Goal: Task Accomplishment & Management: Use online tool/utility

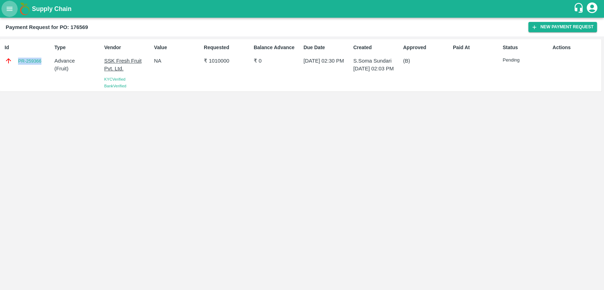
click at [8, 15] on button "open drawer" at bounding box center [9, 9] width 16 height 16
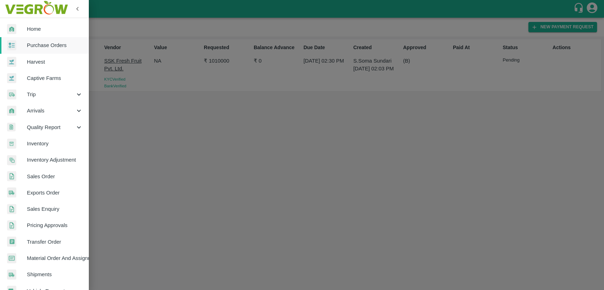
click at [34, 27] on span "Home" at bounding box center [55, 29] width 56 height 8
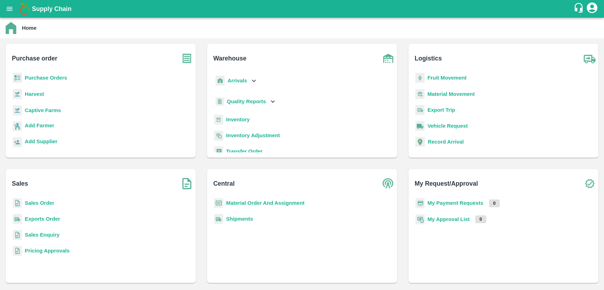
click at [42, 203] on b "Sales Order" at bounding box center [39, 203] width 29 height 6
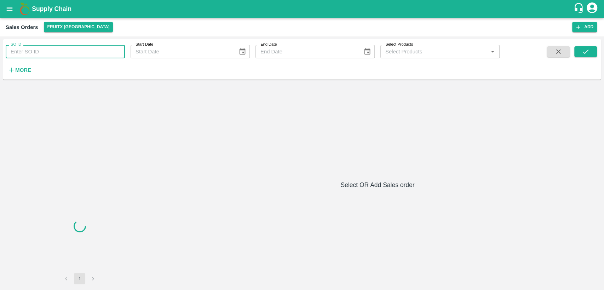
click at [45, 54] on input "SO ID" at bounding box center [65, 51] width 119 height 13
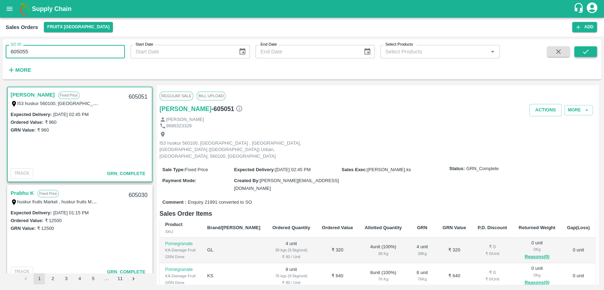
type input "605055"
click at [592, 49] on button "submit" at bounding box center [585, 51] width 23 height 11
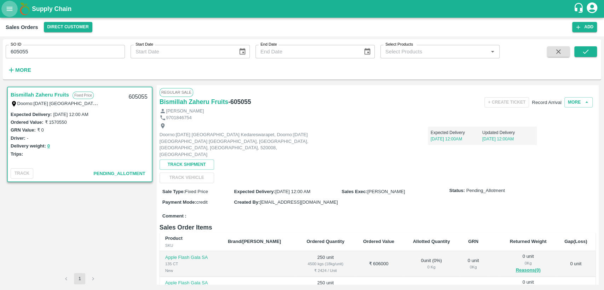
click at [6, 10] on icon "open drawer" at bounding box center [10, 9] width 8 height 8
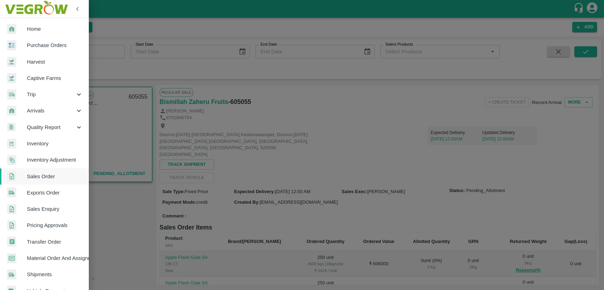
click at [34, 44] on span "Purchase Orders" at bounding box center [55, 45] width 56 height 8
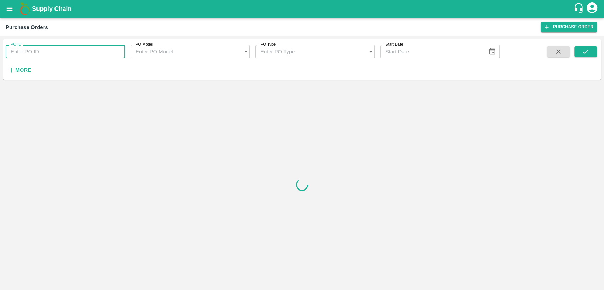
click at [36, 52] on input "PO ID" at bounding box center [65, 51] width 119 height 13
paste input "PO-176566"
drag, startPoint x: 20, startPoint y: 51, endPoint x: 3, endPoint y: 52, distance: 17.4
click at [3, 52] on div "PO ID PO-176566 PO ID" at bounding box center [62, 48] width 125 height 19
type input "176566"
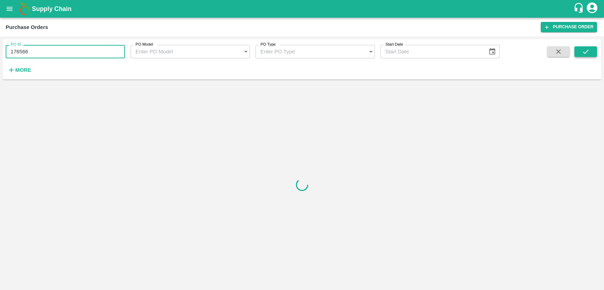
click at [579, 53] on button "submit" at bounding box center [585, 51] width 23 height 11
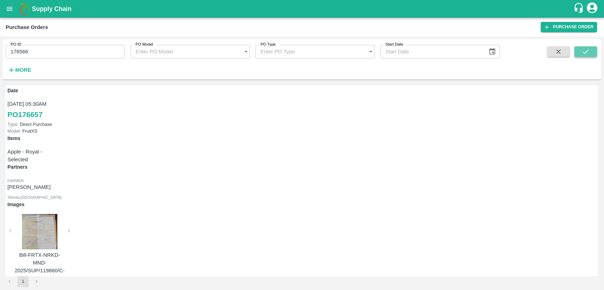
click at [590, 57] on button "submit" at bounding box center [585, 51] width 23 height 11
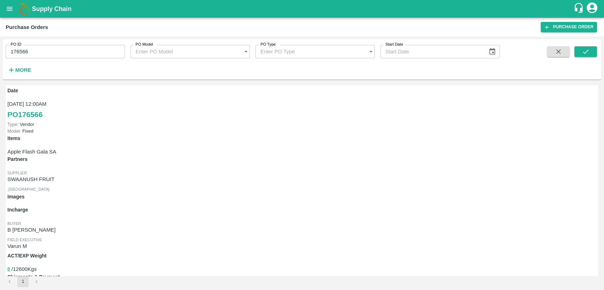
click at [32, 288] on link "Shipments" at bounding box center [19, 291] width 25 height 6
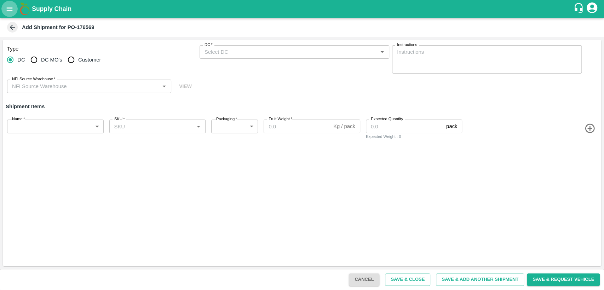
click at [14, 9] on button "open drawer" at bounding box center [9, 9] width 16 height 16
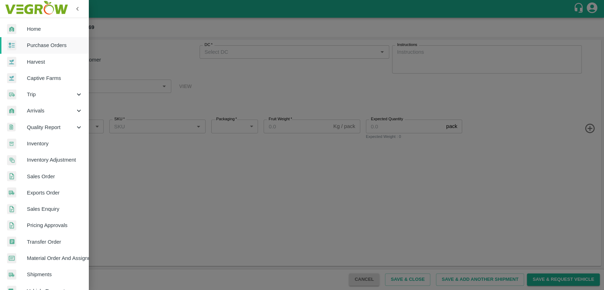
click at [39, 29] on span "Home" at bounding box center [55, 29] width 56 height 8
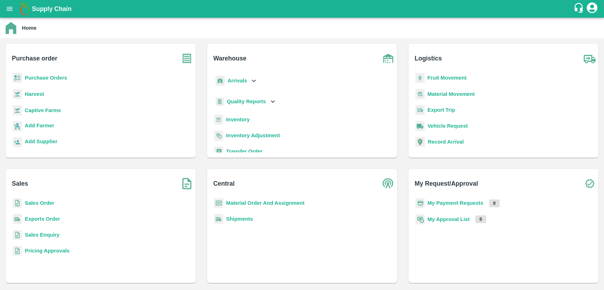
drag, startPoint x: 41, startPoint y: 202, endPoint x: 31, endPoint y: 119, distance: 83.0
click at [40, 202] on b "Sales Order" at bounding box center [39, 203] width 29 height 6
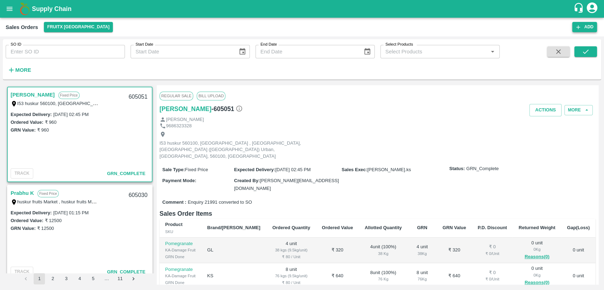
click at [577, 24] on icon "button" at bounding box center [578, 27] width 6 height 6
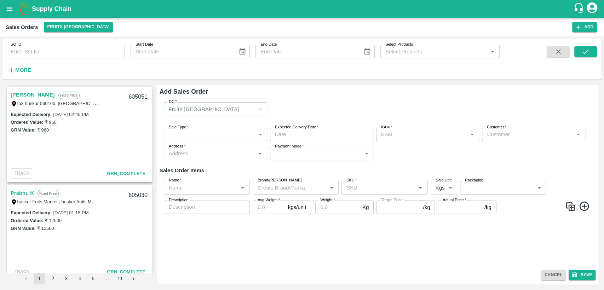
click at [201, 190] on input "Name   *" at bounding box center [201, 187] width 70 height 9
type input "lit"
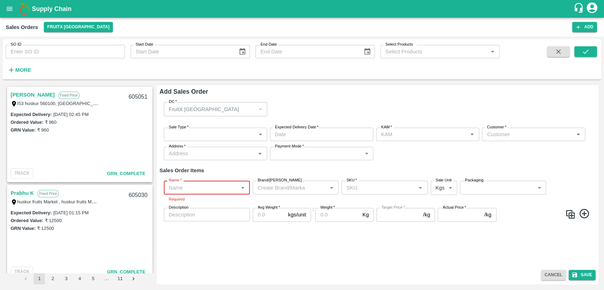
type input "DD/MM/YYYY hh:mm aa"
click at [298, 139] on input "DD/MM/YYYY hh:mm aa" at bounding box center [319, 134] width 98 height 13
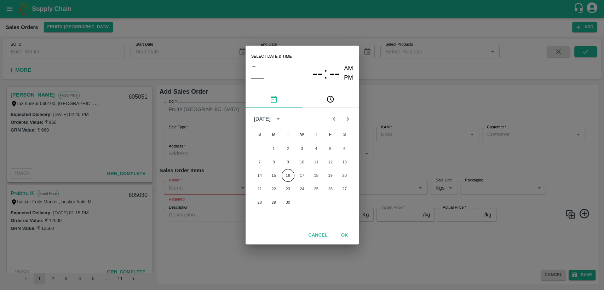
click at [410, 94] on div "Select date & time – –– -- : -- AM PM September 2025 S M T W T F S 1 2 3 4 5 6 …" at bounding box center [302, 145] width 604 height 290
type input "DD/MM/YYYY hh:mm aa"
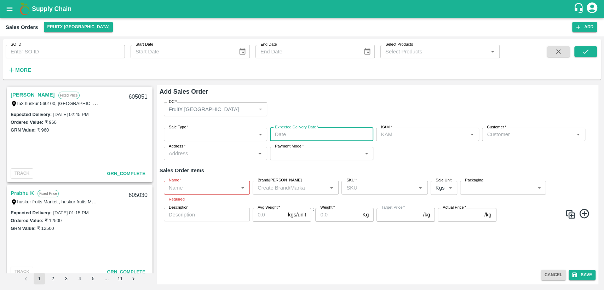
click at [555, 52] on icon "button" at bounding box center [558, 52] width 8 height 8
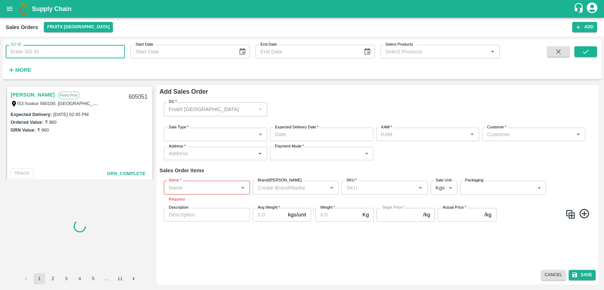
click at [34, 50] on input "SO ID" at bounding box center [65, 51] width 119 height 13
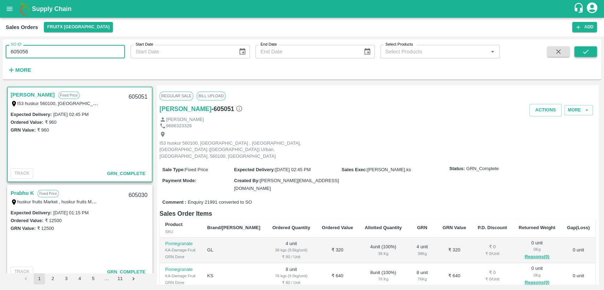
type input "605056"
click at [592, 55] on button "submit" at bounding box center [585, 51] width 23 height 11
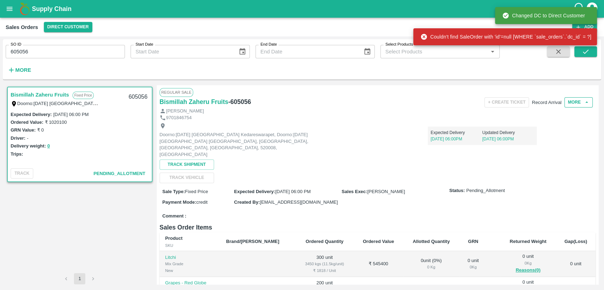
click at [572, 106] on button "More" at bounding box center [578, 102] width 28 height 10
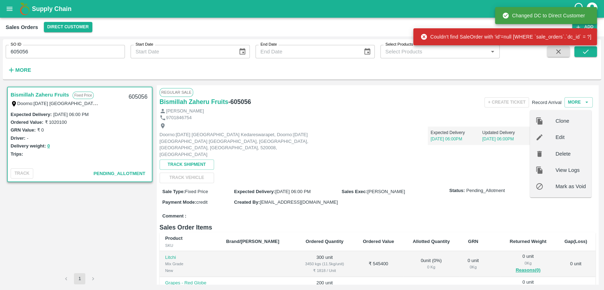
click at [557, 139] on span "Edit" at bounding box center [570, 137] width 30 height 8
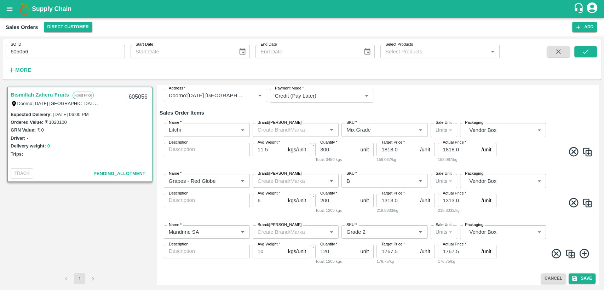
scroll to position [62, 0]
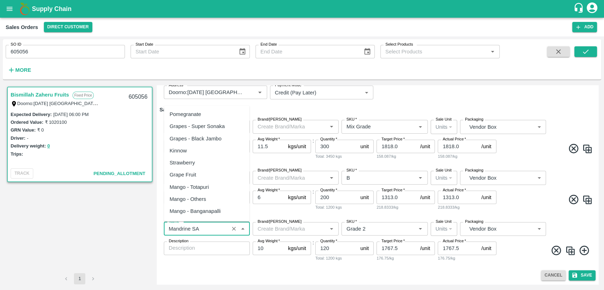
click at [211, 227] on input "Name   *" at bounding box center [196, 228] width 61 height 9
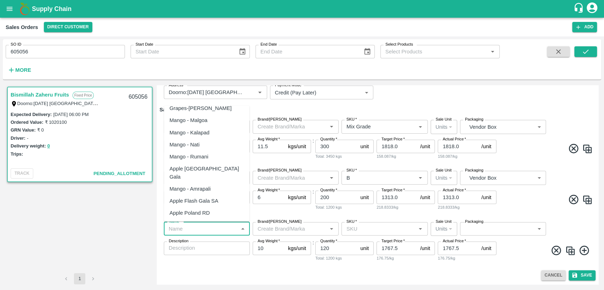
scroll to position [0, 0]
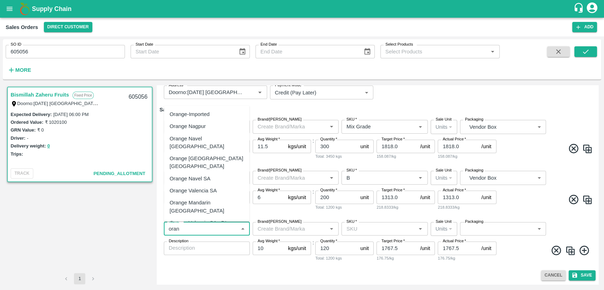
type input "oran"
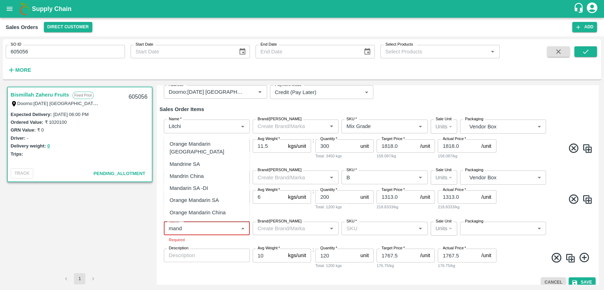
click at [190, 163] on div "Mandrine SA" at bounding box center [184, 164] width 30 height 8
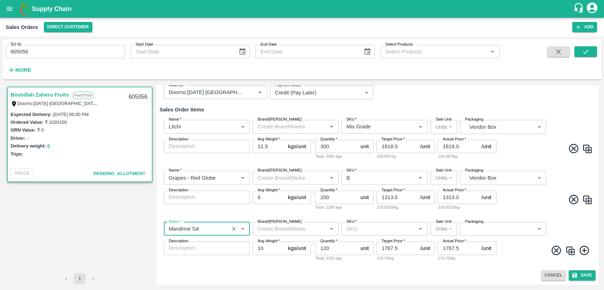
type input "Mandrine SA"
click at [514, 247] on span at bounding box center [545, 252] width 95 height 14
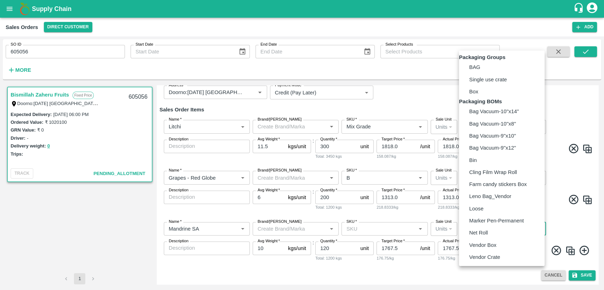
click at [473, 228] on body "Supply Chain Sales Orders Direct Customer Add SO ID 605056 SO ID Start Date Sta…" at bounding box center [302, 145] width 604 height 290
click at [475, 249] on p "Vendor Box" at bounding box center [482, 245] width 27 height 8
type input "BOM/276"
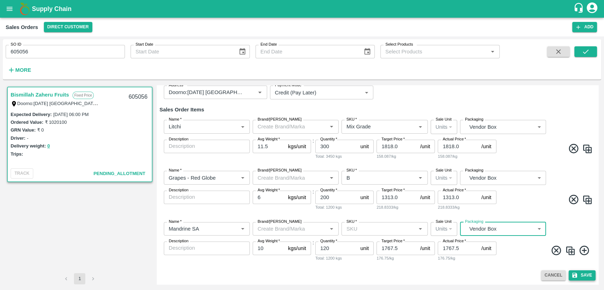
click at [583, 275] on button "Save" at bounding box center [582, 275] width 27 height 10
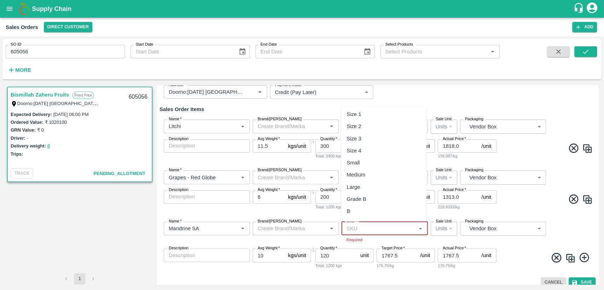
click at [367, 229] on input "SKU   *" at bounding box center [379, 228] width 70 height 9
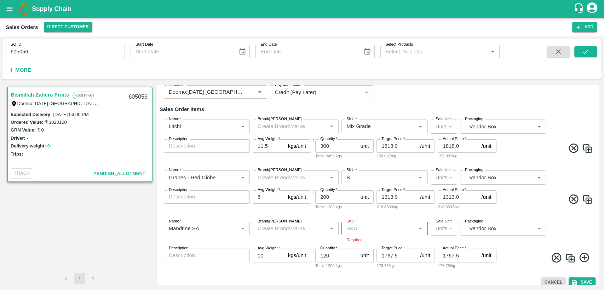
click at [359, 229] on input "SKU   *" at bounding box center [379, 228] width 70 height 9
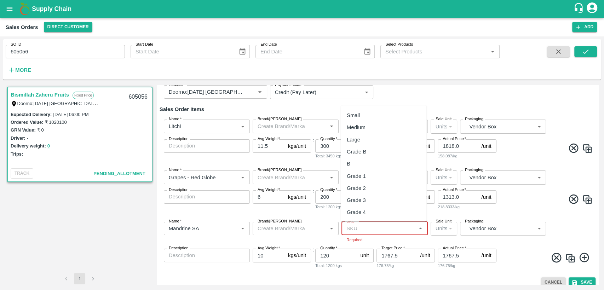
click at [364, 186] on div "Grade 2" at bounding box center [356, 188] width 19 height 8
type input "Grade 2"
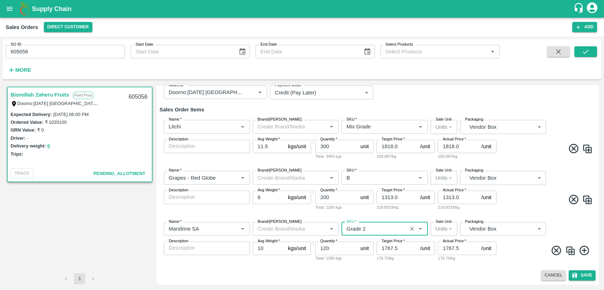
click at [513, 261] on div "Name   * Name   * Brand/Marka Brand/Marka SKU   * SKU   * Sale Unit Units 2 Sal…" at bounding box center [378, 242] width 436 height 51
click at [584, 273] on button "Save" at bounding box center [582, 275] width 27 height 10
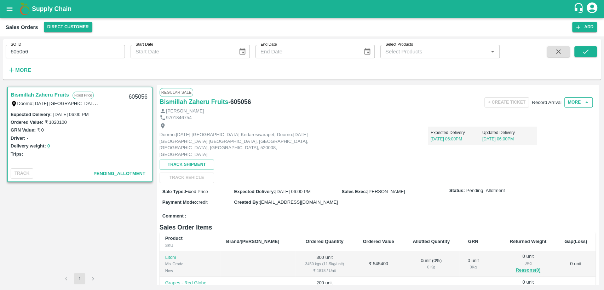
click at [571, 106] on button "More" at bounding box center [578, 102] width 28 height 10
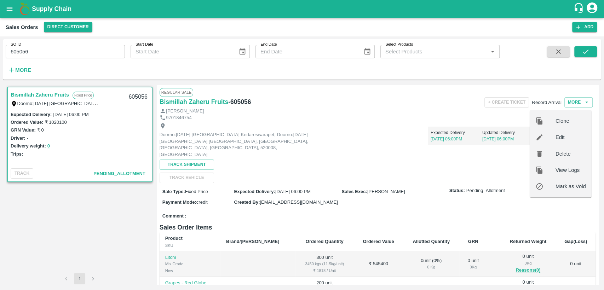
click at [556, 138] on span "Edit" at bounding box center [570, 137] width 30 height 8
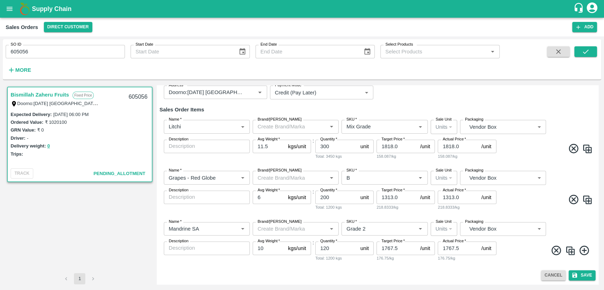
scroll to position [62, 0]
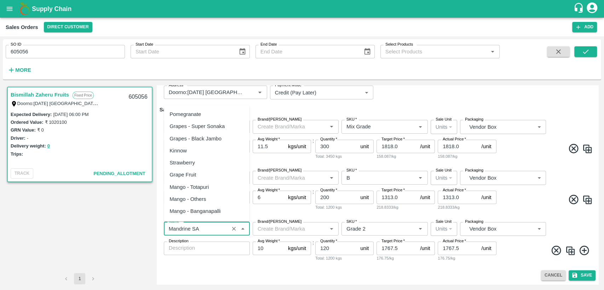
click at [203, 229] on input "Name   *" at bounding box center [196, 228] width 61 height 9
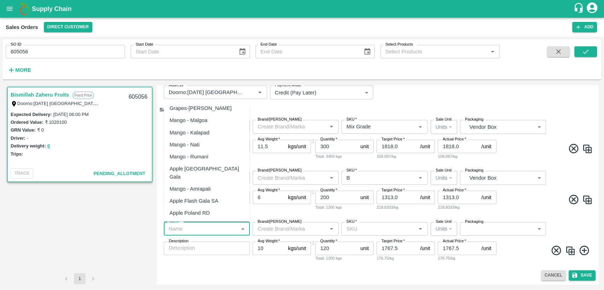
scroll to position [0, 0]
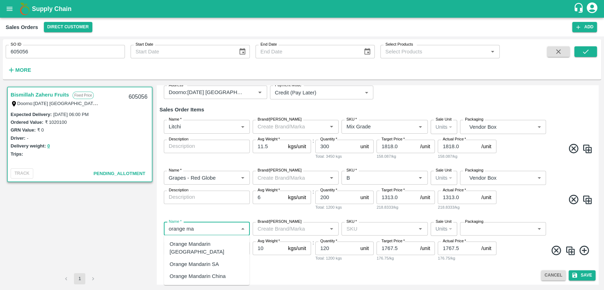
click at [210, 260] on div "Orange Mandarin SA" at bounding box center [193, 264] width 49 height 8
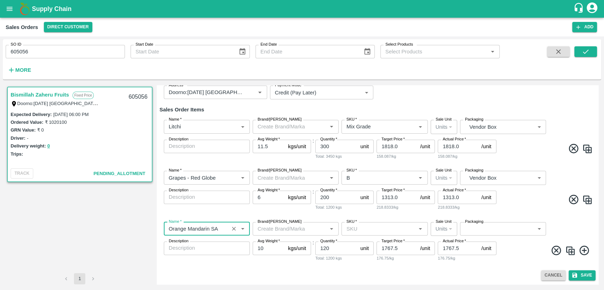
type input "Orange Mandarin SA"
click at [314, 229] on input "Brand/Marka" at bounding box center [290, 228] width 70 height 9
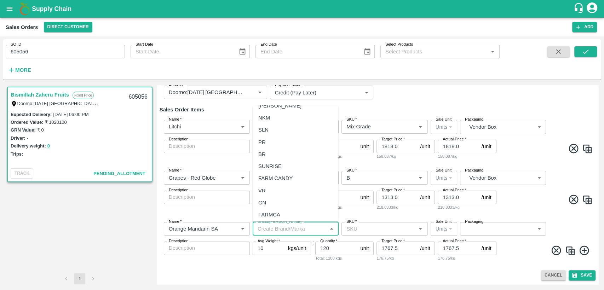
scroll to position [708, 0]
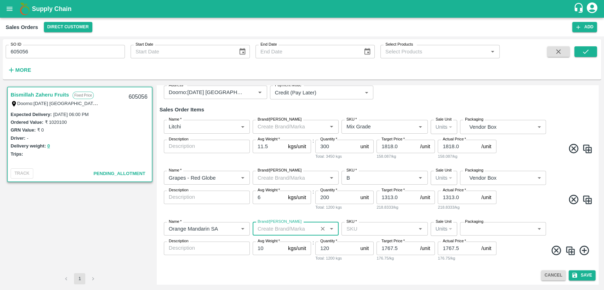
click at [293, 227] on input "Brand/Marka" at bounding box center [285, 228] width 61 height 9
type input "GRADE"
type input "GRADE 2"
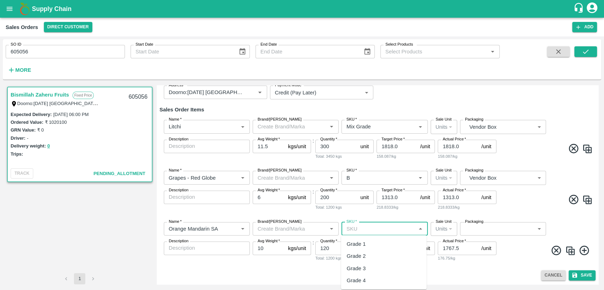
click at [372, 229] on input "SKU   *" at bounding box center [379, 228] width 70 height 9
type input "Grade 2"
click at [477, 223] on label "Packaging" at bounding box center [474, 222] width 18 height 6
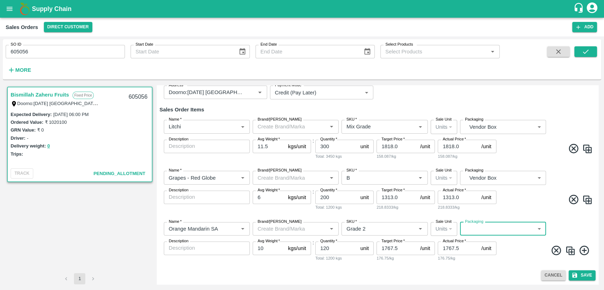
click at [478, 227] on body "Supply Chain Sales Orders Direct Customer Add SO ID 605056 SO ID Start Date Sta…" at bounding box center [302, 145] width 604 height 290
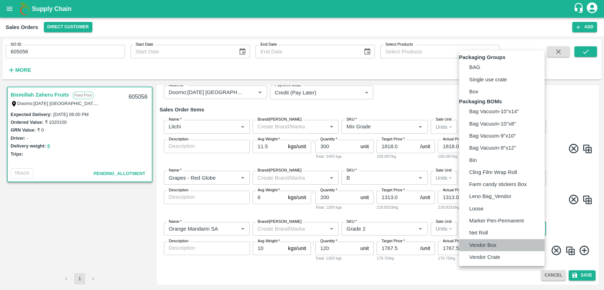
click at [483, 249] on p "Vendor Box" at bounding box center [482, 245] width 27 height 8
type input "BOM/276"
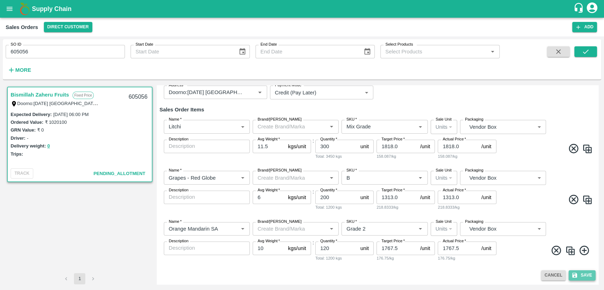
click at [581, 272] on button "Save" at bounding box center [582, 275] width 27 height 10
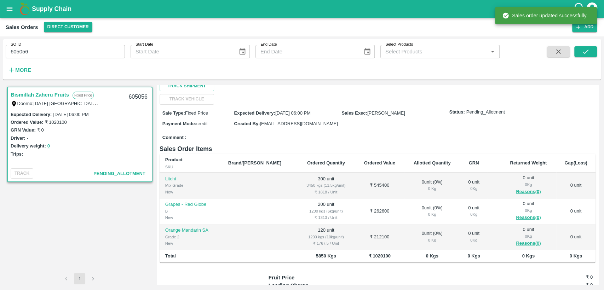
scroll to position [118, 0]
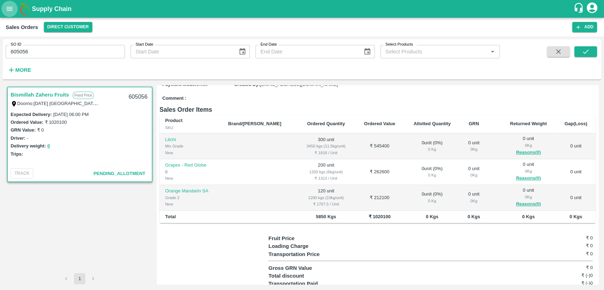
click at [9, 9] on icon "open drawer" at bounding box center [10, 9] width 8 height 8
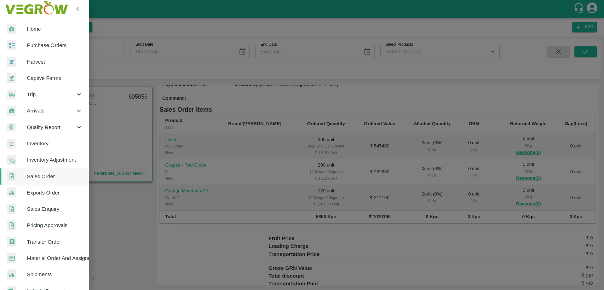
click at [36, 47] on span "Purchase Orders" at bounding box center [55, 45] width 56 height 8
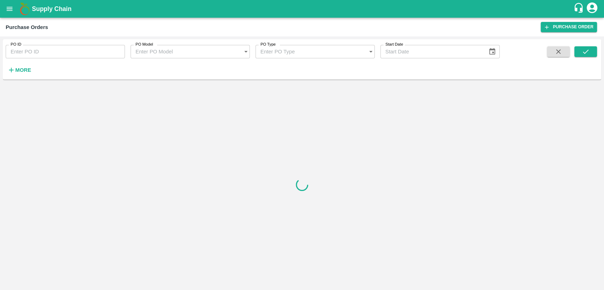
click at [22, 54] on input "PO ID" at bounding box center [65, 51] width 119 height 13
type input "176569"
click at [582, 52] on icon "submit" at bounding box center [586, 52] width 8 height 8
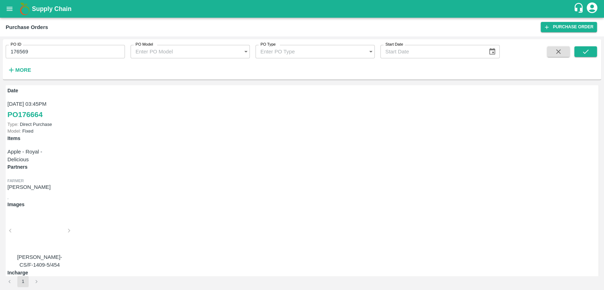
click at [583, 49] on icon "submit" at bounding box center [586, 52] width 8 height 8
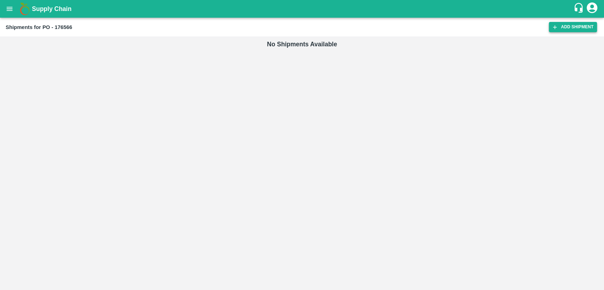
click at [579, 30] on link "Add Shipment" at bounding box center [573, 27] width 48 height 10
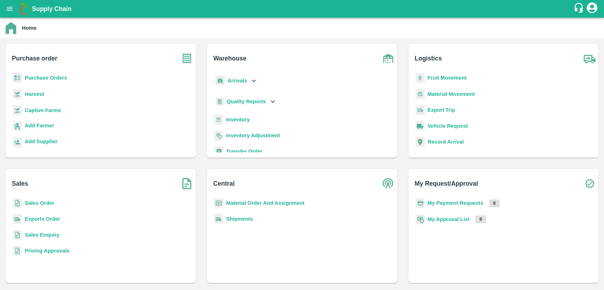
click at [258, 204] on b "Material Order And Assignment" at bounding box center [265, 203] width 79 height 6
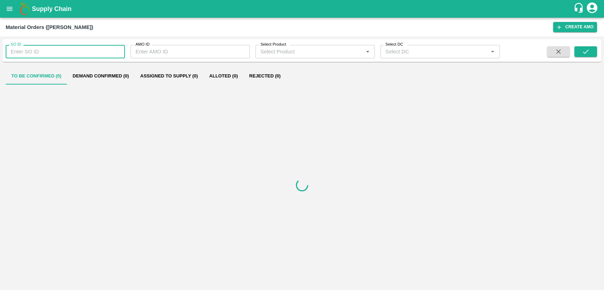
click at [24, 53] on input "SO ID" at bounding box center [65, 51] width 119 height 13
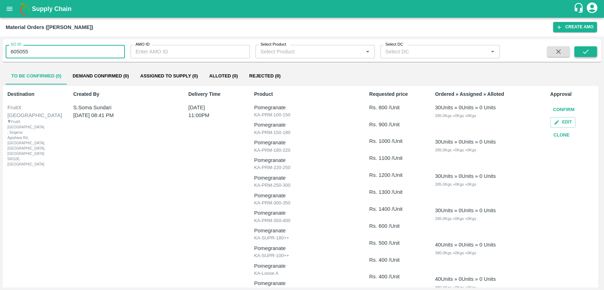
type input "605055"
click at [585, 55] on icon "submit" at bounding box center [586, 52] width 8 height 8
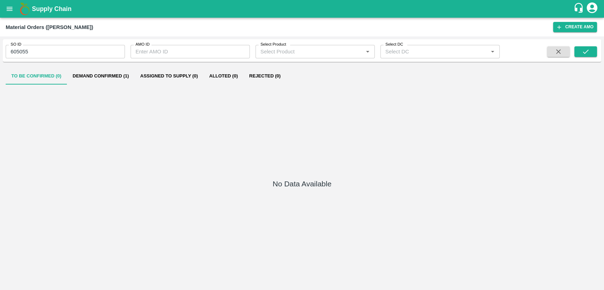
click at [105, 79] on button "Demand Confirmed (1)" at bounding box center [101, 76] width 68 height 17
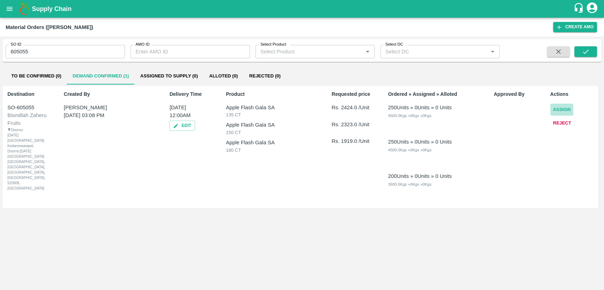
click at [560, 110] on button "Assign" at bounding box center [561, 110] width 23 height 12
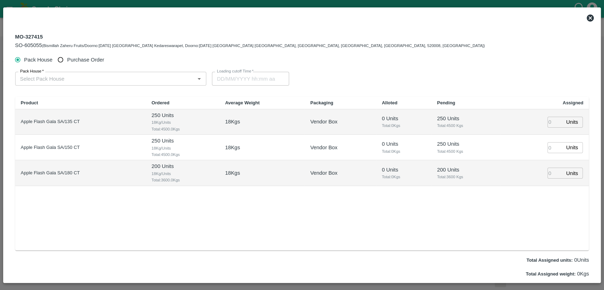
click at [61, 59] on input "Purchase Order" at bounding box center [60, 59] width 13 height 13
radio input "true"
click at [59, 80] on input "PO   *" at bounding box center [102, 78] width 170 height 9
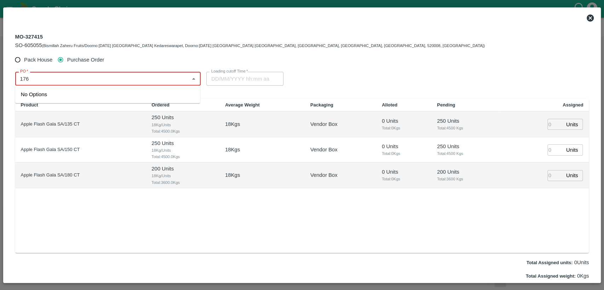
type input "176"
click at [57, 98] on div "PO-176566(SWAANUSH FRUIT-8939024999)" at bounding box center [107, 94] width 185 height 12
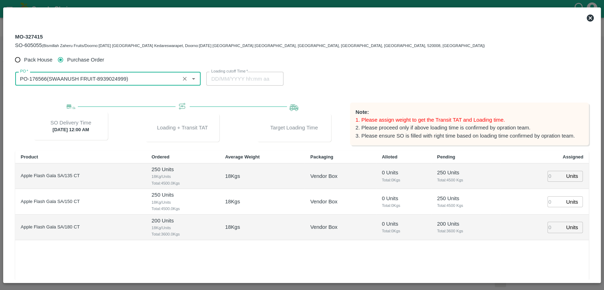
type input "PO-176566(SWAANUSH FRUIT-8939024999)"
click at [549, 177] on input "number" at bounding box center [555, 176] width 16 height 11
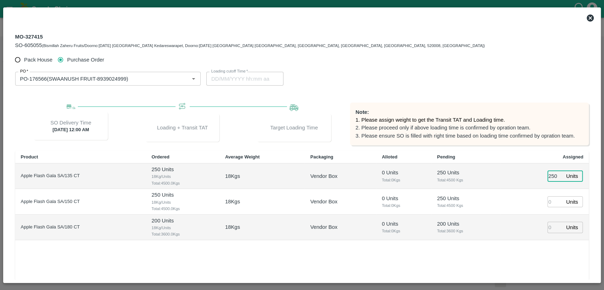
type input "250"
click at [550, 203] on input "number" at bounding box center [555, 201] width 16 height 11
type input "17/09/2025 05:44 AM"
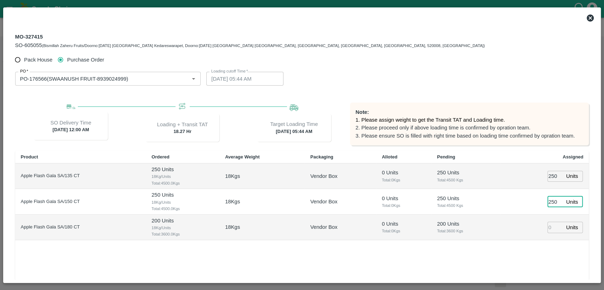
type input "250"
click at [547, 227] on input "number" at bounding box center [555, 227] width 16 height 11
type input "200"
click at [533, 250] on div "Product Ordered Average Weight Packaging Alloted Pending Assigned Apple Flash G…" at bounding box center [302, 228] width 574 height 154
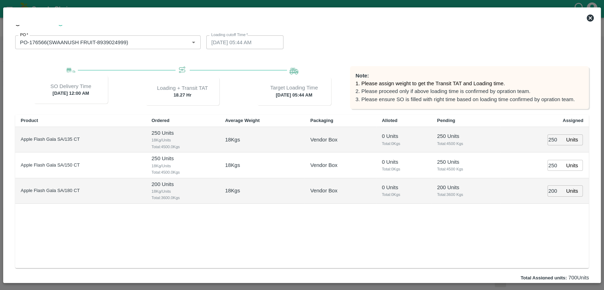
scroll to position [70, 0]
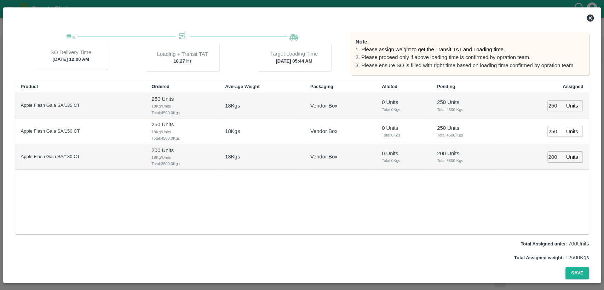
click at [578, 274] on button "Save" at bounding box center [576, 273] width 23 height 12
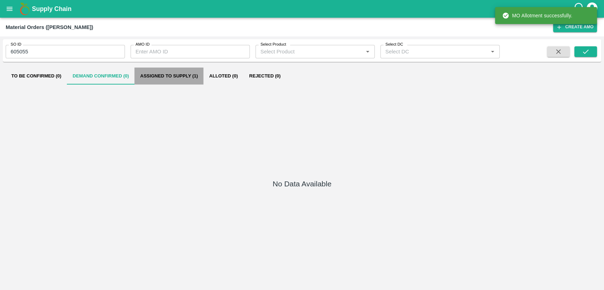
click at [174, 75] on button "Assigned to Supply (1)" at bounding box center [168, 76] width 69 height 17
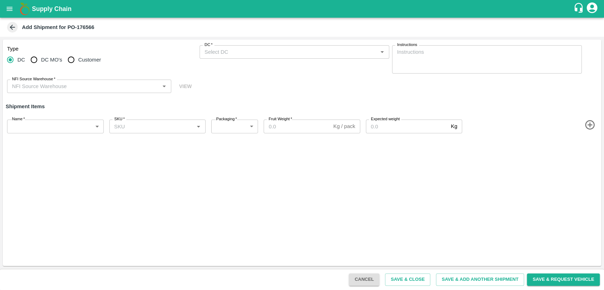
click at [68, 59] on input "Customer" at bounding box center [71, 60] width 14 height 14
radio input "true"
click at [270, 54] on input "Customer (Material Orders)   *" at bounding box center [289, 51] width 174 height 9
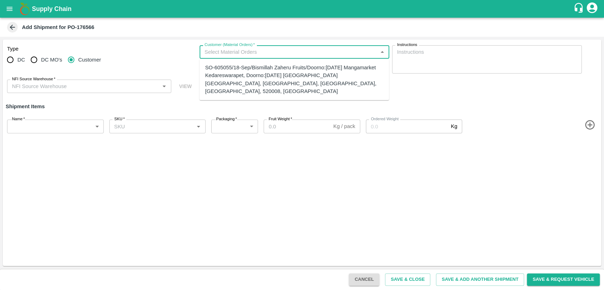
radio input "true"
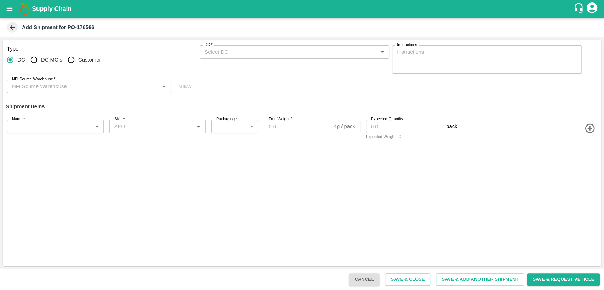
click at [249, 56] on input "DC   *" at bounding box center [289, 51] width 174 height 9
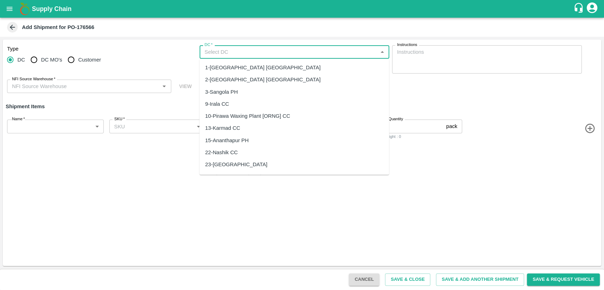
click at [145, 44] on div "Type DC DC MO's Customer DC   * DC   * Instructions x Instructions NFI Source W…" at bounding box center [302, 69] width 598 height 59
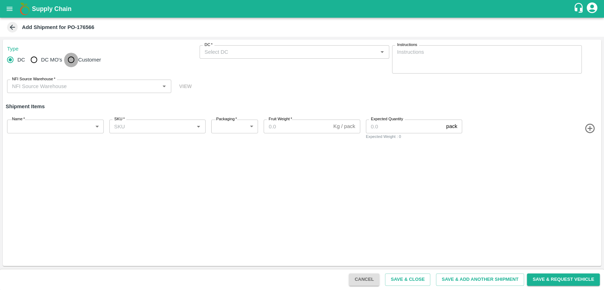
click at [73, 62] on input "Customer" at bounding box center [71, 60] width 14 height 14
radio input "true"
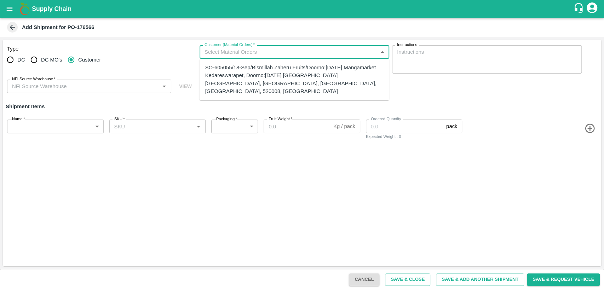
click at [276, 55] on input "Customer (Material Orders)   *" at bounding box center [289, 51] width 174 height 9
click at [279, 70] on div "SO-605055/18-Sep/Bismillah Zaheru Fruits/Doorno:[DATE] Mangamarket Kedareswarap…" at bounding box center [294, 79] width 178 height 31
type input "SO-605055/18-Sep/Bismillah Zaheru Fruits/Doorno:[DATE] Mangamarket Kedareswarap…"
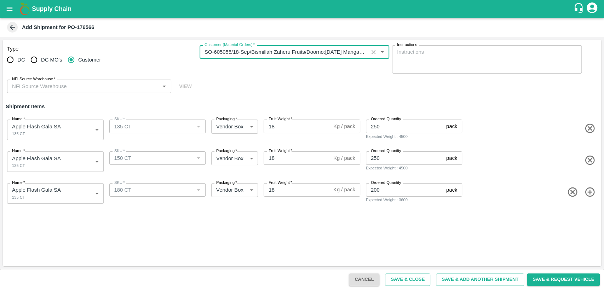
click at [68, 87] on input "NFI Source Warehouse   *" at bounding box center [83, 86] width 148 height 9
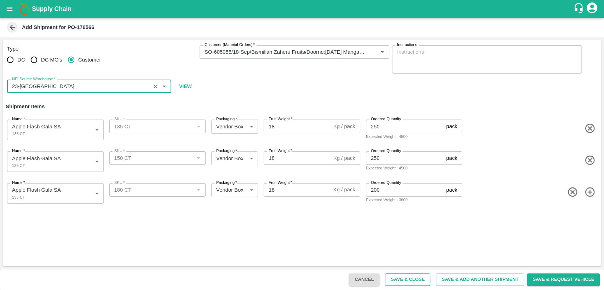
type input "23-Chennai DC"
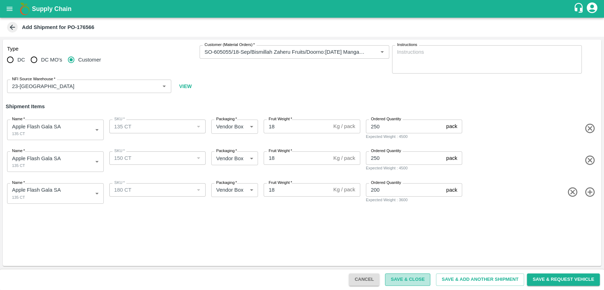
click at [406, 278] on button "Save & Close" at bounding box center [407, 279] width 45 height 12
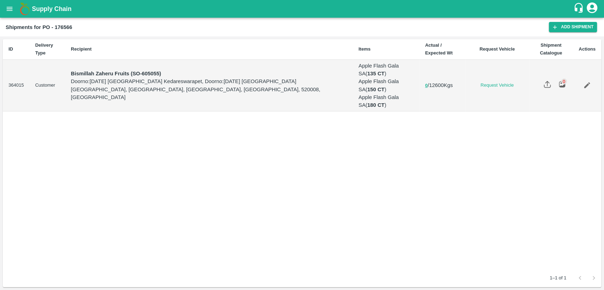
click at [12, 8] on icon "open drawer" at bounding box center [10, 9] width 8 height 8
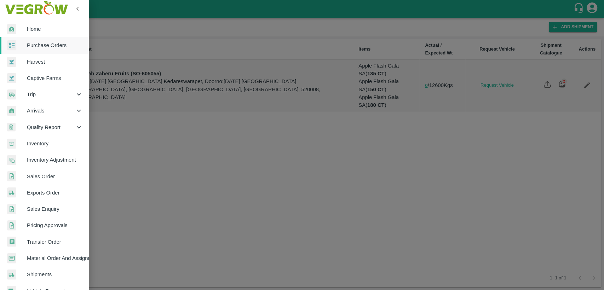
click at [114, 15] on div at bounding box center [302, 145] width 604 height 290
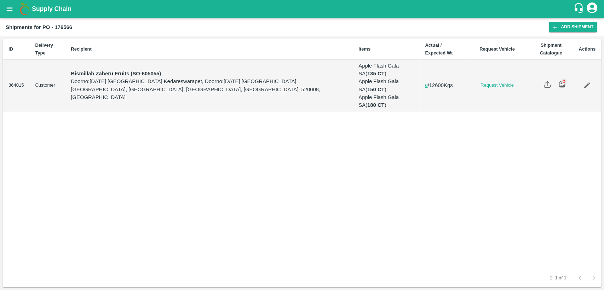
click at [9, 8] on icon "open drawer" at bounding box center [10, 9] width 8 height 8
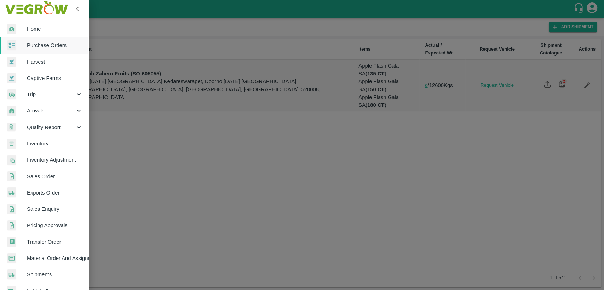
click at [46, 46] on span "Purchase Orders" at bounding box center [55, 45] width 56 height 8
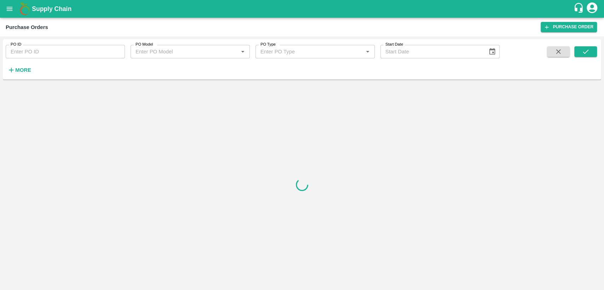
click at [33, 50] on input "PO ID" at bounding box center [65, 51] width 119 height 13
type input "176566"
click at [589, 51] on icon "submit" at bounding box center [586, 52] width 8 height 8
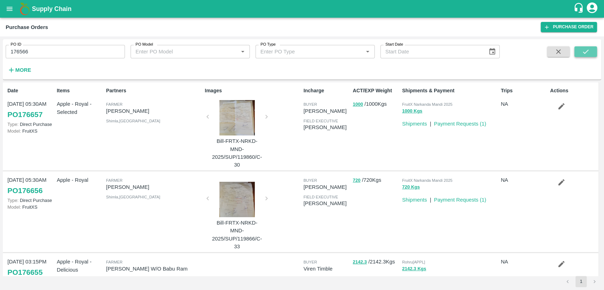
click at [578, 49] on button "submit" at bounding box center [585, 51] width 23 height 11
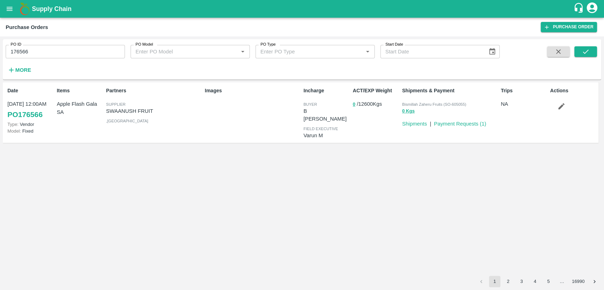
click at [8, 12] on icon "open drawer" at bounding box center [10, 9] width 8 height 8
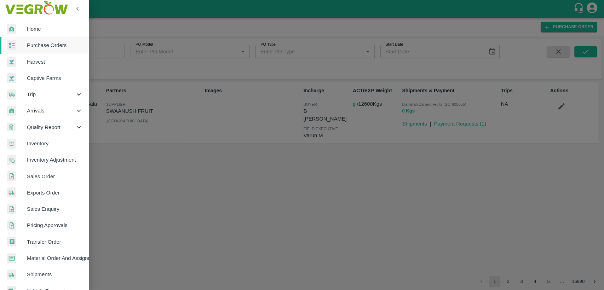
click at [34, 89] on div "Trip" at bounding box center [44, 94] width 88 height 16
click at [41, 111] on span "Fruit Movement" at bounding box center [58, 111] width 50 height 8
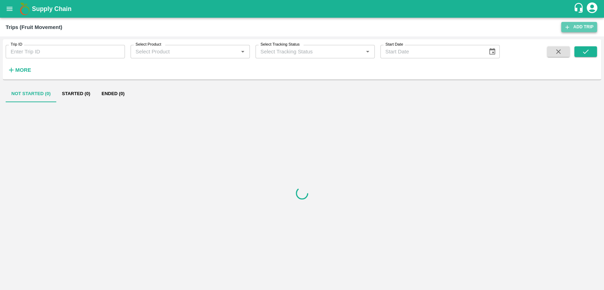
click at [579, 29] on link "Add Trip" at bounding box center [579, 27] width 36 height 10
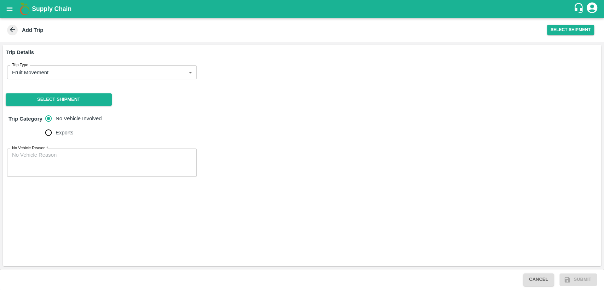
click at [62, 70] on body "Supply Chain Add Trip Select Shipment Trip Details Trip Type Fruit Movement 1 T…" at bounding box center [302, 145] width 604 height 290
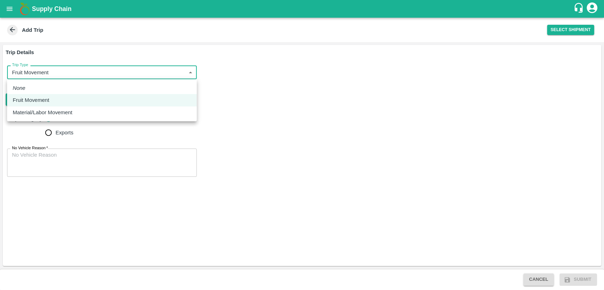
click at [248, 98] on div at bounding box center [302, 145] width 604 height 290
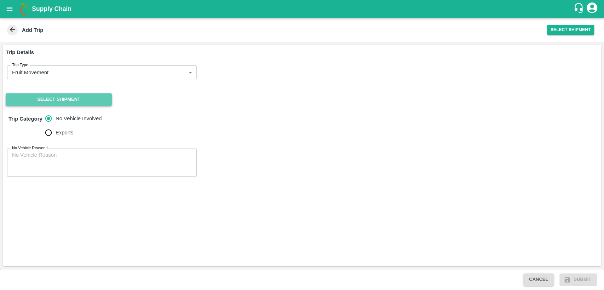
click at [67, 98] on button "Select Shipment" at bounding box center [59, 99] width 106 height 12
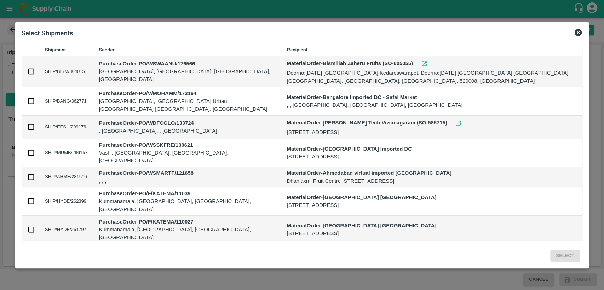
click at [31, 71] on input "checkbox" at bounding box center [31, 72] width 8 height 8
checkbox input "true"
click at [566, 260] on button "Select" at bounding box center [564, 256] width 29 height 12
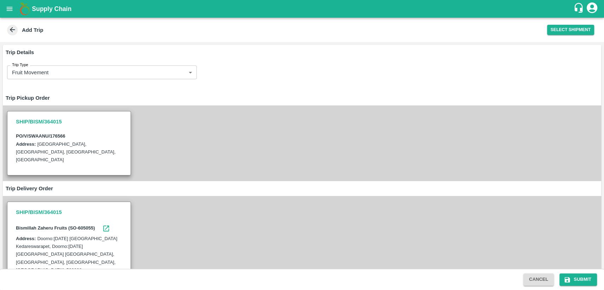
scroll to position [79, 0]
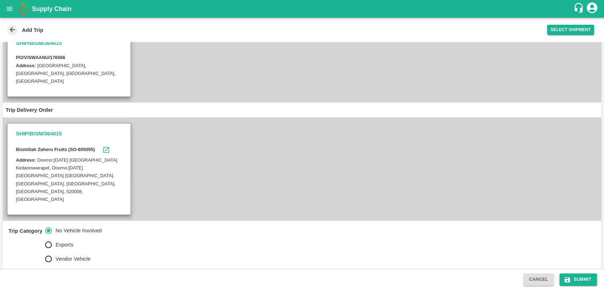
click at [71, 278] on textarea "No Vehicle Reason   *" at bounding box center [102, 289] width 180 height 22
type textarea "N/A"
click at [584, 281] on button "Submit" at bounding box center [577, 279] width 37 height 12
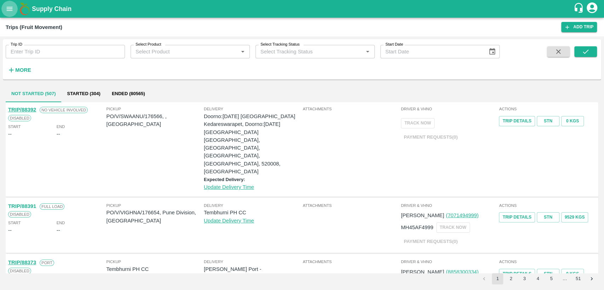
click at [9, 7] on icon "open drawer" at bounding box center [10, 9] width 6 height 4
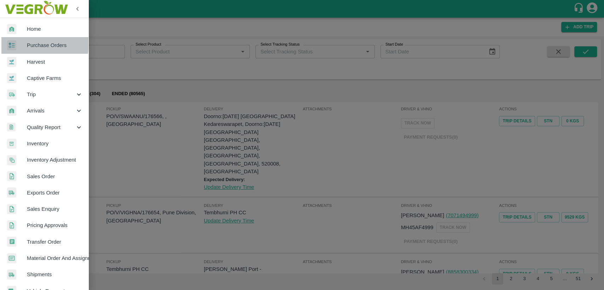
click at [31, 44] on span "Purchase Orders" at bounding box center [55, 45] width 56 height 8
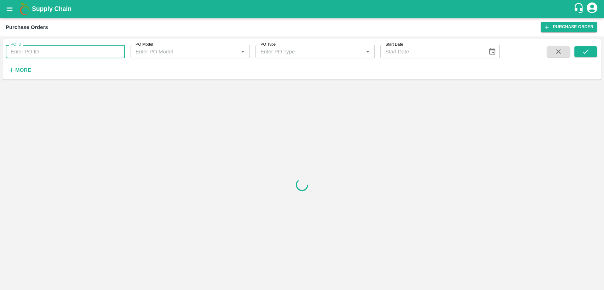
click at [26, 52] on input "PO ID" at bounding box center [65, 51] width 119 height 13
paste input "PO-176566"
drag, startPoint x: 21, startPoint y: 52, endPoint x: 3, endPoint y: 54, distance: 17.8
click at [3, 54] on div "PO ID PO-176566 PO ID" at bounding box center [62, 48] width 125 height 19
type input "176566"
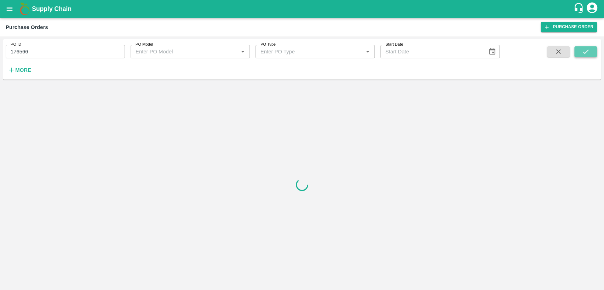
click at [578, 53] on button "submit" at bounding box center [585, 51] width 23 height 11
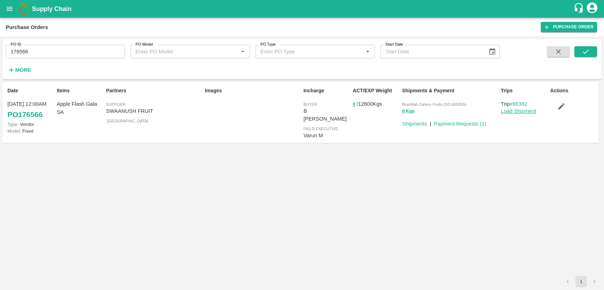
click at [521, 110] on link "Load Shipment" at bounding box center [518, 111] width 35 height 6
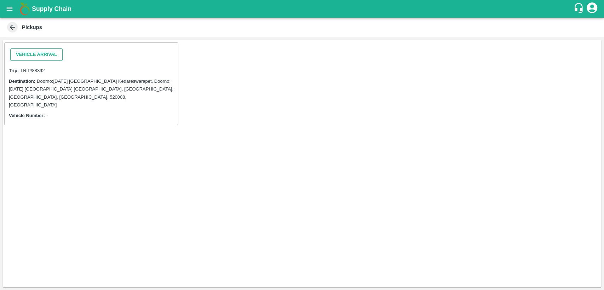
click at [34, 54] on button "Vehicle Arrival" at bounding box center [36, 54] width 52 height 12
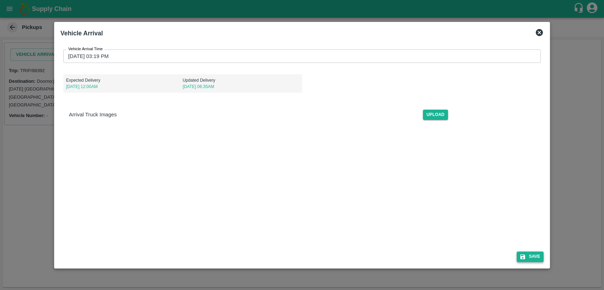
click at [536, 257] on button "Save" at bounding box center [530, 257] width 27 height 10
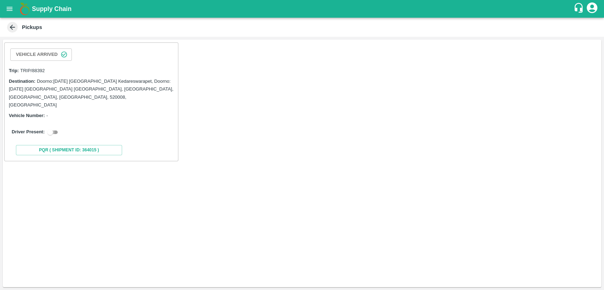
click at [54, 128] on input "checkbox" at bounding box center [49, 132] width 25 height 8
checkbox input "true"
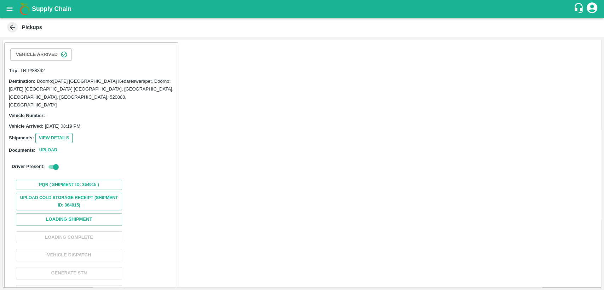
click at [64, 133] on button "View Details" at bounding box center [53, 138] width 37 height 10
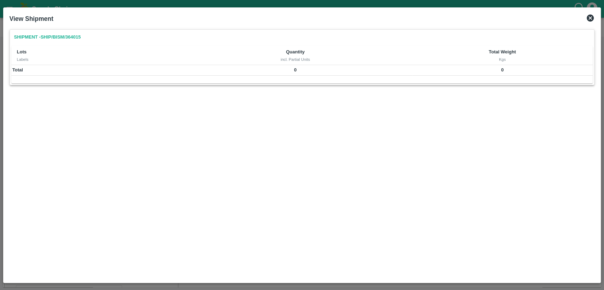
click at [590, 21] on icon at bounding box center [590, 18] width 7 height 7
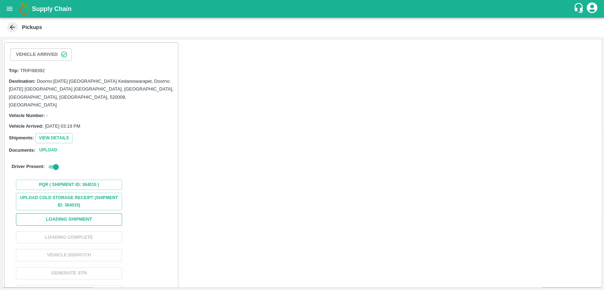
click at [78, 213] on button "Loading Shipment" at bounding box center [69, 219] width 106 height 12
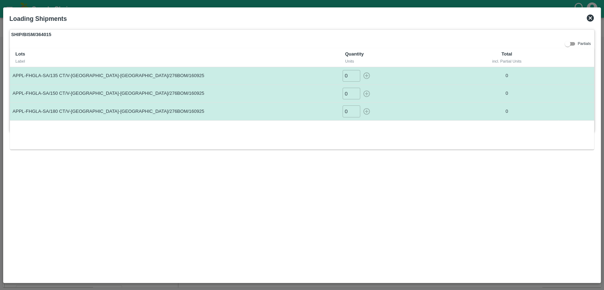
click at [348, 77] on input "0" at bounding box center [351, 76] width 18 height 12
type input "250"
click at [348, 96] on input "0" at bounding box center [351, 94] width 18 height 12
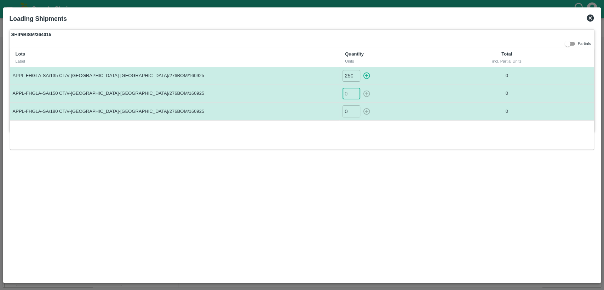
click at [367, 75] on icon "button" at bounding box center [366, 76] width 7 height 7
type input "0"
click at [346, 95] on input "number" at bounding box center [351, 94] width 18 height 12
click at [369, 94] on icon "button" at bounding box center [367, 94] width 8 height 8
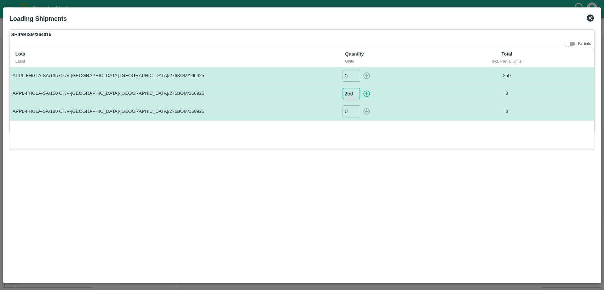
scroll to position [0, 0]
type input "0"
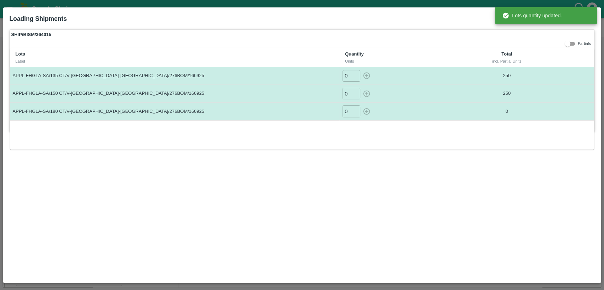
click at [348, 111] on input "0" at bounding box center [351, 111] width 18 height 12
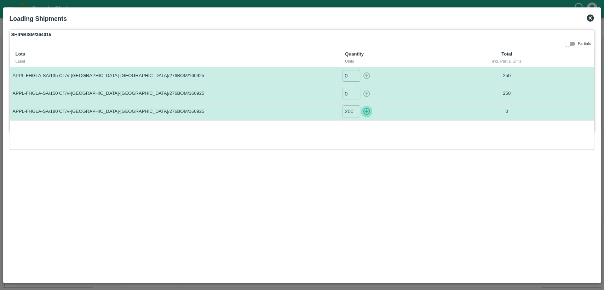
click at [368, 108] on icon "button" at bounding box center [366, 111] width 7 height 7
type input "0"
click at [589, 20] on icon at bounding box center [590, 18] width 7 height 7
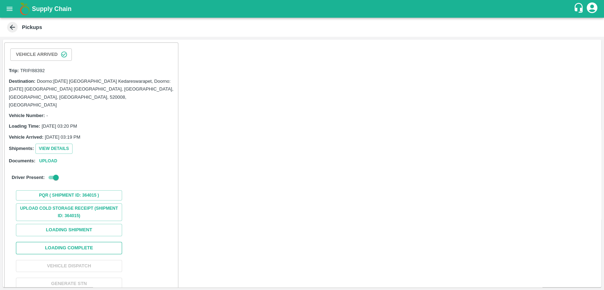
click at [82, 242] on button "Loading Complete" at bounding box center [69, 248] width 106 height 12
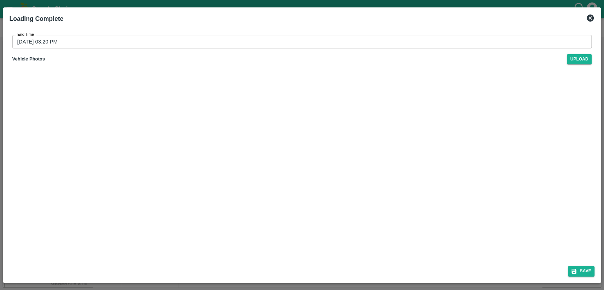
click at [588, 18] on icon at bounding box center [590, 18] width 7 height 7
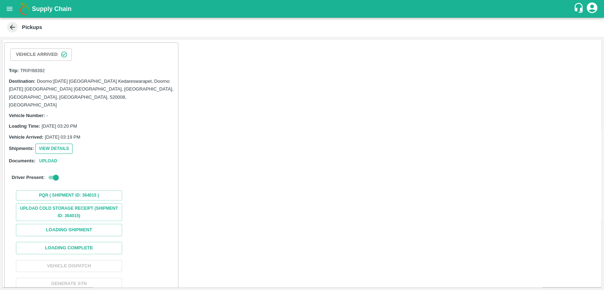
click at [59, 144] on button "View Details" at bounding box center [53, 149] width 37 height 10
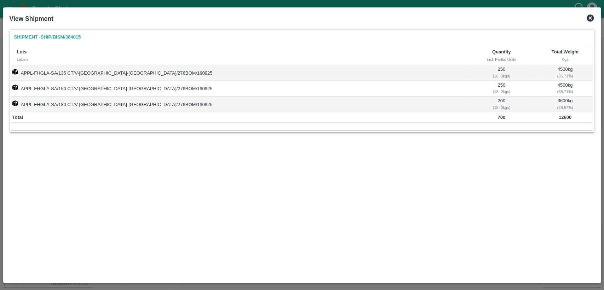
click at [592, 15] on icon at bounding box center [590, 18] width 7 height 7
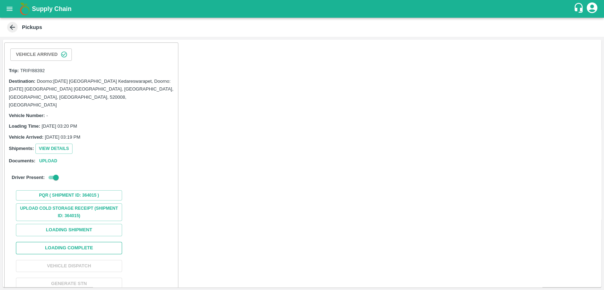
click at [79, 242] on button "Loading Complete" at bounding box center [69, 248] width 106 height 12
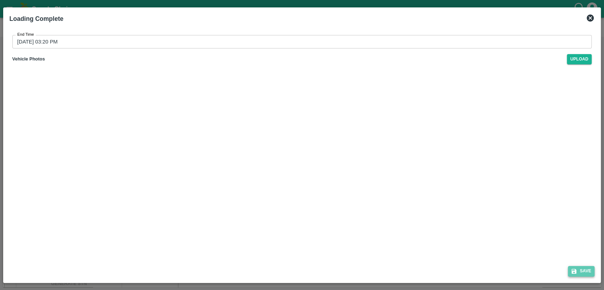
click at [589, 271] on button "Save" at bounding box center [581, 271] width 27 height 10
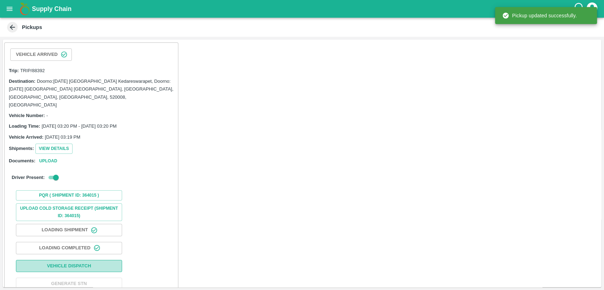
click at [77, 260] on button "Vehicle Dispatch" at bounding box center [69, 266] width 106 height 12
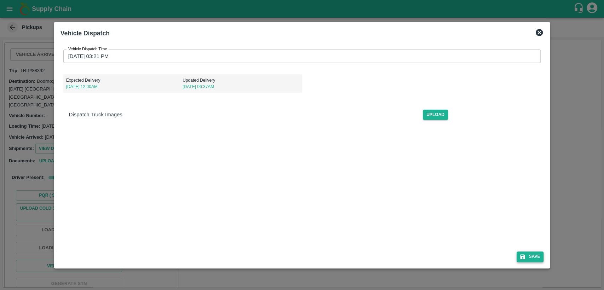
click at [537, 256] on button "Save" at bounding box center [530, 257] width 27 height 10
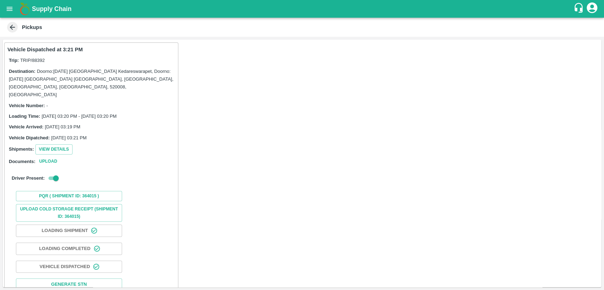
click at [13, 12] on icon "open drawer" at bounding box center [10, 9] width 8 height 8
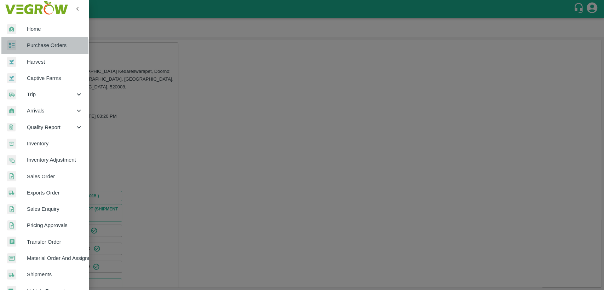
click at [37, 48] on span "Purchase Orders" at bounding box center [55, 45] width 56 height 8
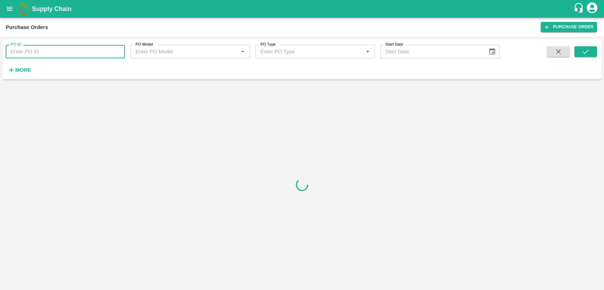
click at [28, 54] on input "PO ID" at bounding box center [65, 51] width 119 height 13
paste input "PO-176566"
drag, startPoint x: 21, startPoint y: 51, endPoint x: 0, endPoint y: 53, distance: 20.7
click at [0, 53] on div "PO ID PO-176566 PO ID PO Model PO Model   * PO Type PO Type   * Start Date Star…" at bounding box center [302, 163] width 604 height 254
type input "176566"
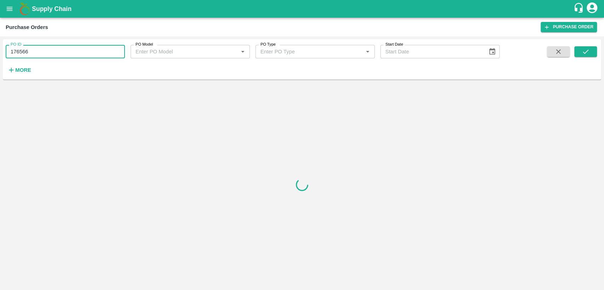
click at [591, 45] on div "PO ID 176566 PO ID PO Model PO Model   * PO Type PO Type   * Start Date Start D…" at bounding box center [302, 59] width 598 height 35
click at [590, 51] on button "submit" at bounding box center [585, 51] width 23 height 11
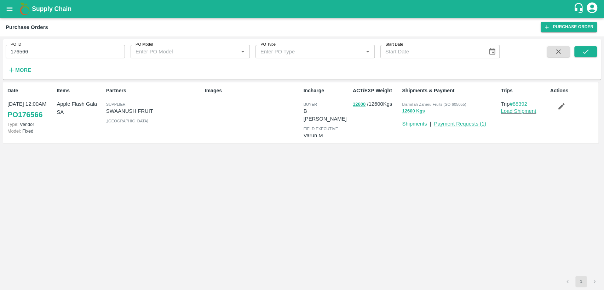
click at [459, 126] on link "Payment Requests ( 1 )" at bounding box center [460, 124] width 52 height 6
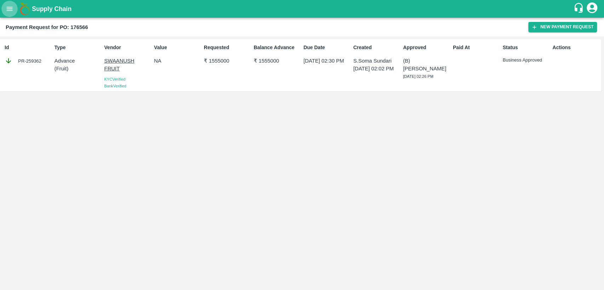
click at [9, 10] on icon "open drawer" at bounding box center [10, 9] width 8 height 8
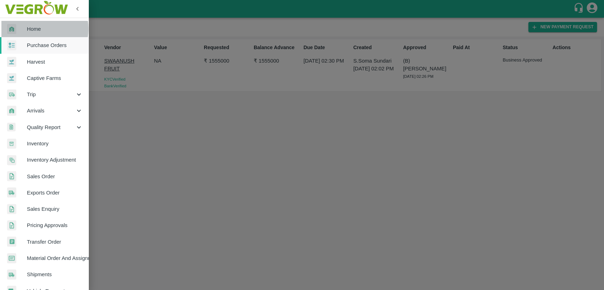
click at [37, 29] on span "Home" at bounding box center [55, 29] width 56 height 8
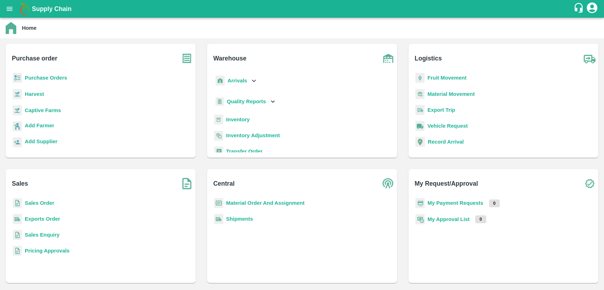
click at [40, 202] on b "Sales Order" at bounding box center [39, 203] width 29 height 6
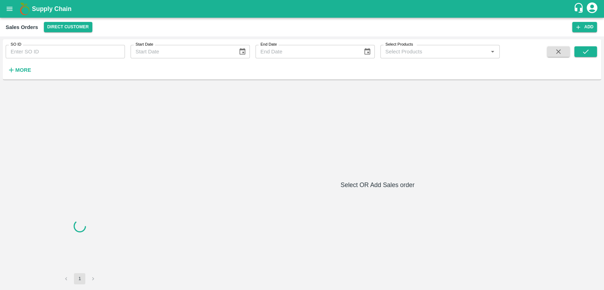
click at [96, 47] on input "SO ID" at bounding box center [65, 51] width 119 height 13
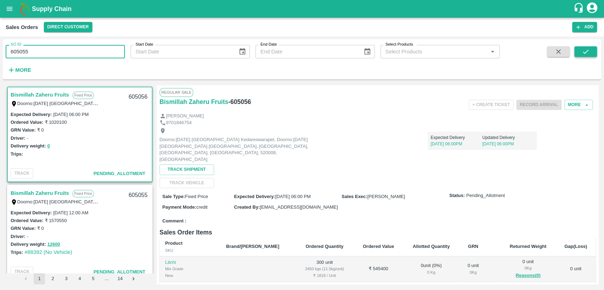
type input "605055"
drag, startPoint x: 582, startPoint y: 56, endPoint x: 513, endPoint y: 68, distance: 70.1
click at [582, 55] on icon "submit" at bounding box center [586, 52] width 8 height 8
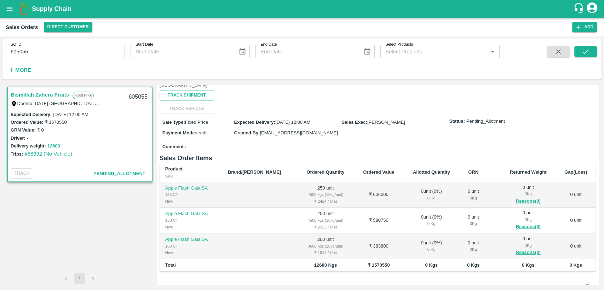
scroll to position [79, 0]
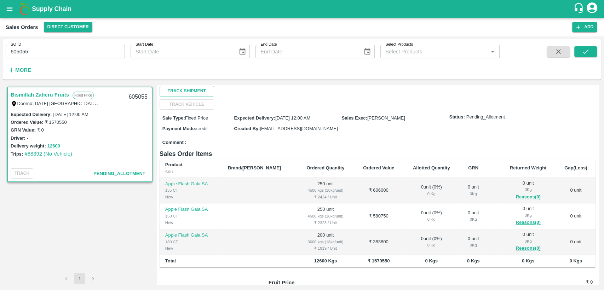
click at [10, 8] on icon "open drawer" at bounding box center [10, 9] width 6 height 4
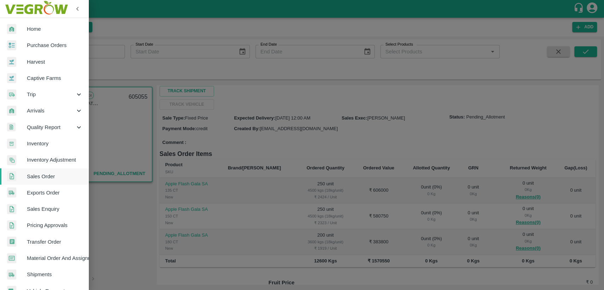
click at [53, 256] on span "Material Order And Assignment" at bounding box center [55, 258] width 56 height 8
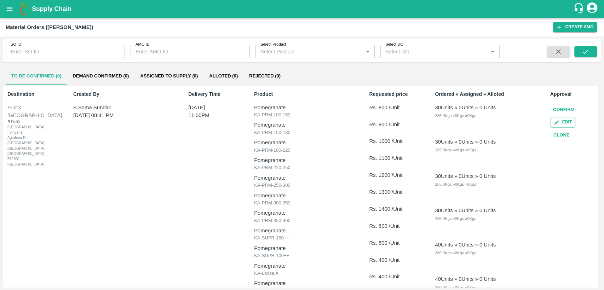
click at [77, 52] on input "SO ID" at bounding box center [65, 51] width 119 height 13
type input "605066"
click at [586, 46] on div "SO ID 605066 SO ID AMO ID AMO ID Select Product Select Product   * Select DC Se…" at bounding box center [302, 50] width 598 height 17
click at [583, 55] on icon "submit" at bounding box center [586, 52] width 8 height 8
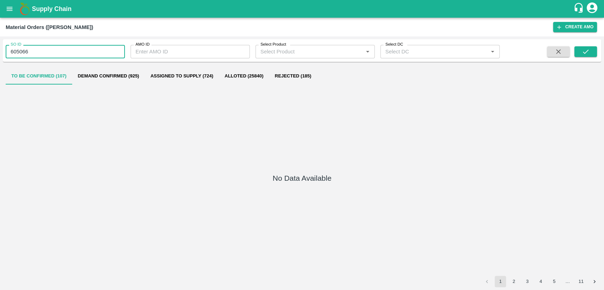
drag, startPoint x: 37, startPoint y: 52, endPoint x: 0, endPoint y: 57, distance: 37.0
click at [0, 57] on div "SO ID 605066 SO ID AMO ID AMO ID Select Product Select Product   * Select DC Se…" at bounding box center [302, 163] width 604 height 254
type input "605066"
click at [6, 6] on icon "open drawer" at bounding box center [10, 9] width 8 height 8
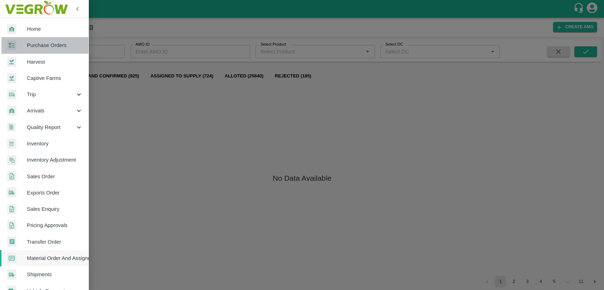
click at [46, 48] on span "Purchase Orders" at bounding box center [55, 45] width 56 height 8
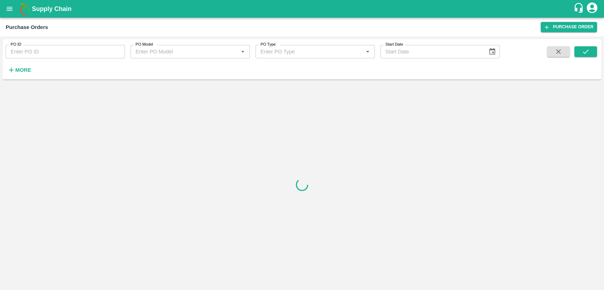
click at [27, 48] on input "PO ID" at bounding box center [65, 51] width 119 height 13
paste input "PO-176569"
drag, startPoint x: 21, startPoint y: 53, endPoint x: 2, endPoint y: 57, distance: 18.9
click at [2, 57] on div "PO ID PO-176569 PO ID PO Model PO Model   * PO Type PO Type   * Start Date Star…" at bounding box center [302, 163] width 604 height 254
type input "176569"
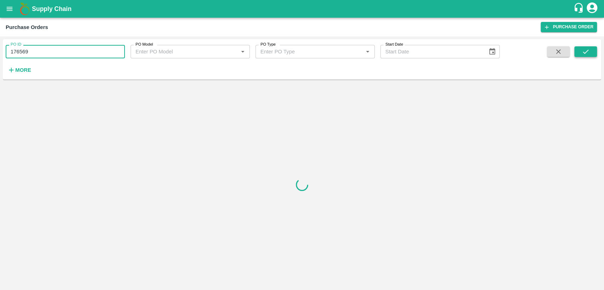
click at [580, 52] on button "submit" at bounding box center [585, 51] width 23 height 11
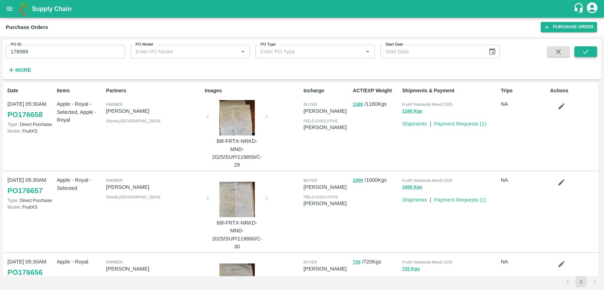
click at [582, 51] on icon "submit" at bounding box center [586, 52] width 8 height 8
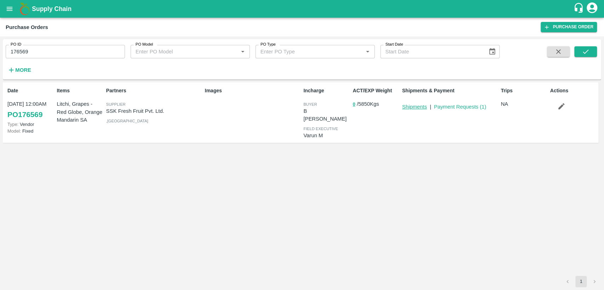
click at [421, 108] on link "Shipments" at bounding box center [414, 107] width 25 height 6
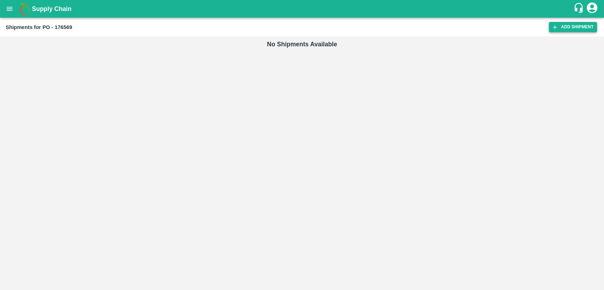
click at [568, 26] on link "Add Shipment" at bounding box center [573, 27] width 48 height 10
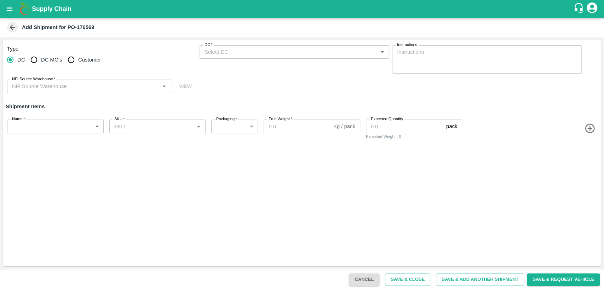
click at [71, 59] on input "Customer" at bounding box center [71, 60] width 14 height 14
radio input "true"
click at [256, 54] on input "Customer (Material Orders)   *" at bounding box center [289, 51] width 174 height 9
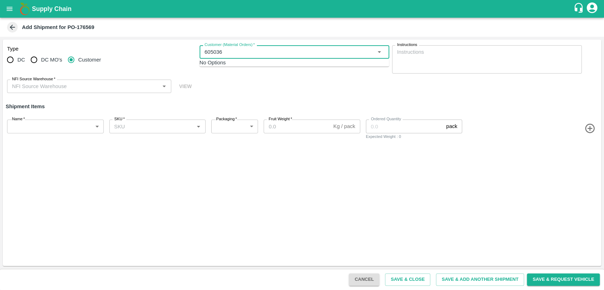
click at [219, 52] on input "Customer (Material Orders)   *" at bounding box center [289, 51] width 174 height 9
click at [238, 54] on input "Customer (Material Orders)   *" at bounding box center [289, 51] width 174 height 9
type input "605066"
click at [33, 86] on input "NFI Source Warehouse   *" at bounding box center [83, 86] width 148 height 9
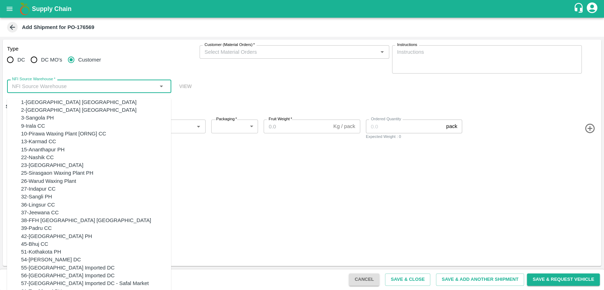
click at [236, 50] on input "Customer (Material Orders)   *" at bounding box center [289, 51] width 174 height 9
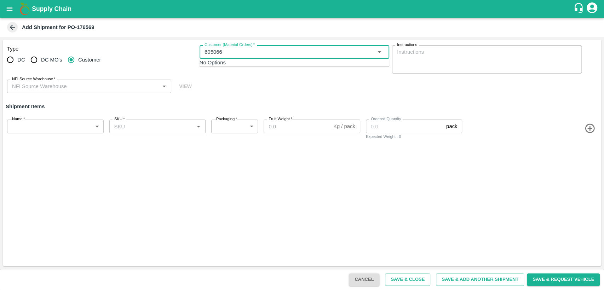
click at [235, 67] on div "No Options" at bounding box center [295, 63] width 190 height 8
type input "605066"
click at [224, 88] on div "Type DC DC MO's Customer Customer (Material Orders)   * Customer (Material Orde…" at bounding box center [302, 69] width 598 height 59
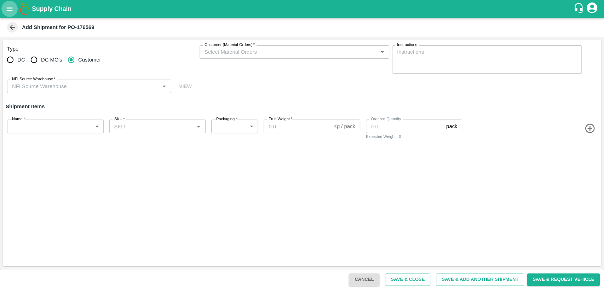
click at [7, 12] on icon "open drawer" at bounding box center [10, 9] width 8 height 8
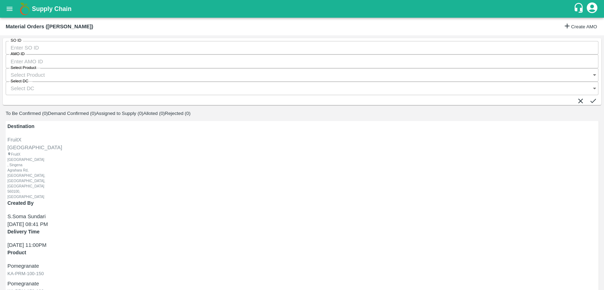
click at [45, 49] on input "SO ID" at bounding box center [302, 47] width 593 height 13
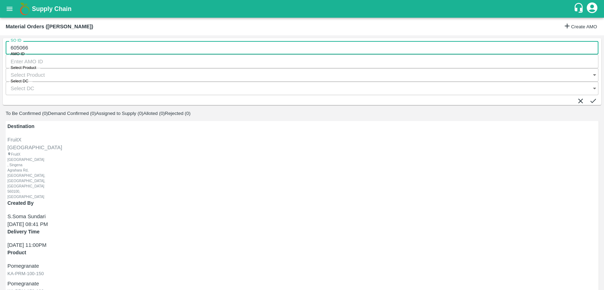
type input "605066"
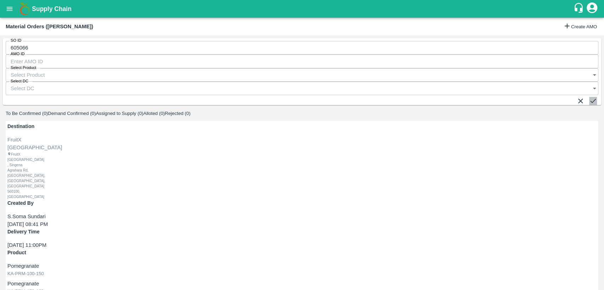
click at [589, 97] on icon "submit" at bounding box center [593, 101] width 8 height 8
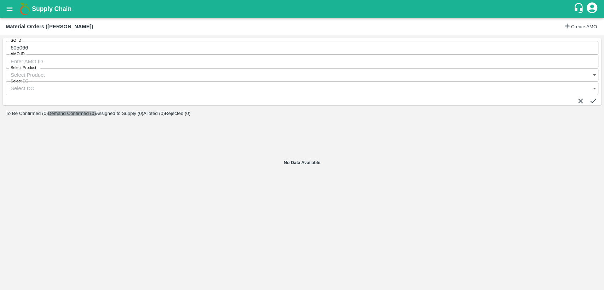
click at [96, 111] on button "Demand Confirmed (0)" at bounding box center [72, 113] width 48 height 5
click at [589, 97] on button "submit" at bounding box center [593, 101] width 8 height 8
click at [14, 12] on button "open drawer" at bounding box center [9, 9] width 16 height 16
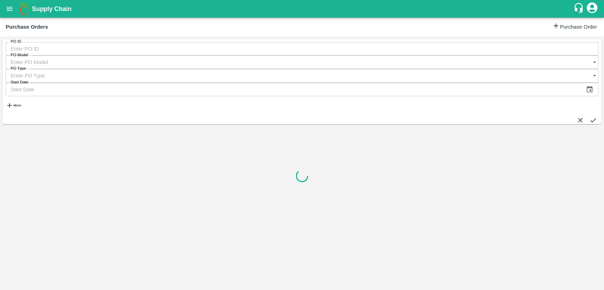
click at [36, 51] on input "PO ID" at bounding box center [302, 48] width 593 height 13
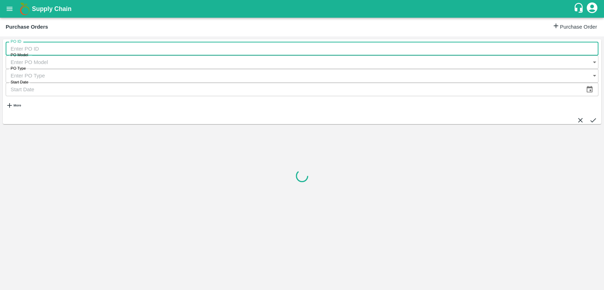
click at [40, 51] on input "PO ID" at bounding box center [302, 48] width 593 height 13
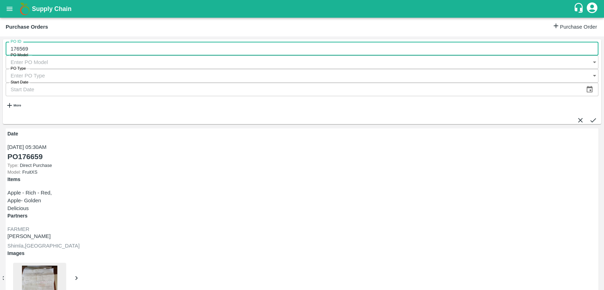
type input "176569"
drag, startPoint x: 586, startPoint y: 51, endPoint x: 565, endPoint y: 62, distance: 24.2
click at [590, 118] on icon "submit" at bounding box center [593, 120] width 6 height 4
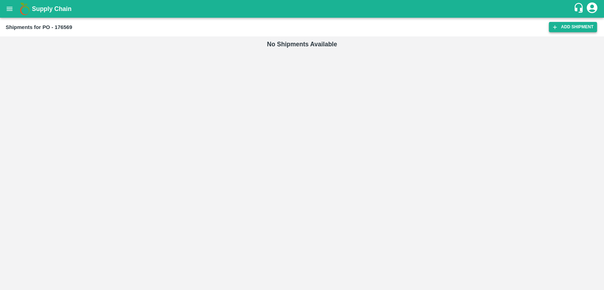
click at [577, 28] on link "Add Shipment" at bounding box center [573, 27] width 48 height 10
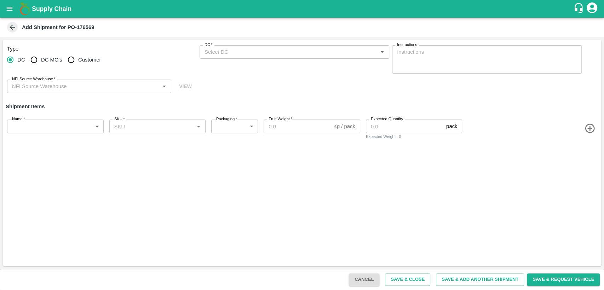
click at [74, 61] on input "Customer" at bounding box center [71, 60] width 14 height 14
radio input "true"
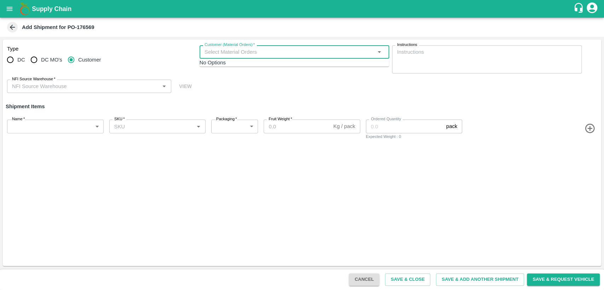
click at [271, 48] on input "Customer (Material Orders)   *" at bounding box center [289, 51] width 174 height 9
click at [265, 67] on div "No Options" at bounding box center [295, 63] width 190 height 8
type input "605066"
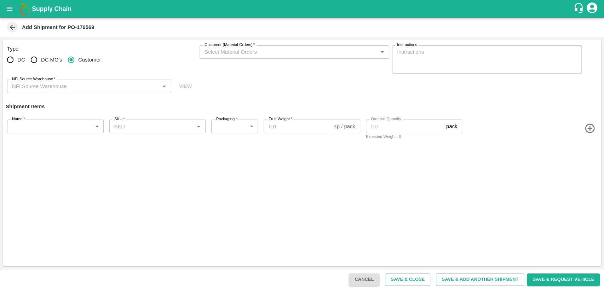
click at [266, 84] on div "Type DC DC MO's Customer Customer (Material Orders)   * Customer (Material Orde…" at bounding box center [302, 69] width 598 height 59
click at [12, 12] on icon "open drawer" at bounding box center [10, 9] width 8 height 8
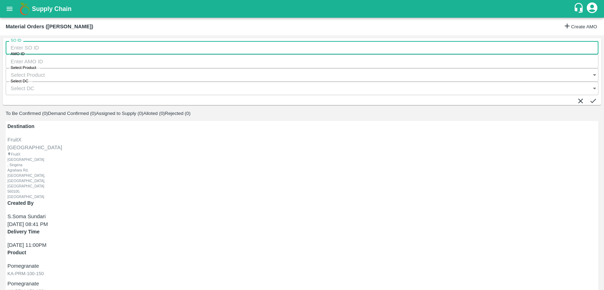
click at [42, 49] on input "SO ID" at bounding box center [302, 47] width 593 height 13
type input "605066"
click at [592, 97] on button "submit" at bounding box center [593, 101] width 8 height 8
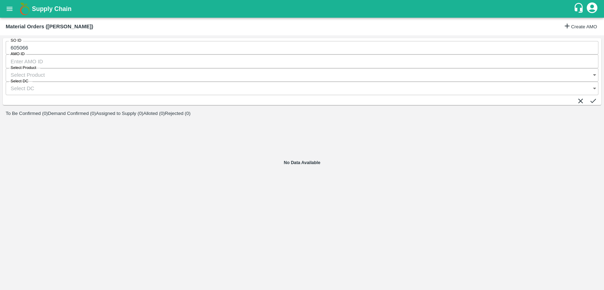
click at [96, 111] on button "Demand Confirmed (0)" at bounding box center [72, 113] width 48 height 5
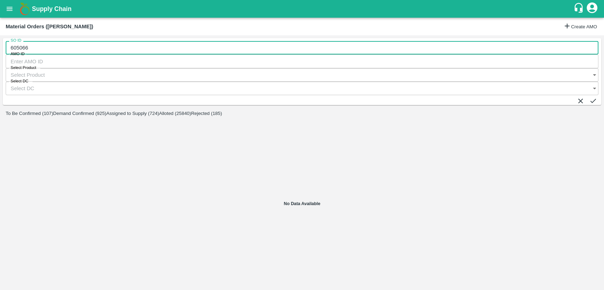
click at [48, 53] on input "605066" at bounding box center [302, 47] width 593 height 13
click at [24, 52] on input "605066" at bounding box center [302, 47] width 593 height 13
type input "605056"
click at [589, 97] on button "submit" at bounding box center [593, 101] width 8 height 8
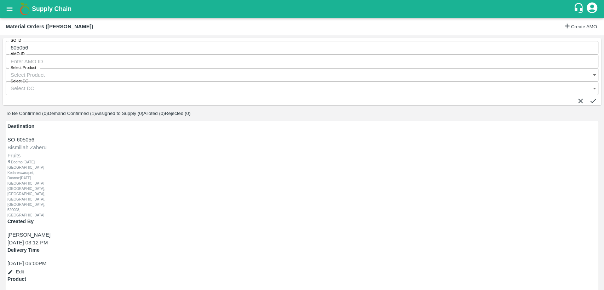
radio input "true"
click at [71, 94] on div "PO-176569(SSK Fresh Fruit Pvt. Ltd.-9791188588)" at bounding box center [88, 95] width 119 height 8
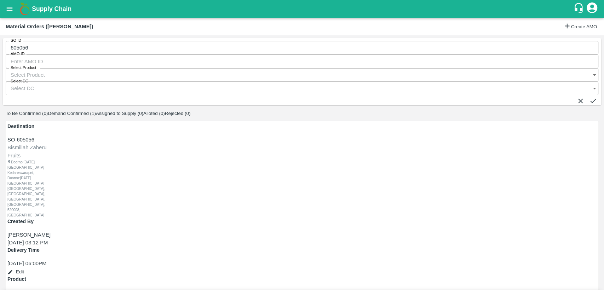
type input "PO-176569(SSK Fresh Fruit Pvt. Ltd.-9791188588)"
type input "300"
type input "[DATE] 12:50 AM"
type input "300"
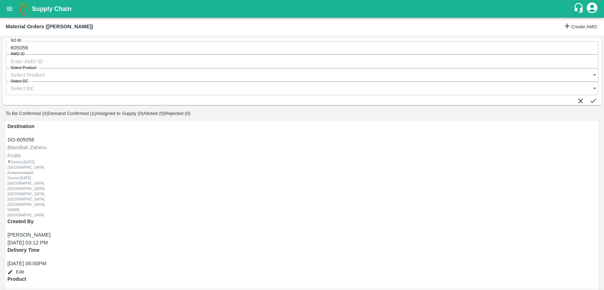
type input "200"
type input "[DATE] 11:50 PM"
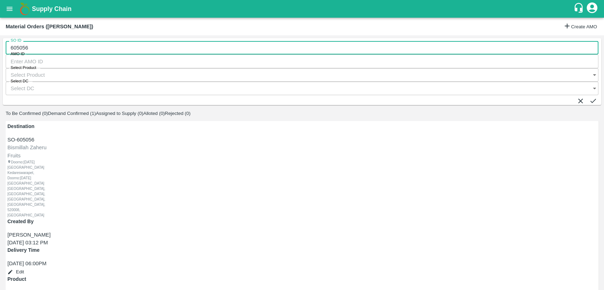
drag, startPoint x: 31, startPoint y: 53, endPoint x: 2, endPoint y: 53, distance: 29.4
click at [2, 53] on div "SO ID 605056 SO ID AMO ID AMO ID Select Product Select Product   * Select DC Se…" at bounding box center [302, 162] width 604 height 255
type input "605056"
type input "6"
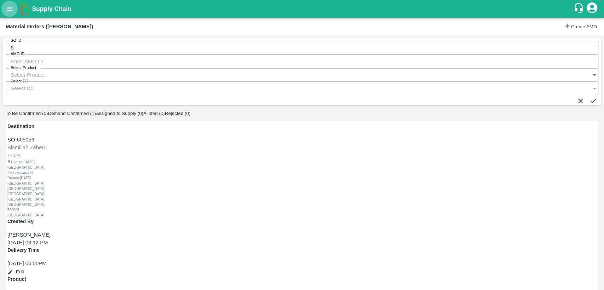
click at [10, 6] on icon "open drawer" at bounding box center [10, 9] width 8 height 8
click at [150, 290] on div at bounding box center [302, 290] width 604 height 0
type input "[DATE] 06:00 PM"
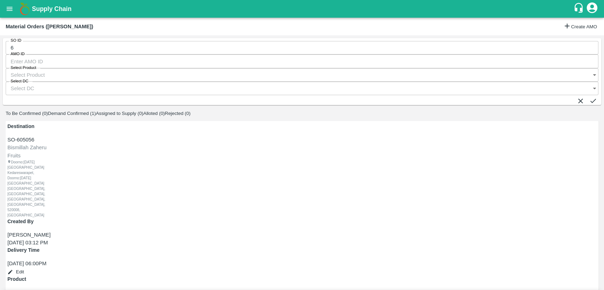
radio input "true"
type input "17656"
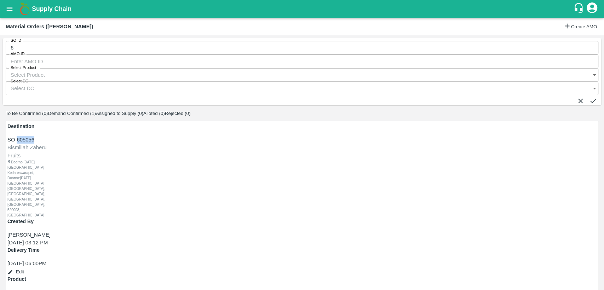
drag, startPoint x: 16, startPoint y: 107, endPoint x: 38, endPoint y: 106, distance: 21.9
click at [38, 136] on div "SO-605056" at bounding box center [31, 140] width 48 height 8
copy div "605056"
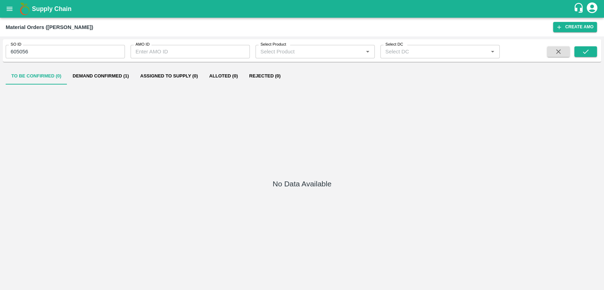
click at [106, 75] on button "Demand Confirmed (1)" at bounding box center [101, 76] width 68 height 17
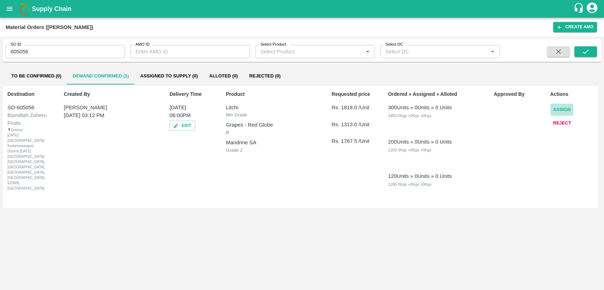
click at [565, 109] on button "Assign" at bounding box center [561, 110] width 23 height 12
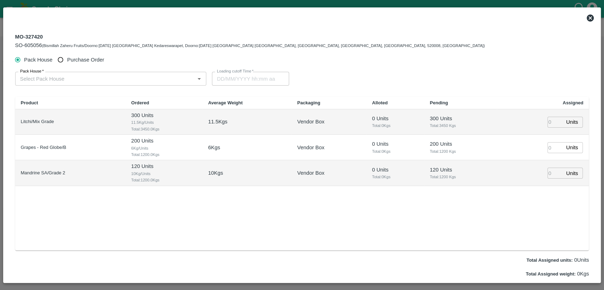
click at [62, 58] on input "Purchase Order" at bounding box center [60, 59] width 13 height 13
radio input "true"
click at [75, 80] on input "PO   *" at bounding box center [102, 78] width 170 height 9
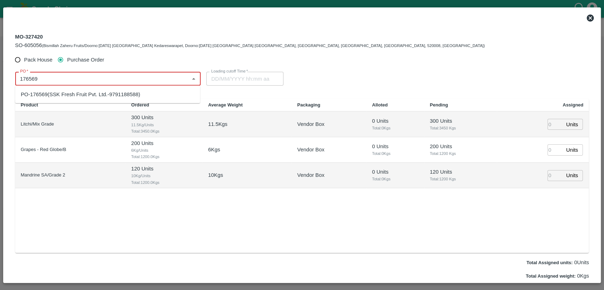
click at [71, 94] on div "PO-176569(SSK Fresh Fruit Pvt. Ltd.-9791188588)" at bounding box center [80, 95] width 119 height 8
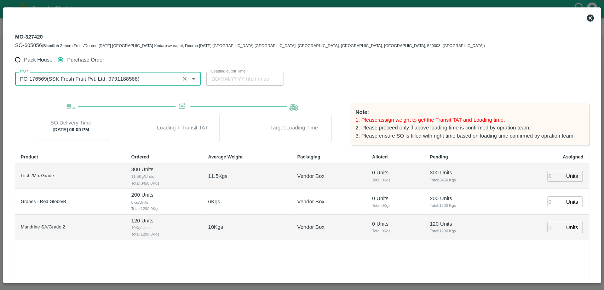
type input "PO-176569(SSK Fresh Fruit Pvt. Ltd.-9791188588)"
click at [550, 176] on input "number" at bounding box center [555, 176] width 16 height 11
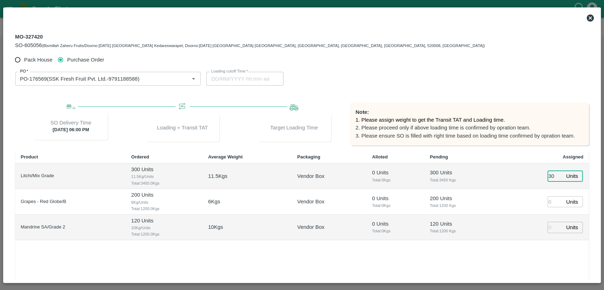
type input "300"
type input "[DATE] 12:50 AM"
type input "300"
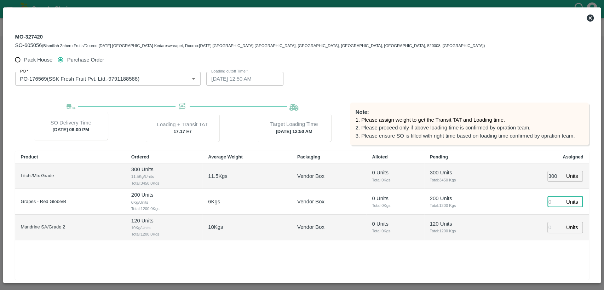
click at [550, 202] on input "number" at bounding box center [555, 201] width 16 height 11
type input "200"
type input "[DATE] 11:50 PM"
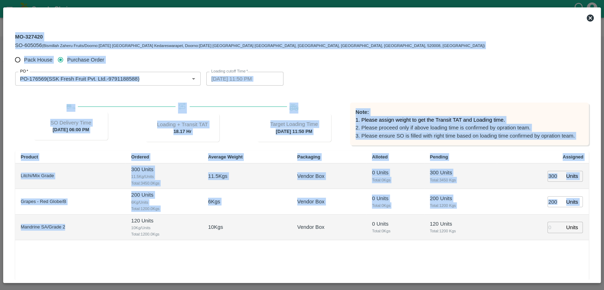
drag, startPoint x: 71, startPoint y: 228, endPoint x: 0, endPoint y: 229, distance: 70.8
click at [0, 229] on div "MO-327420 SO-605056 (Bismillah Zaheru Fruits/Doorno:[DATE] Mangamarket Kedaresw…" at bounding box center [302, 145] width 604 height 290
click at [99, 255] on div "Product Ordered Average Weight Packaging Alloted Pending Assigned Litchi/Mix Gr…" at bounding box center [302, 228] width 574 height 154
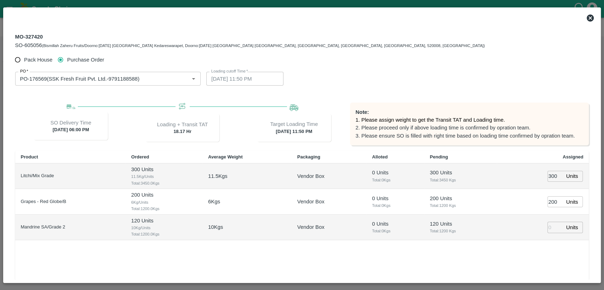
click at [18, 60] on input "Pack House" at bounding box center [17, 59] width 13 height 13
radio input "true"
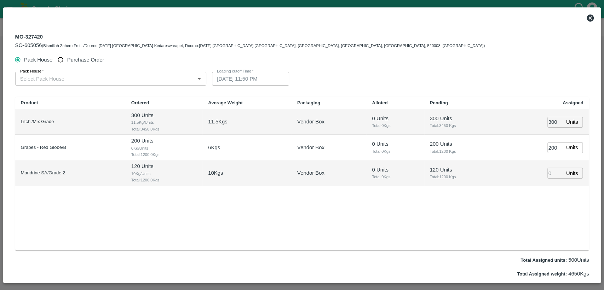
click at [587, 15] on icon at bounding box center [590, 18] width 8 height 8
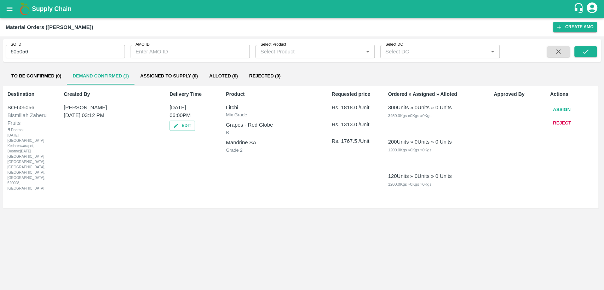
click at [10, 12] on icon "open drawer" at bounding box center [10, 9] width 8 height 8
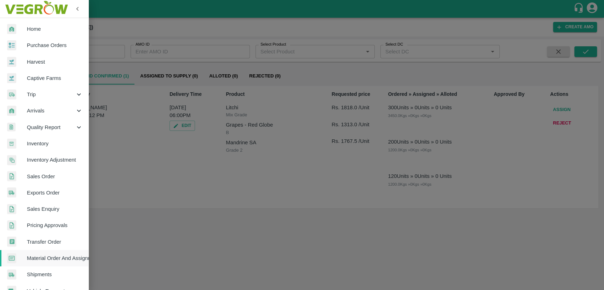
click at [41, 27] on span "Home" at bounding box center [55, 29] width 56 height 8
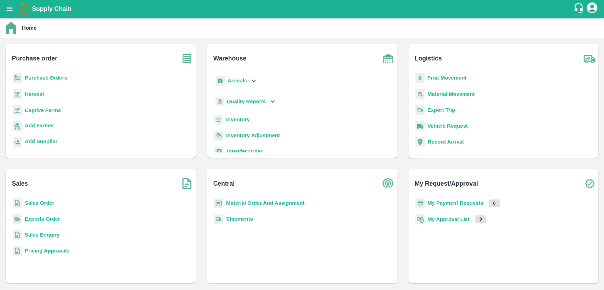
click at [254, 201] on b "Material Order And Assignment" at bounding box center [265, 203] width 79 height 6
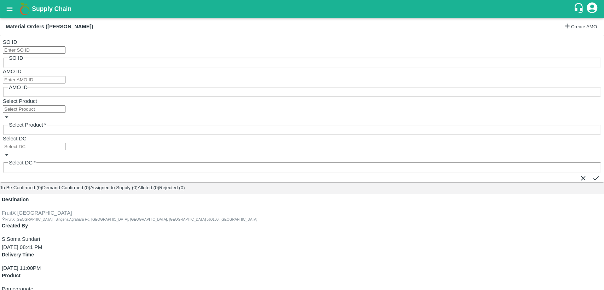
click at [53, 52] on input "SO ID" at bounding box center [34, 49] width 63 height 7
type input "605056"
click at [592, 174] on button "submit" at bounding box center [596, 178] width 8 height 8
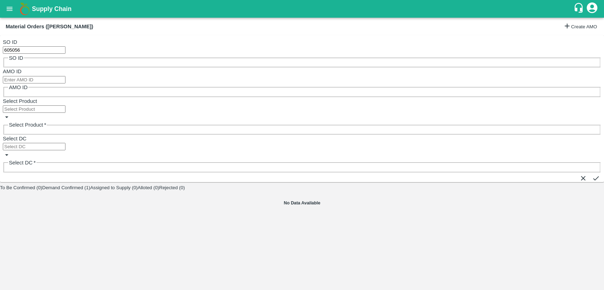
click at [90, 185] on button "Demand Confirmed (1)" at bounding box center [66, 187] width 48 height 5
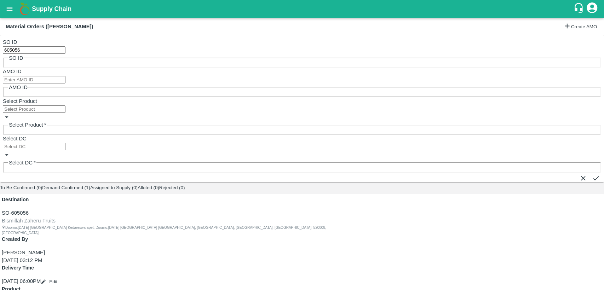
type input "[DATE] 06:00 PM"
type input "1"
type input "18/09/2025 05:00 PM"
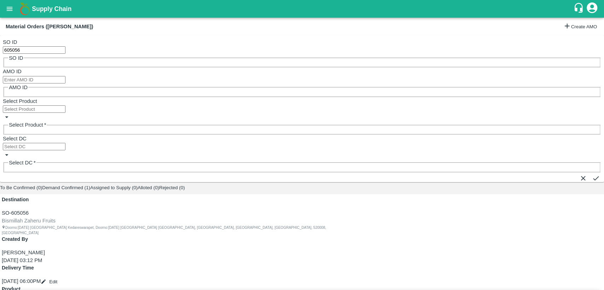
type input "0"
type input "0300"
type input "18/09/2025 04:00 PM"
type input "0300"
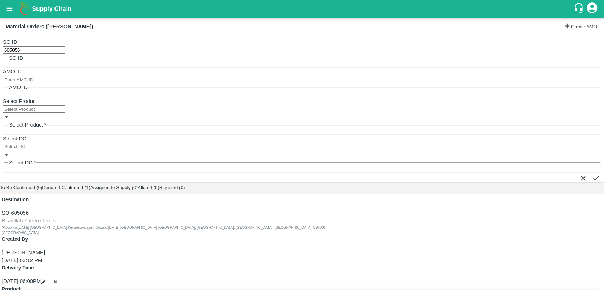
scroll to position [0, 0]
type input "200"
type input "18/09/2025 03:00 PM"
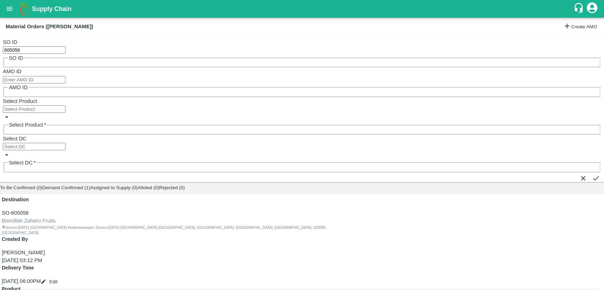
type input "120"
radio input "true"
click at [79, 93] on div "PO-176569(SSK Fresh Fruit Pvt. Ltd.-9791188588)" at bounding box center [88, 95] width 119 height 8
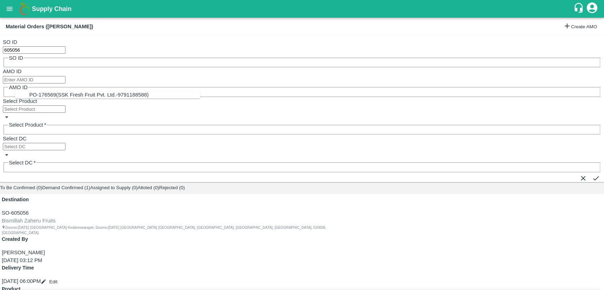
type input "PO-176569(SSK Fresh Fruit Pvt. Ltd.-9791188588)"
type input "17/09/2025 11:50 PM"
type input "PO-176569(SSK Fresh Fruit Pvt. Ltd.-9791188588)"
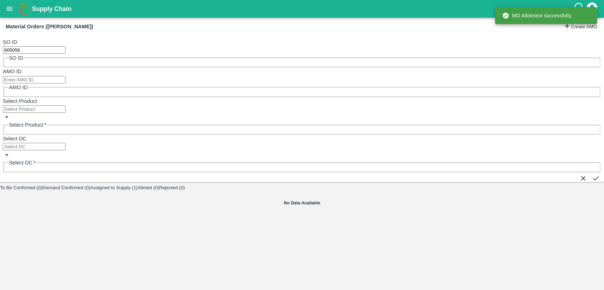
click at [138, 185] on button "Assigned to Supply (1)" at bounding box center [113, 187] width 47 height 5
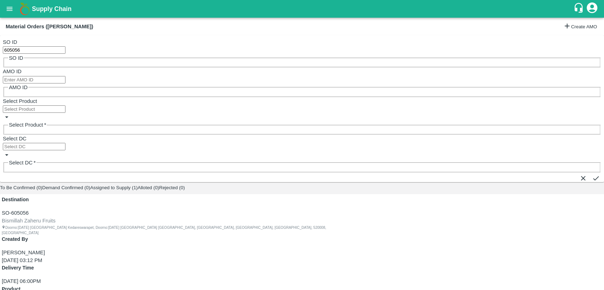
click at [10, 13] on button "open drawer" at bounding box center [9, 9] width 16 height 16
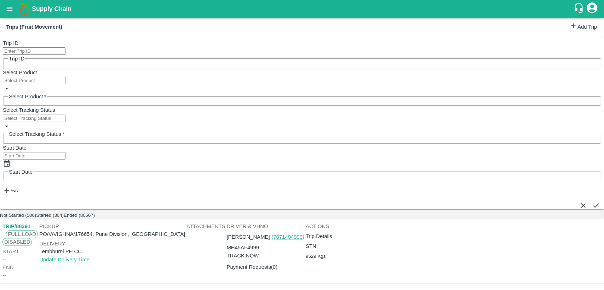
click at [570, 28] on link "Add Trip" at bounding box center [583, 27] width 28 height 10
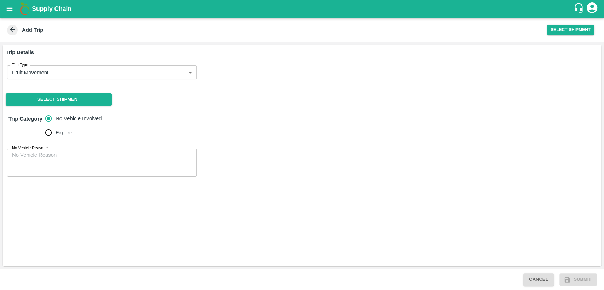
click at [94, 76] on body "Supply Chain Add Trip Select Shipment Trip Details Trip Type Fruit Movement 1 T…" at bounding box center [302, 145] width 604 height 290
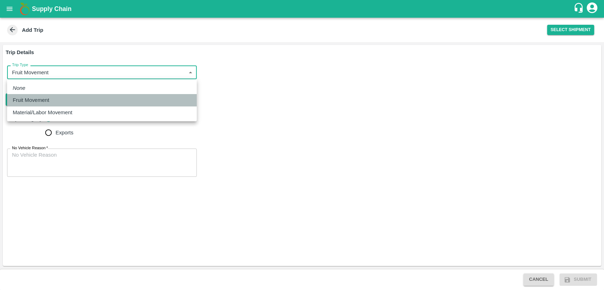
click at [83, 97] on div "Fruit Movement" at bounding box center [102, 100] width 178 height 8
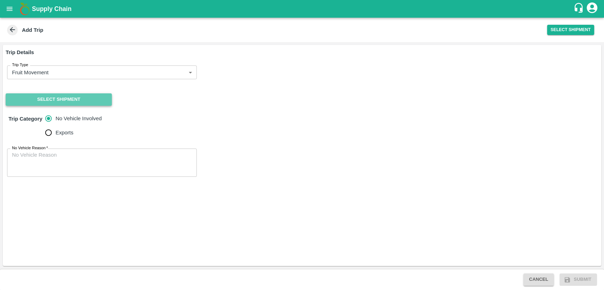
click at [66, 100] on button "Select Shipment" at bounding box center [59, 99] width 106 height 12
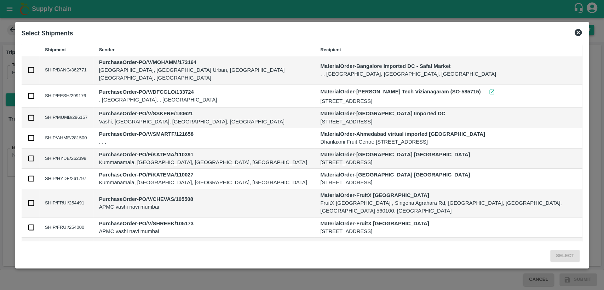
click at [575, 35] on icon at bounding box center [578, 32] width 7 height 7
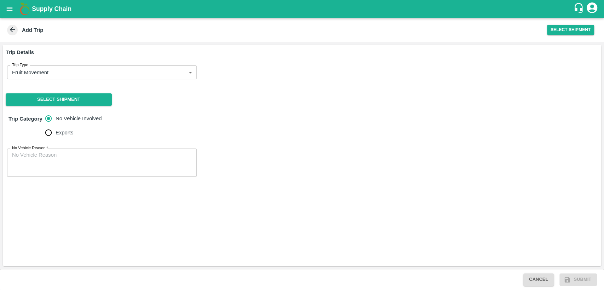
click at [6, 12] on icon "open drawer" at bounding box center [10, 9] width 8 height 8
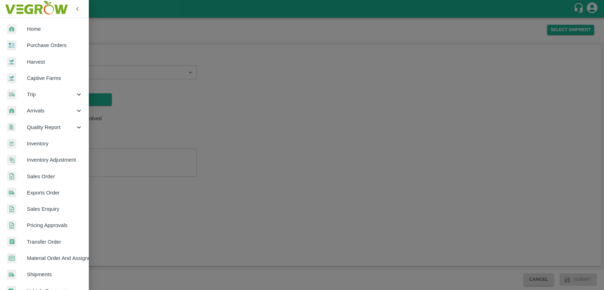
click at [42, 47] on span "Purchase Orders" at bounding box center [55, 45] width 56 height 8
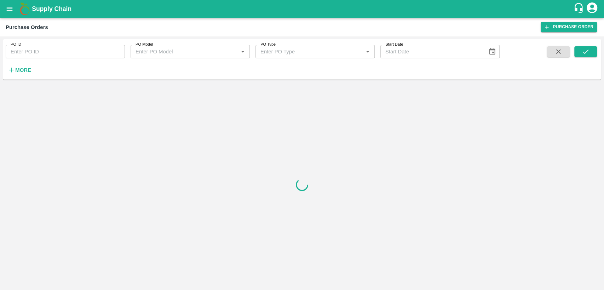
click at [52, 52] on input "PO ID" at bounding box center [65, 51] width 119 height 13
type input "176569"
click at [583, 48] on icon "submit" at bounding box center [586, 52] width 8 height 8
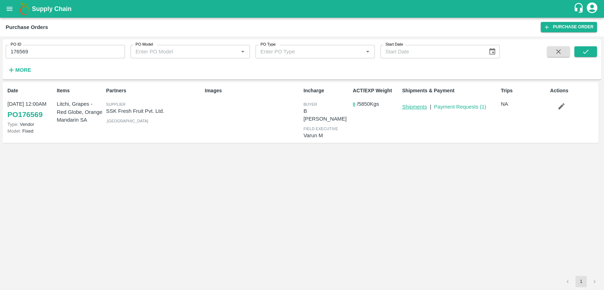
click at [415, 107] on link "Shipments" at bounding box center [414, 107] width 25 height 6
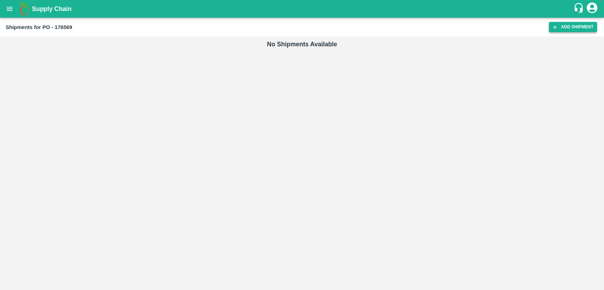
click at [569, 29] on link "Add Shipment" at bounding box center [573, 27] width 48 height 10
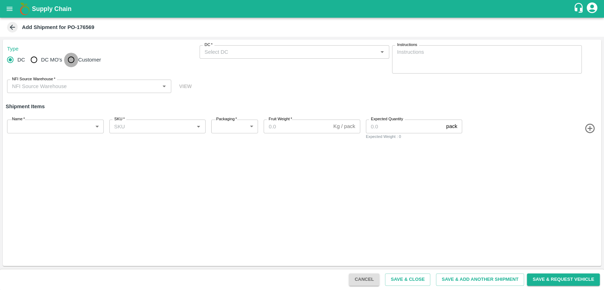
click at [72, 59] on input "Customer" at bounding box center [71, 60] width 14 height 14
radio input "true"
click at [243, 54] on input "Customer (Material Orders)   *" at bounding box center [289, 51] width 174 height 9
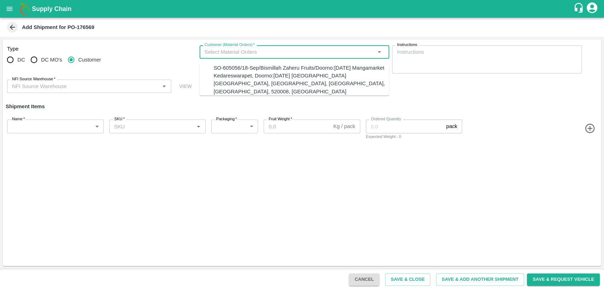
click at [244, 54] on input "Customer (Material Orders)   *" at bounding box center [289, 51] width 174 height 9
click at [244, 70] on div "SO-605056/18-Sep/Bismillah Zaheru Fruits/Doorno:18-1-55 Mangamarket Kedareswara…" at bounding box center [301, 79] width 175 height 31
type input "SO-605056/18-Sep/Bismillah Zaheru Fruits/Doorno:18-1-55 Mangamarket Kedareswara…"
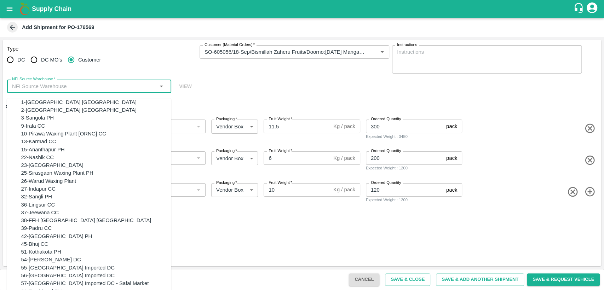
click at [62, 87] on input "NFI Source Warehouse   *" at bounding box center [83, 86] width 148 height 9
click at [28, 169] on div "23-Chennai DC" at bounding box center [52, 165] width 62 height 8
type input "23-Chennai DC"
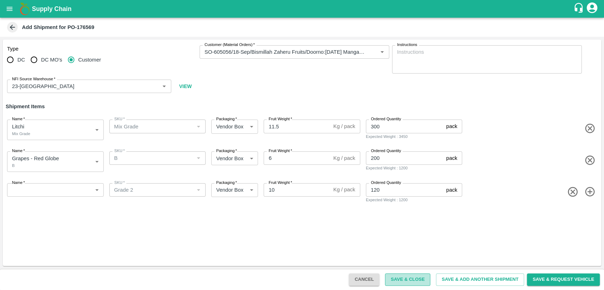
click at [414, 279] on button "Save & Close" at bounding box center [407, 279] width 45 height 12
click at [27, 193] on body "Supply Chain Add Shipment for PO-176569 Type DC DC MO's Customer Customer (Mate…" at bounding box center [302, 145] width 604 height 290
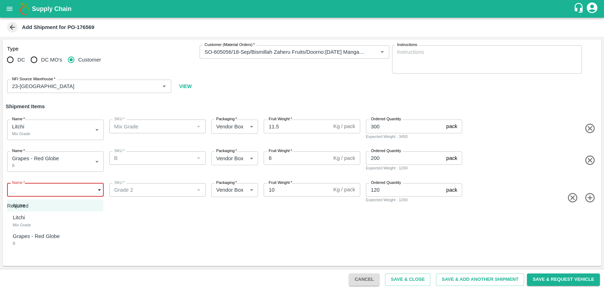
click at [41, 193] on div at bounding box center [302, 145] width 604 height 290
click at [39, 191] on body "Supply Chain Add Shipment for PO-176569 Type DC DC MO's Customer Customer (Mate…" at bounding box center [302, 145] width 604 height 290
click at [173, 232] on div at bounding box center [302, 145] width 604 height 290
click at [12, 26] on icon at bounding box center [12, 27] width 8 height 8
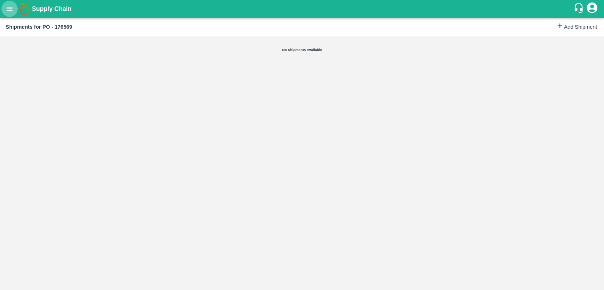
click at [9, 11] on icon "open drawer" at bounding box center [10, 9] width 8 height 8
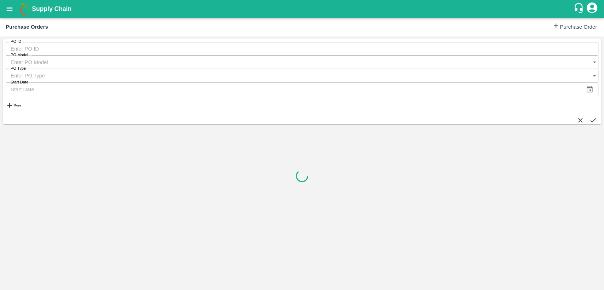
click at [56, 49] on input "PO ID" at bounding box center [302, 48] width 593 height 13
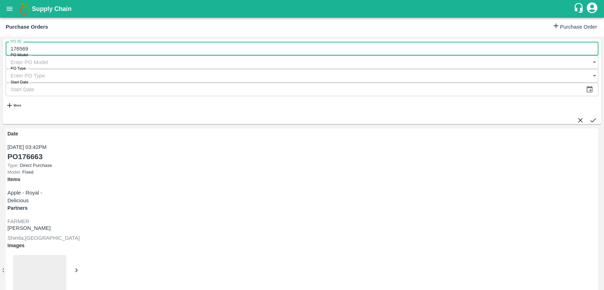
type input "176569"
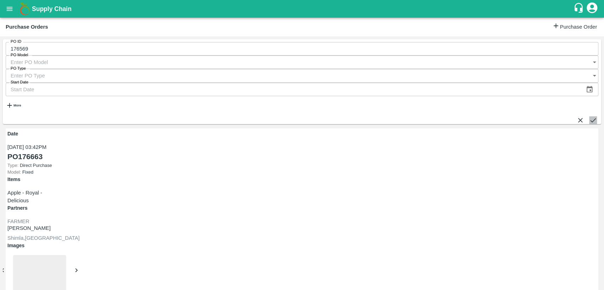
click at [589, 116] on icon "submit" at bounding box center [593, 120] width 8 height 8
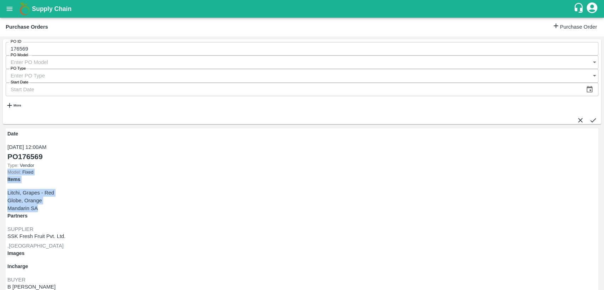
drag, startPoint x: 87, startPoint y: 120, endPoint x: 45, endPoint y: 125, distance: 42.0
click at [45, 128] on div "Date 16 Sep, 12:00AM PO 176569 Type: Vendor Model: Fixed Items Litchi, Grapes -…" at bounding box center [302, 269] width 593 height 283
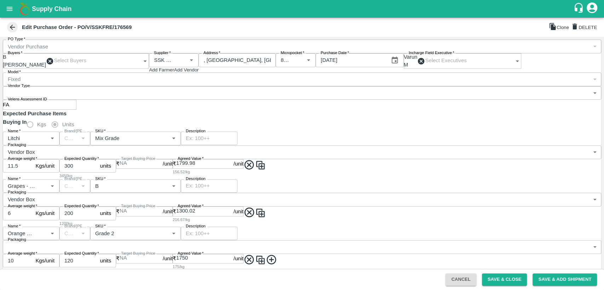
scroll to position [79, 0]
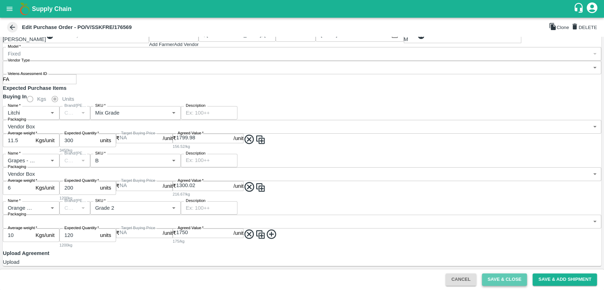
click at [515, 278] on button "Save & Close" at bounding box center [504, 279] width 45 height 12
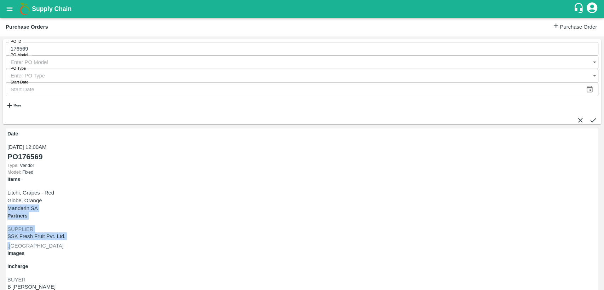
drag, startPoint x: 57, startPoint y: 120, endPoint x: 110, endPoint y: 122, distance: 53.1
click at [110, 128] on div "Date 16 Sep, 12:00AM PO 176569 Type: Vendor Model: Fixed Items Litchi, Grapes -…" at bounding box center [302, 269] width 593 height 283
click at [25, 151] on link "PO 176569" at bounding box center [24, 156] width 35 height 11
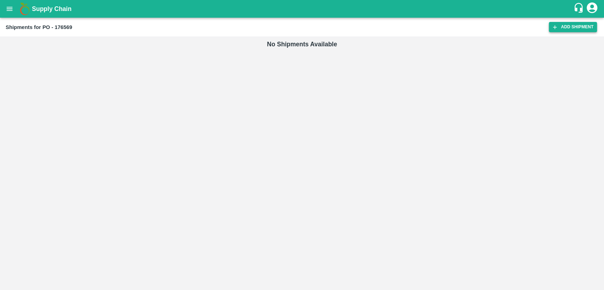
click at [559, 27] on link "Add Shipment" at bounding box center [573, 27] width 48 height 10
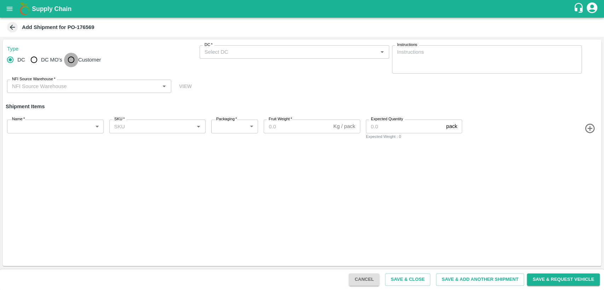
click at [67, 60] on input "Customer" at bounding box center [71, 60] width 14 height 14
radio input "true"
click at [244, 51] on input "Customer (Material Orders)   *" at bounding box center [289, 51] width 174 height 9
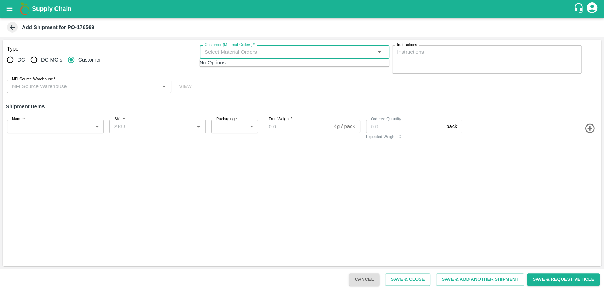
click at [254, 56] on input "Customer (Material Orders)   *" at bounding box center [289, 51] width 174 height 9
paste input "SO-605056"
type input "SO-605056"
click at [256, 94] on div "Type DC DC MO's Customer Customer (Material Orders)   * Customer (Material Orde…" at bounding box center [302, 69] width 598 height 59
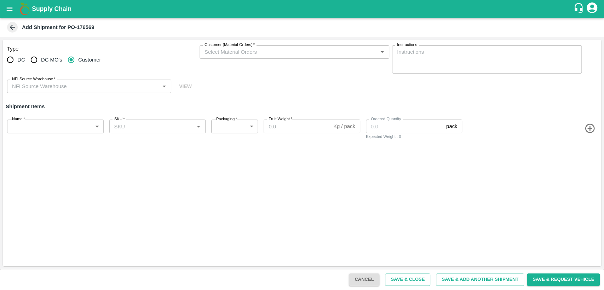
click at [276, 52] on input "Customer (Material Orders)   *" at bounding box center [289, 51] width 174 height 9
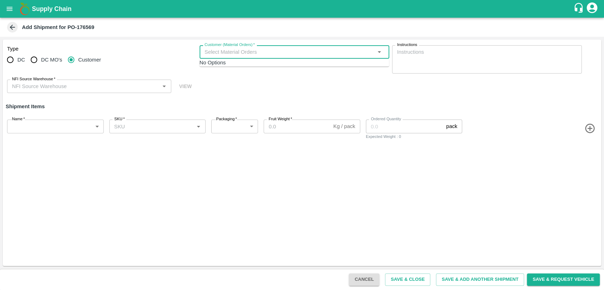
paste input "SO-605056"
click at [241, 67] on div "No Options" at bounding box center [295, 63] width 190 height 8
type input "SO-605056"
click at [7, 27] on span at bounding box center [12, 27] width 11 height 11
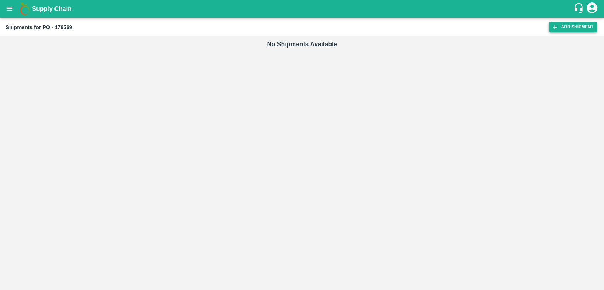
click at [565, 29] on link "Add Shipment" at bounding box center [573, 27] width 48 height 10
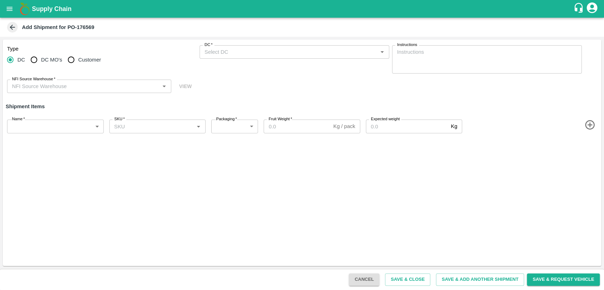
click at [73, 62] on input "Customer" at bounding box center [71, 60] width 14 height 14
radio input "true"
click at [254, 51] on input "Customer (Material Orders)   *" at bounding box center [289, 51] width 174 height 9
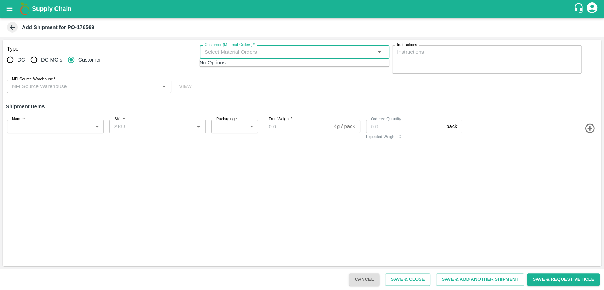
click at [120, 86] on input "NFI Source Warehouse   *" at bounding box center [83, 86] width 148 height 9
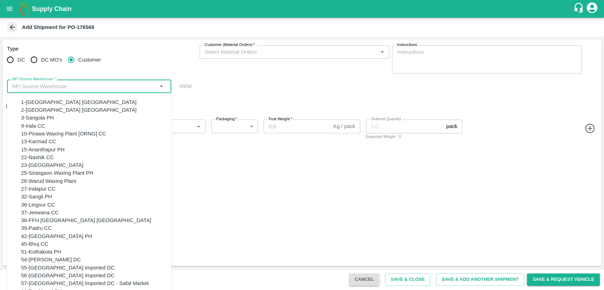
click at [280, 83] on div "Type DC DC MO's Customer Customer (Material Orders)   * Customer (Material Orde…" at bounding box center [302, 69] width 598 height 59
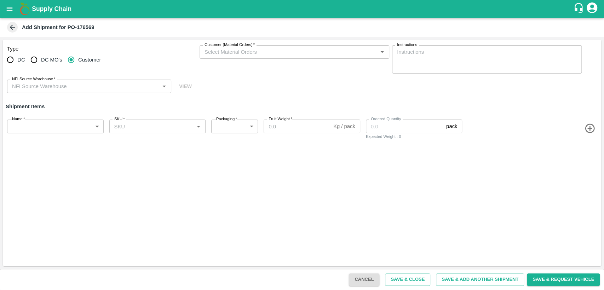
click at [14, 29] on icon at bounding box center [12, 27] width 8 height 8
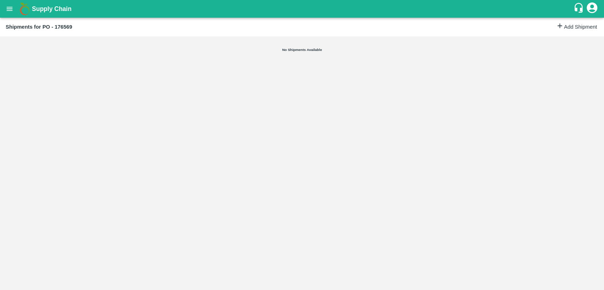
click at [6, 6] on icon "open drawer" at bounding box center [10, 9] width 8 height 8
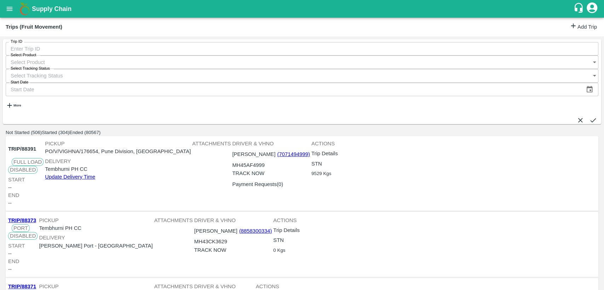
click at [575, 26] on link "Add Trip" at bounding box center [583, 27] width 28 height 10
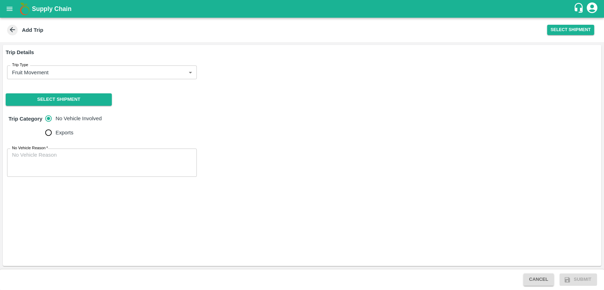
click at [81, 75] on body "Supply Chain Add Trip Select Shipment Trip Details Trip Type Fruit Movement 1 T…" at bounding box center [302, 145] width 604 height 290
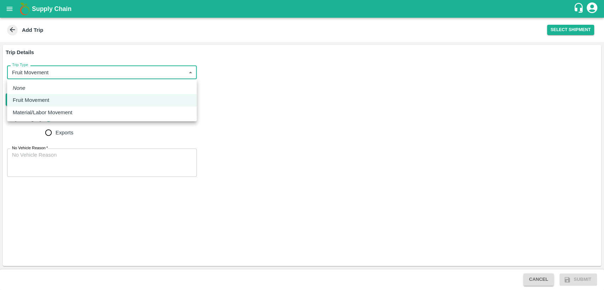
click at [59, 104] on div "Fruit Movement" at bounding box center [102, 100] width 178 height 8
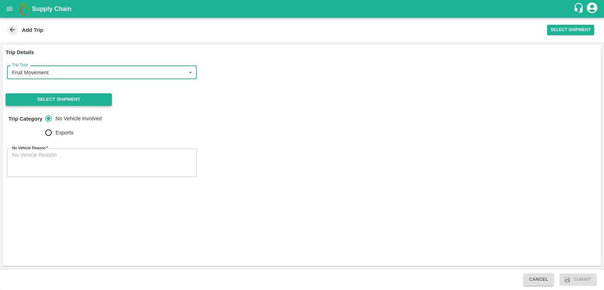
click at [60, 100] on button "Select Shipment" at bounding box center [59, 99] width 106 height 12
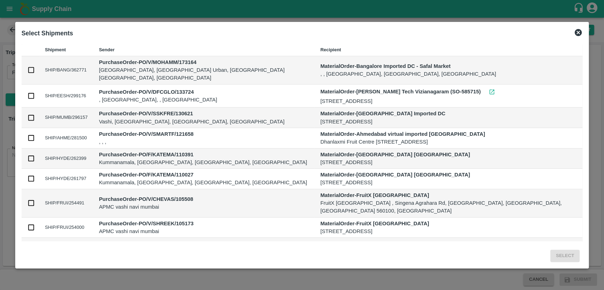
scroll to position [29, 0]
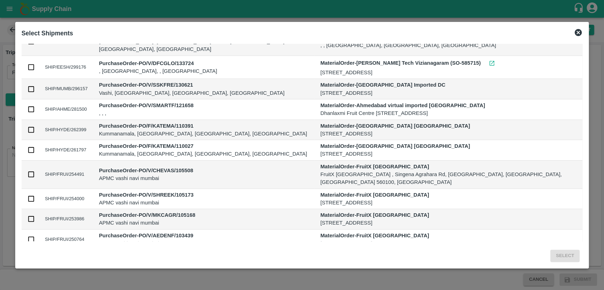
click at [575, 31] on icon at bounding box center [578, 32] width 7 height 7
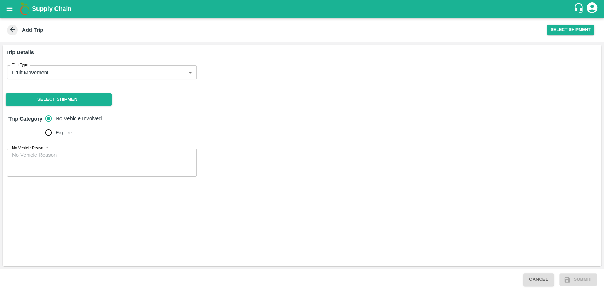
click at [7, 10] on icon "open drawer" at bounding box center [10, 9] width 8 height 8
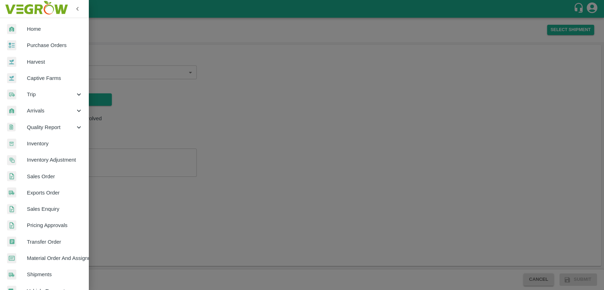
click at [27, 28] on span "Home" at bounding box center [55, 29] width 56 height 8
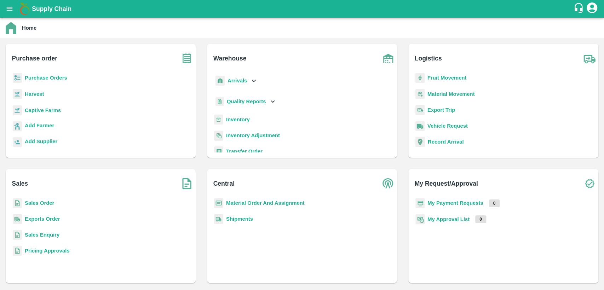
click at [35, 202] on b "Sales Order" at bounding box center [39, 203] width 29 height 6
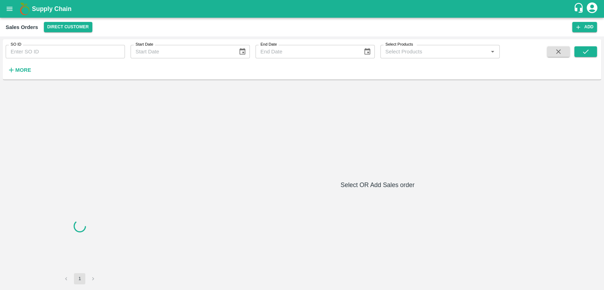
click at [29, 49] on input "SO ID" at bounding box center [65, 51] width 119 height 13
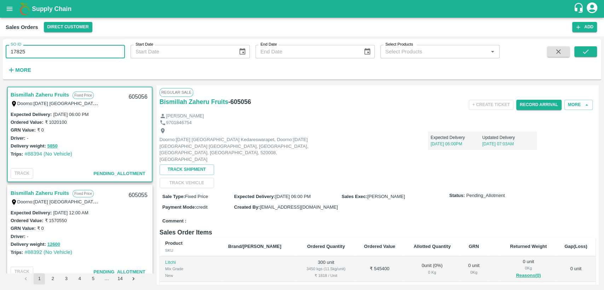
click at [589, 53] on icon "submit" at bounding box center [586, 52] width 8 height 8
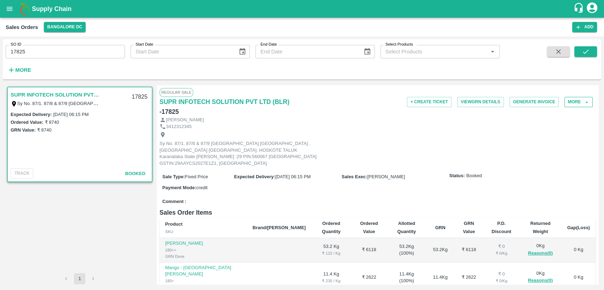
click at [574, 101] on button "More" at bounding box center [578, 102] width 28 height 10
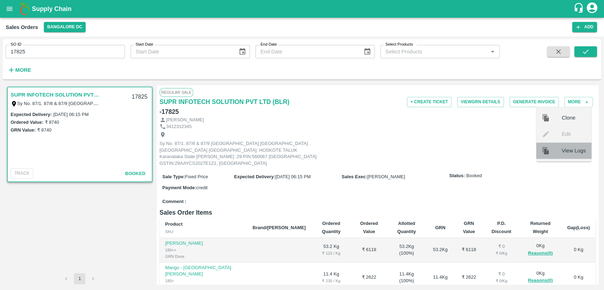
click at [568, 151] on span "View Logs" at bounding box center [573, 151] width 24 height 8
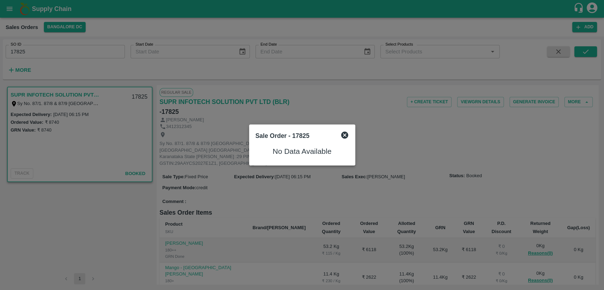
click at [345, 134] on icon at bounding box center [344, 135] width 7 height 7
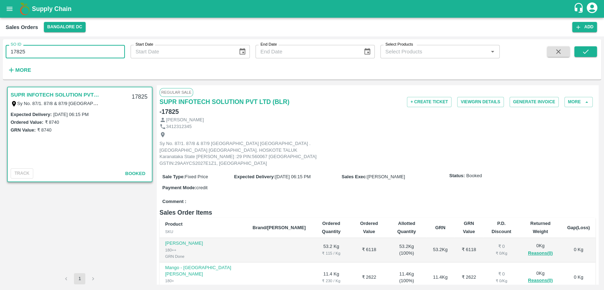
click at [20, 51] on input "17825" at bounding box center [65, 51] width 119 height 13
click at [594, 46] on button "submit" at bounding box center [585, 51] width 23 height 11
click at [590, 53] on button "submit" at bounding box center [585, 51] width 23 height 11
click at [76, 29] on button "Bangalore DC" at bounding box center [65, 27] width 42 height 10
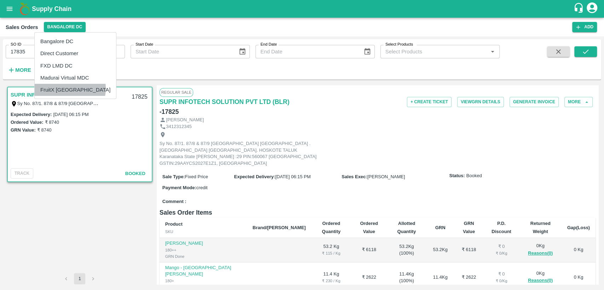
click at [70, 88] on li "FruitX [GEOGRAPHIC_DATA]" at bounding box center [75, 90] width 81 height 12
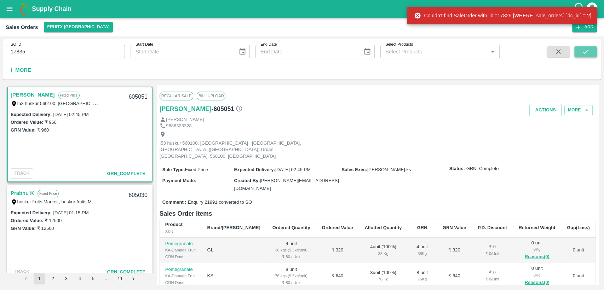
click at [586, 54] on icon "submit" at bounding box center [586, 52] width 8 height 8
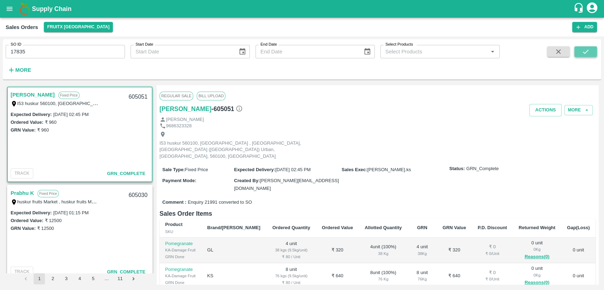
click at [586, 54] on icon "submit" at bounding box center [586, 52] width 8 height 8
click at [0, 53] on div "SO ID 17835 SO ID Start Date Start Date End Date End Date Select Products Selec…" at bounding box center [302, 163] width 604 height 254
paste input "text"
type input "175650"
click at [10, 7] on icon "open drawer" at bounding box center [10, 9] width 8 height 8
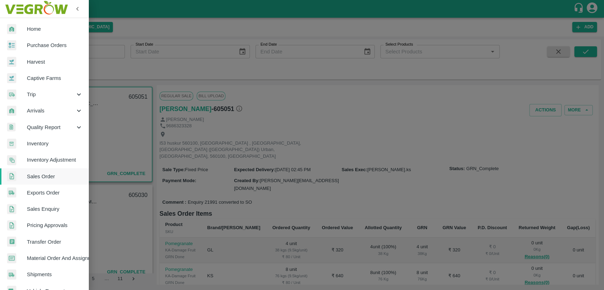
click at [30, 46] on span "Purchase Orders" at bounding box center [55, 45] width 56 height 8
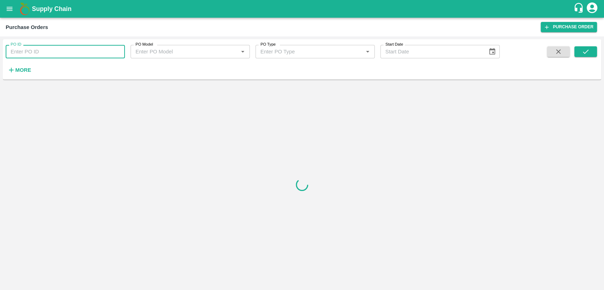
click at [28, 50] on input "PO ID" at bounding box center [65, 51] width 119 height 13
paste input "175650"
type input "175650"
click at [584, 53] on icon "submit" at bounding box center [586, 52] width 8 height 8
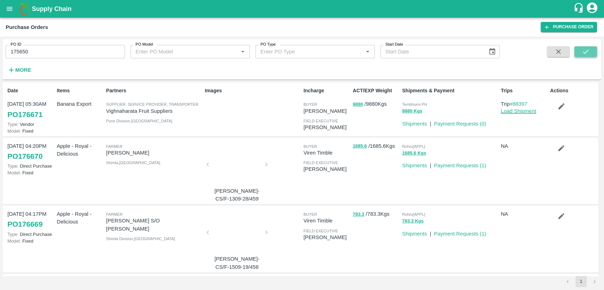
click at [582, 52] on icon "submit" at bounding box center [586, 52] width 8 height 8
click at [592, 50] on button "submit" at bounding box center [585, 51] width 23 height 11
type input "DD/MM/YYYY"
click at [467, 50] on input "DD/MM/YYYY" at bounding box center [431, 51] width 102 height 13
click at [17, 68] on strong "More" at bounding box center [23, 70] width 16 height 6
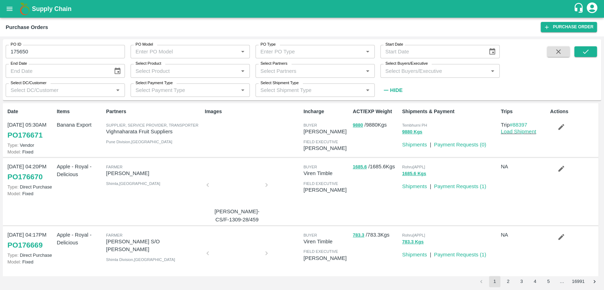
click at [409, 71] on input "Select Buyers/Executive" at bounding box center [433, 70] width 103 height 9
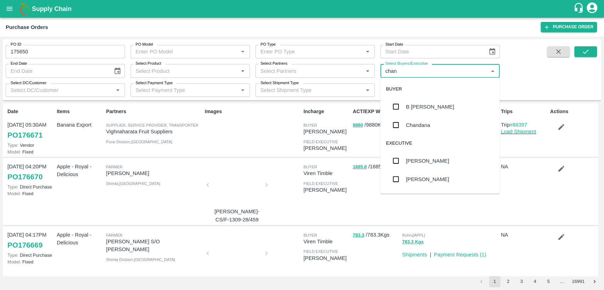
type input "chand"
click at [416, 109] on div "B [PERSON_NAME]" at bounding box center [430, 107] width 48 height 8
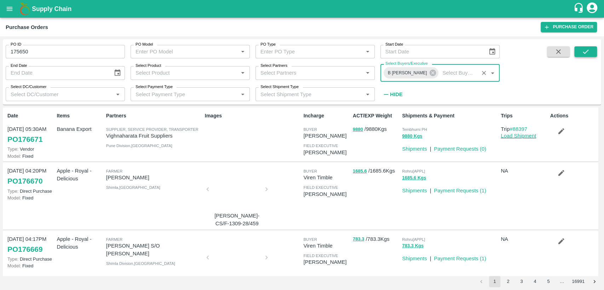
click at [583, 50] on icon "submit" at bounding box center [586, 52] width 8 height 8
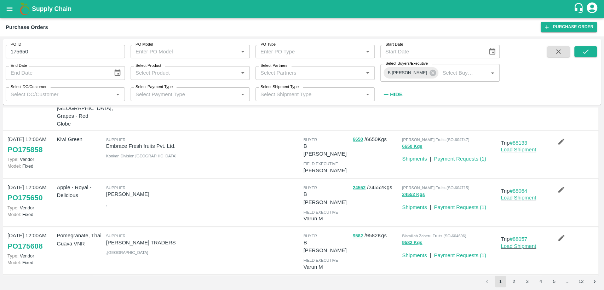
scroll to position [196, 0]
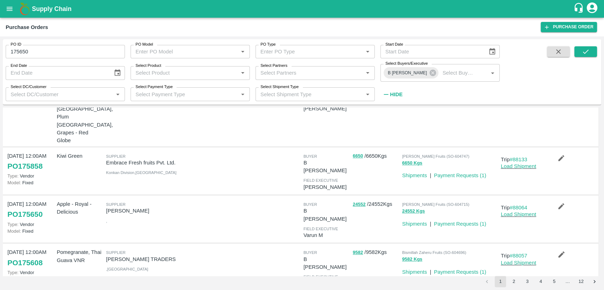
drag, startPoint x: 45, startPoint y: 239, endPoint x: 4, endPoint y: 236, distance: 41.5
drag, startPoint x: 47, startPoint y: 240, endPoint x: 10, endPoint y: 241, distance: 37.5
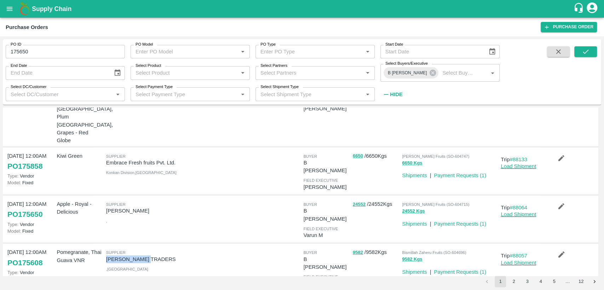
drag, startPoint x: 106, startPoint y: 195, endPoint x: 152, endPoint y: 194, distance: 46.0
click at [152, 255] on p "VASAVI TRADERS" at bounding box center [154, 259] width 96 height 8
copy p "VASAVI TRADERS"
click at [29, 256] on link "PO 175608" at bounding box center [24, 262] width 35 height 13
drag, startPoint x: 47, startPoint y: 198, endPoint x: 8, endPoint y: 200, distance: 39.0
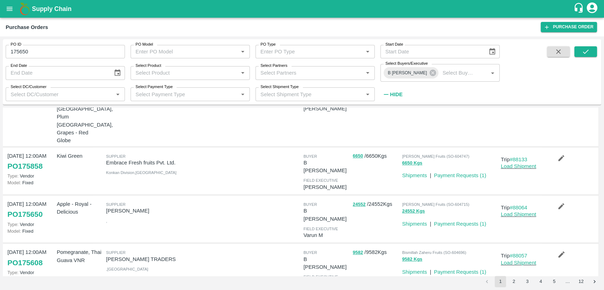
click at [9, 246] on div "12 Sep, 12:00AM PO 175608 Type: Vendor Model: Fixed" at bounding box center [29, 268] width 49 height 44
drag, startPoint x: 49, startPoint y: 199, endPoint x: 7, endPoint y: 198, distance: 42.5
click at [7, 246] on div "12 Sep, 12:00AM PO 175608 Type: Vendor Model: Fixed" at bounding box center [29, 268] width 49 height 44
drag, startPoint x: 6, startPoint y: 196, endPoint x: 48, endPoint y: 196, distance: 41.4
click at [48, 246] on div "12 Sep, 12:00AM PO 175608 Type: Vendor Model: Fixed" at bounding box center [29, 268] width 49 height 44
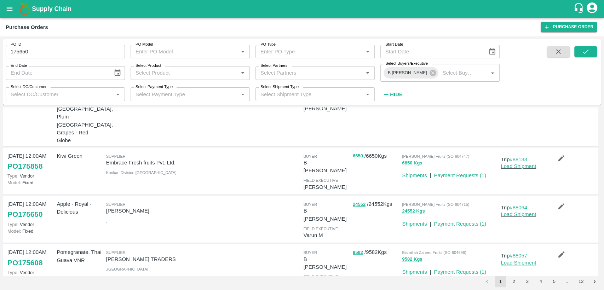
click at [46, 246] on div "12 Sep, 12:00AM PO 175608 Type: Vendor Model: Fixed" at bounding box center [29, 268] width 49 height 44
click at [47, 269] on p "Type: Vendor" at bounding box center [30, 272] width 46 height 7
click at [31, 208] on link "PO 175650" at bounding box center [24, 214] width 35 height 13
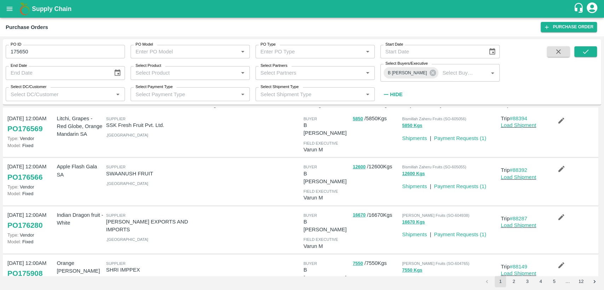
scroll to position [11, 0]
drag, startPoint x: 106, startPoint y: 166, endPoint x: 157, endPoint y: 167, distance: 51.3
click at [157, 169] on p "SWAANUSH FRUIT" at bounding box center [154, 173] width 96 height 8
copy p "SWAANUSH FRUIT"
drag, startPoint x: 46, startPoint y: 169, endPoint x: 11, endPoint y: 169, distance: 34.7
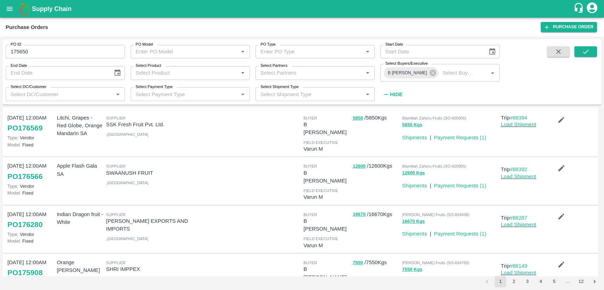
click at [11, 169] on div "16 Sep, 12:00AM PO 176566 Type: Vendor Model: Fixed" at bounding box center [29, 181] width 49 height 44
drag, startPoint x: 106, startPoint y: 124, endPoint x: 165, endPoint y: 122, distance: 58.4
click at [165, 122] on p "SSK Fresh Fruit Pvt. Ltd." at bounding box center [154, 125] width 96 height 8
copy p "SSK Fresh Fruit Pvt. Ltd."
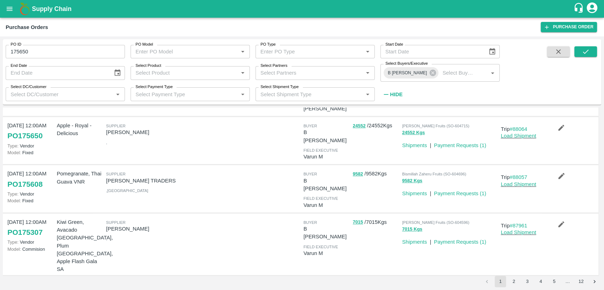
scroll to position [310, 0]
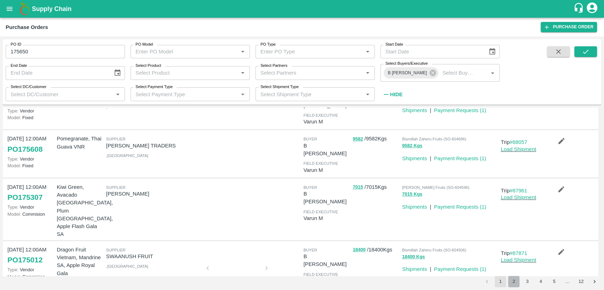
click at [515, 282] on button "2" at bounding box center [513, 281] width 11 height 11
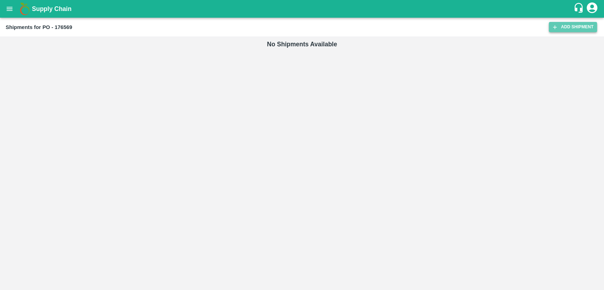
click at [554, 26] on icon at bounding box center [555, 27] width 4 height 4
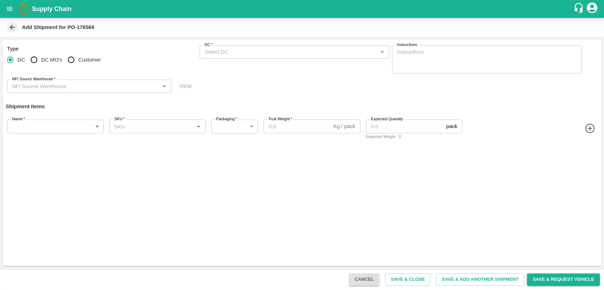
click at [74, 60] on input "Customer" at bounding box center [71, 60] width 14 height 14
radio input "true"
click at [223, 52] on input "Customer (Material Orders)   *" at bounding box center [289, 51] width 174 height 9
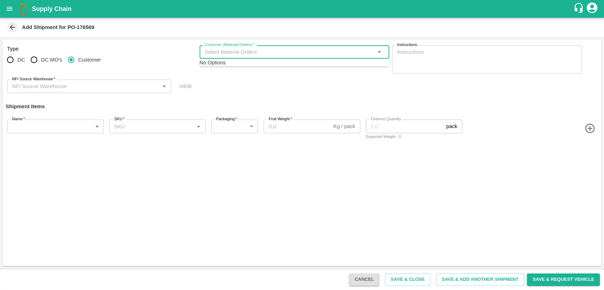
click at [224, 64] on span "No Options" at bounding box center [213, 63] width 26 height 6
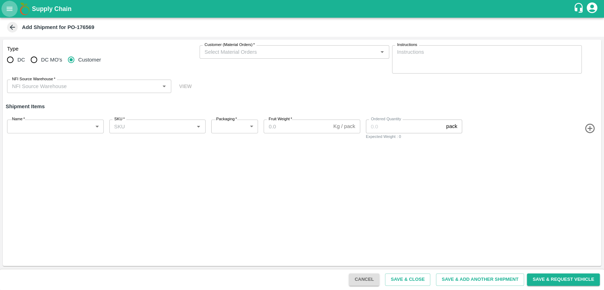
click at [7, 12] on icon "open drawer" at bounding box center [10, 9] width 8 height 8
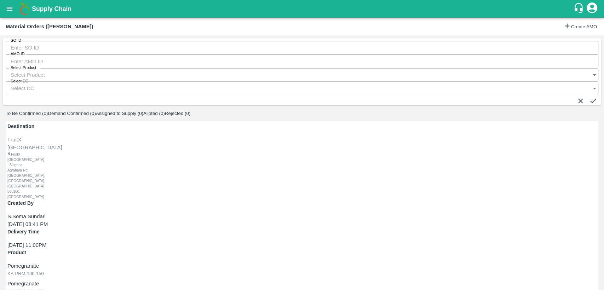
click at [51, 49] on input "SO ID" at bounding box center [302, 47] width 593 height 13
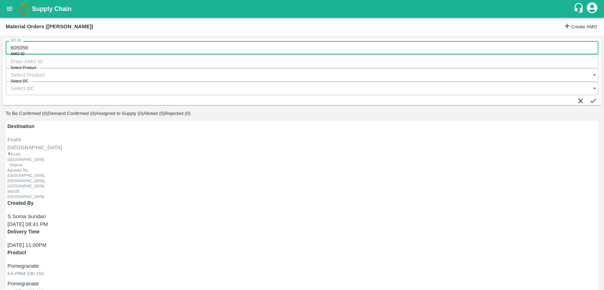
type input "605056"
drag, startPoint x: 584, startPoint y: 50, endPoint x: 547, endPoint y: 70, distance: 42.6
click at [589, 97] on icon "submit" at bounding box center [593, 101] width 8 height 8
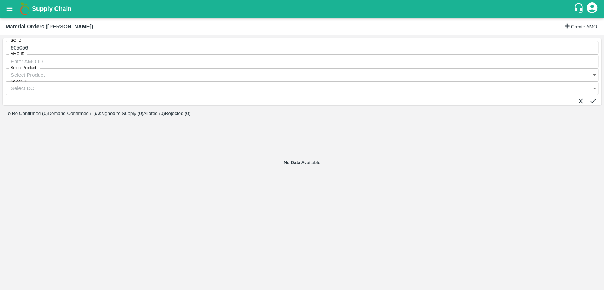
click at [96, 111] on button "Demand Confirmed (1)" at bounding box center [72, 113] width 48 height 5
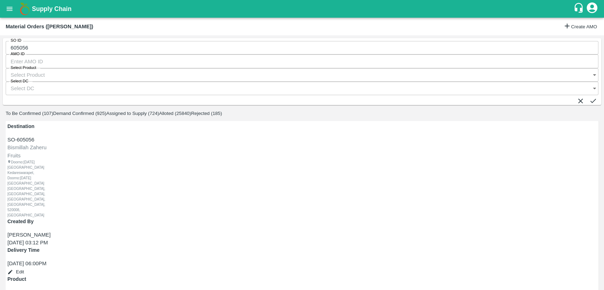
click at [589, 97] on icon "submit" at bounding box center [593, 101] width 8 height 8
radio input "true"
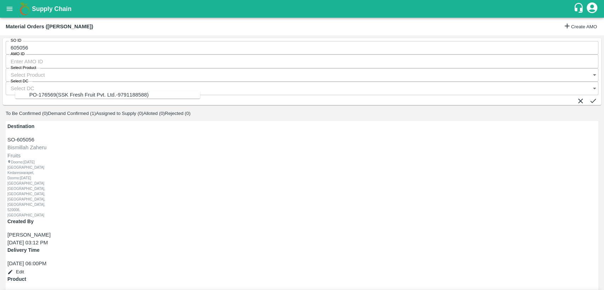
click at [70, 97] on div "PO-176569(SSK Fresh Fruit Pvt. Ltd.-9791188588)" at bounding box center [88, 95] width 119 height 8
type input "PO-176569(SSK Fresh Fruit Pvt. Ltd.-9791188588)"
type input "300"
type input "[DATE] 12:50 AM"
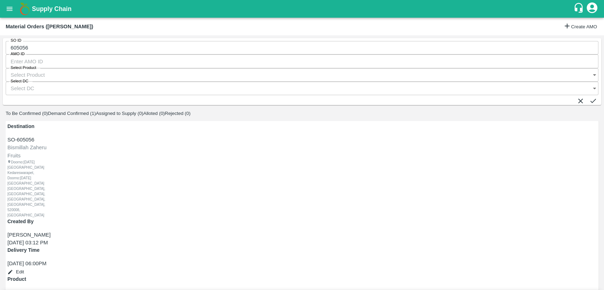
type input "200"
type input "[DATE] 11:50 PM"
type input "120"
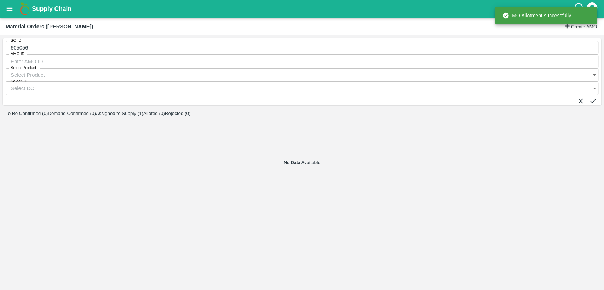
click at [143, 111] on button "Assigned to Supply (1)" at bounding box center [119, 113] width 47 height 5
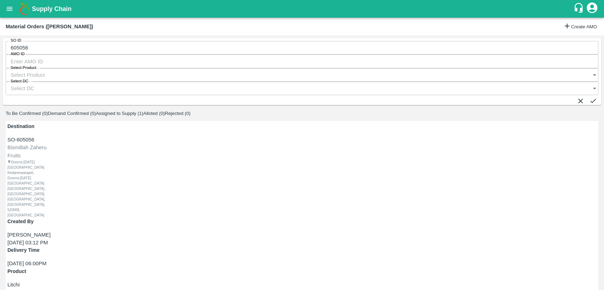
click at [7, 7] on icon "open drawer" at bounding box center [10, 9] width 6 height 4
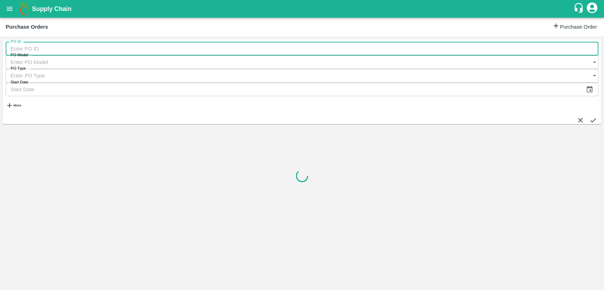
click at [48, 52] on input "PO ID" at bounding box center [302, 48] width 593 height 13
type input "176569"
click at [589, 116] on icon "submit" at bounding box center [593, 120] width 8 height 8
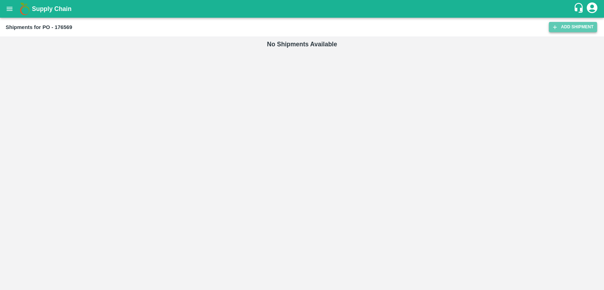
click at [586, 26] on link "Add Shipment" at bounding box center [573, 27] width 48 height 10
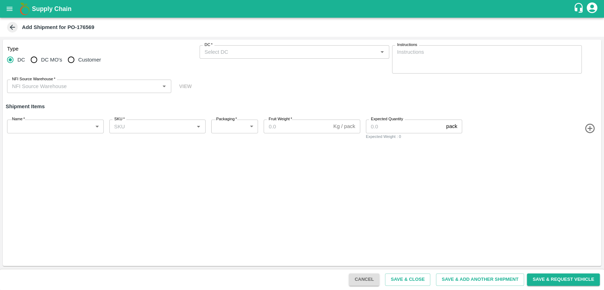
click at [74, 60] on input "Customer" at bounding box center [71, 60] width 14 height 14
radio input "true"
click at [238, 53] on input "Customer (Material Orders)   *" at bounding box center [289, 51] width 174 height 9
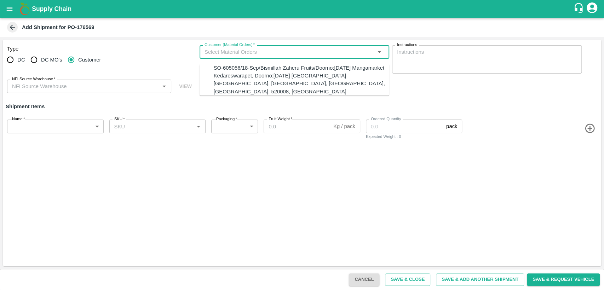
click at [242, 80] on div "SO-605056/18-Sep/Bismillah Zaheru Fruits/Doorno:[DATE] Mangamarket Kedareswarap…" at bounding box center [301, 79] width 175 height 31
type input "SO-605056/18-Sep/Bismillah Zaheru Fruits/Doorno:[DATE] Mangamarket Kedareswarap…"
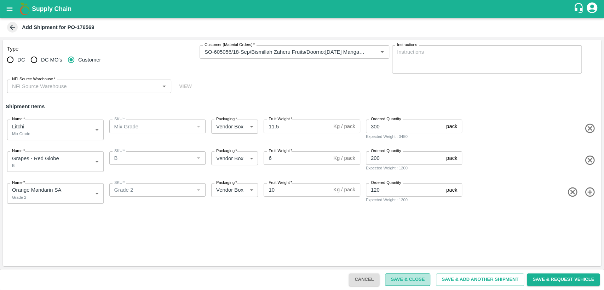
click at [408, 278] on button "Save & Close" at bounding box center [407, 279] width 45 height 12
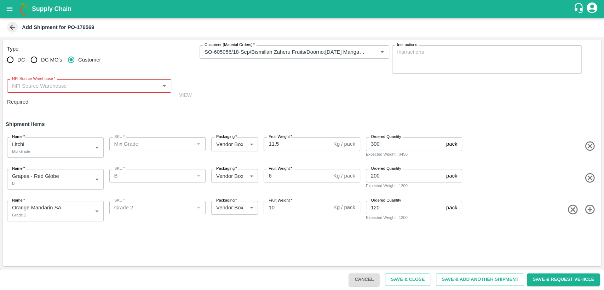
click at [125, 86] on input "NFI Source Warehouse   *" at bounding box center [83, 85] width 148 height 9
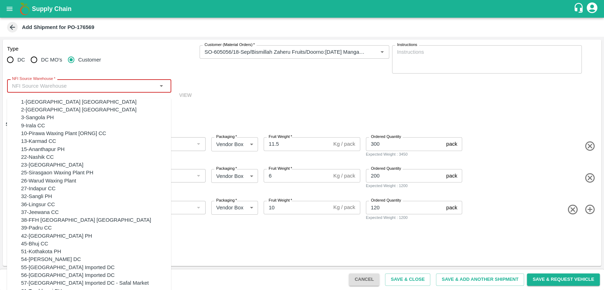
click at [94, 169] on div "23-[GEOGRAPHIC_DATA]" at bounding box center [96, 165] width 150 height 8
type input "23-[GEOGRAPHIC_DATA]"
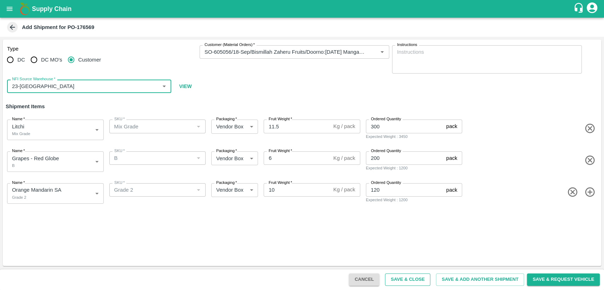
click at [397, 283] on button "Save & Close" at bounding box center [407, 279] width 45 height 12
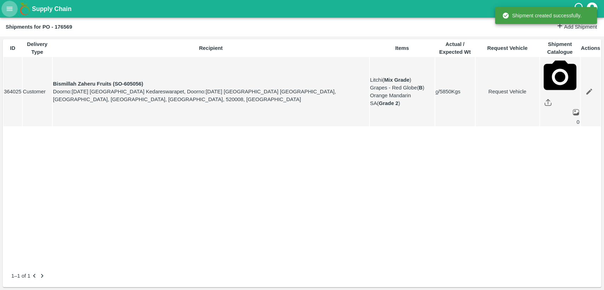
click at [10, 7] on icon "open drawer" at bounding box center [10, 9] width 6 height 4
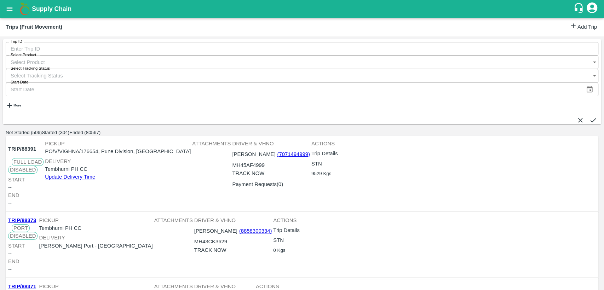
click at [569, 27] on icon at bounding box center [573, 26] width 8 height 8
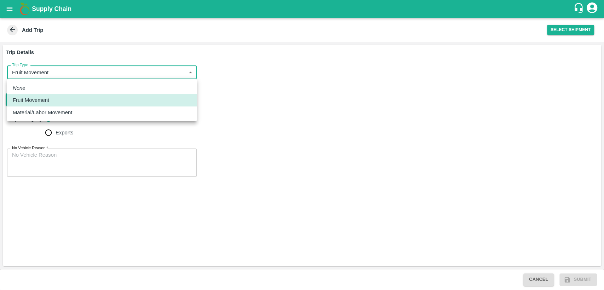
click at [27, 71] on body "Supply Chain Add Trip Select Shipment Trip Details Trip Type Fruit Movement 1 T…" at bounding box center [302, 145] width 604 height 290
click at [38, 97] on p "Fruit Movement" at bounding box center [31, 100] width 36 height 8
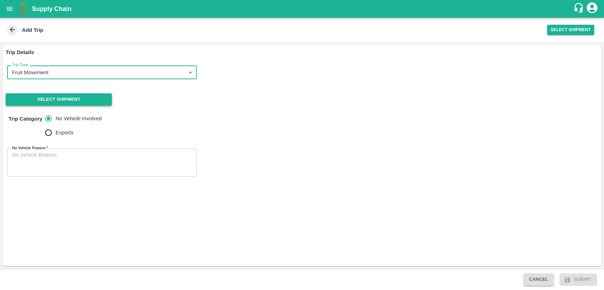
click at [59, 104] on button "Select Shipment" at bounding box center [59, 99] width 106 height 12
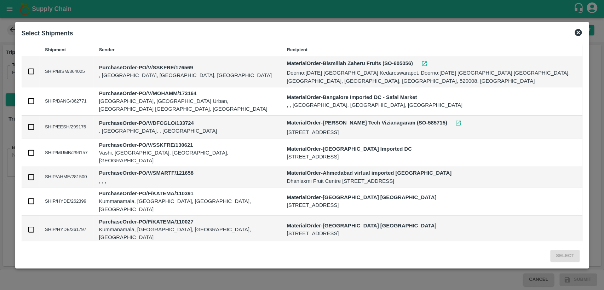
click at [31, 72] on input "checkbox" at bounding box center [31, 72] width 8 height 8
checkbox input "true"
click at [561, 259] on button "Select" at bounding box center [564, 256] width 29 height 12
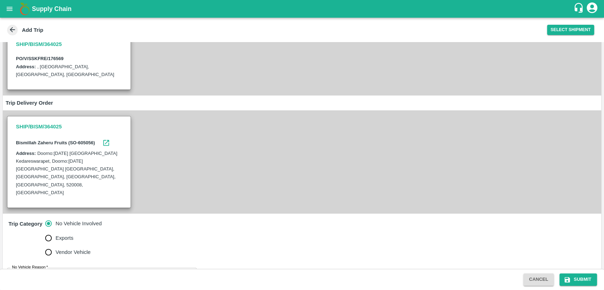
scroll to position [79, 0]
click at [63, 270] on textarea "No Vehicle Reason   *" at bounding box center [102, 281] width 180 height 22
type textarea "N/A"
click at [577, 279] on button "Submit" at bounding box center [577, 279] width 37 height 12
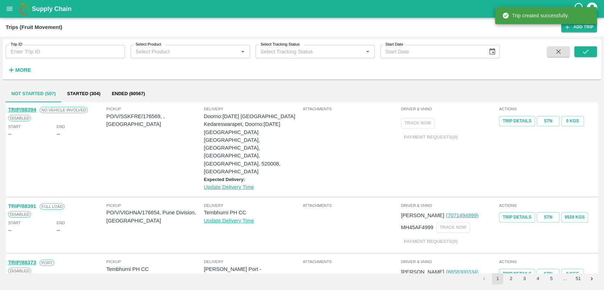
click at [10, 11] on icon "open drawer" at bounding box center [10, 9] width 6 height 4
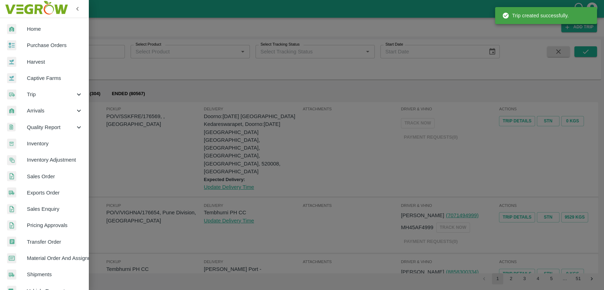
click at [36, 46] on span "Purchase Orders" at bounding box center [55, 45] width 56 height 8
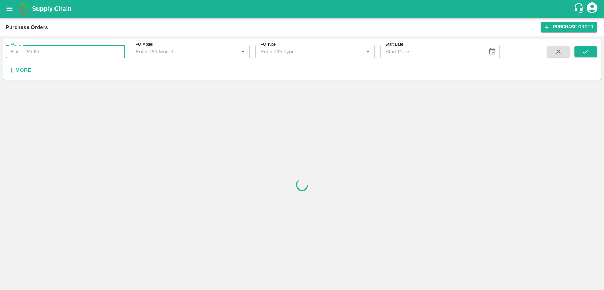
click at [31, 49] on input "PO ID" at bounding box center [65, 51] width 119 height 13
type input "176569"
click at [579, 52] on button "submit" at bounding box center [585, 51] width 23 height 11
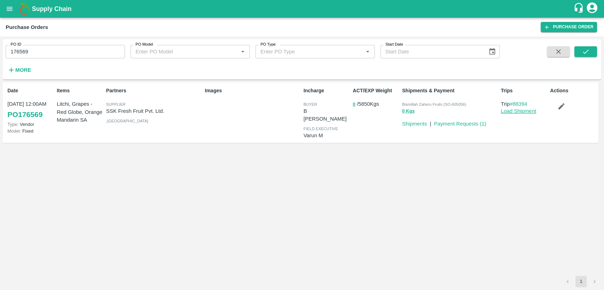
click at [521, 111] on link "Load Shipment" at bounding box center [518, 111] width 35 height 6
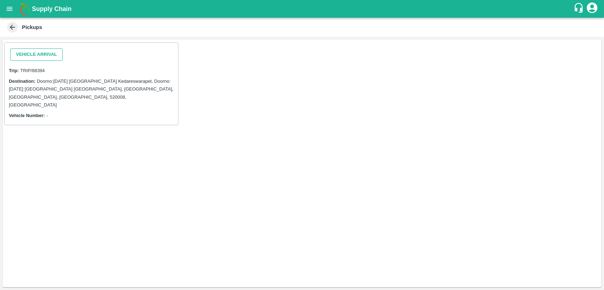
click at [40, 56] on button "Vehicle Arrival" at bounding box center [36, 54] width 52 height 12
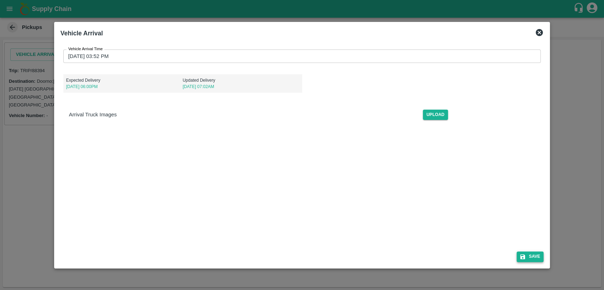
click at [535, 258] on button "Save" at bounding box center [530, 257] width 27 height 10
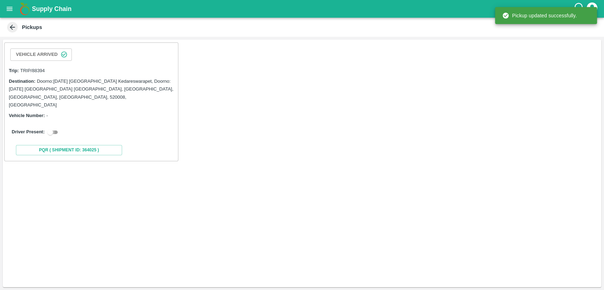
click at [57, 128] on input "checkbox" at bounding box center [49, 132] width 25 height 8
checkbox input "true"
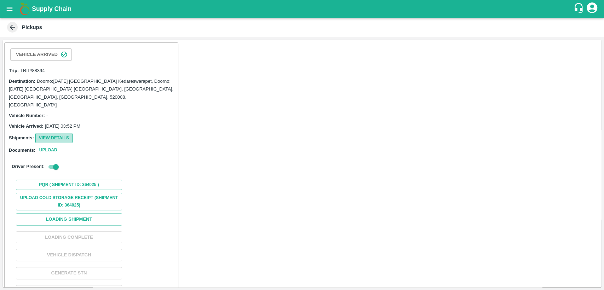
click at [60, 133] on button "View Details" at bounding box center [53, 138] width 37 height 10
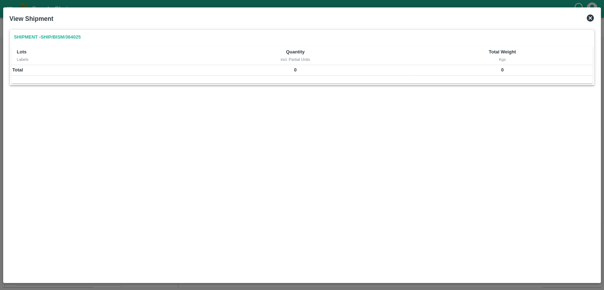
click at [590, 14] on icon at bounding box center [590, 18] width 8 height 8
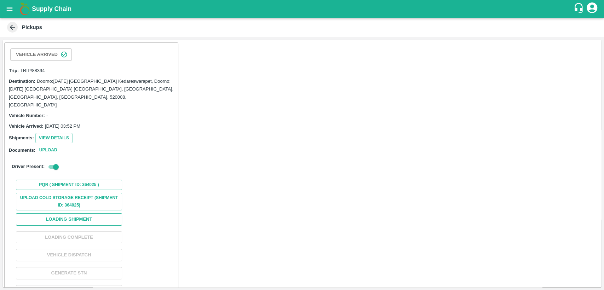
click at [70, 213] on button "Loading Shipment" at bounding box center [69, 219] width 106 height 12
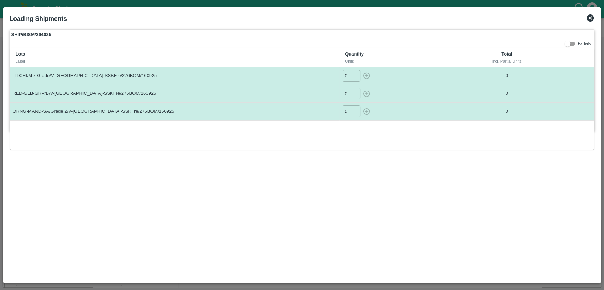
click at [349, 76] on input "0" at bounding box center [351, 76] width 18 height 12
click at [364, 75] on icon "button" at bounding box center [367, 76] width 8 height 8
type input "0"
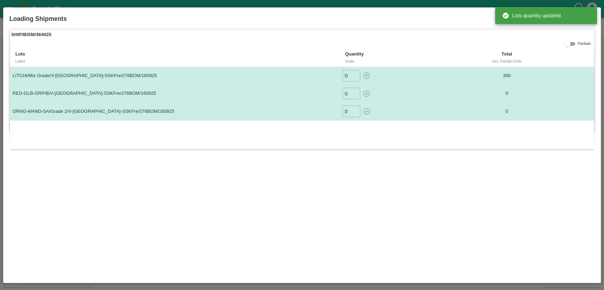
click at [349, 92] on input "0" at bounding box center [351, 94] width 18 height 12
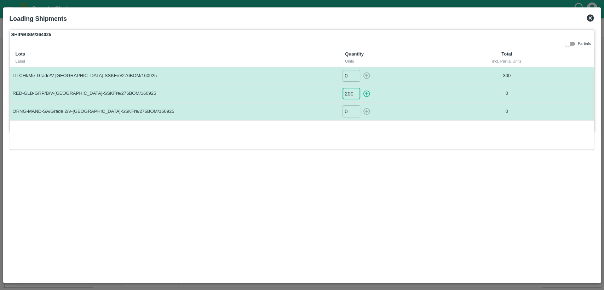
scroll to position [0, 0]
click at [364, 93] on icon "button" at bounding box center [367, 94] width 8 height 8
type input "0"
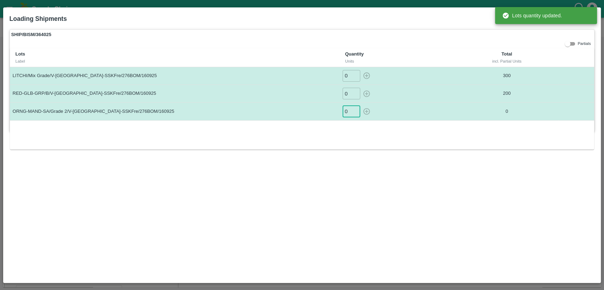
click at [348, 109] on input "0" at bounding box center [351, 111] width 18 height 12
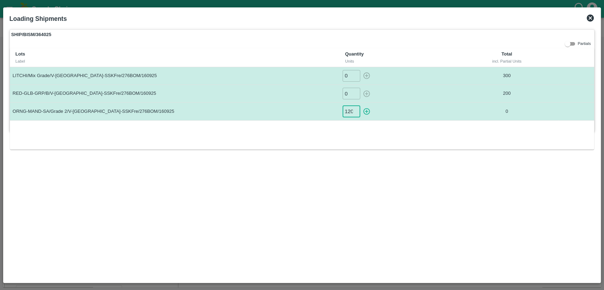
scroll to position [0, 0]
click at [366, 112] on icon "button" at bounding box center [367, 112] width 8 height 8
type input "0"
click at [592, 17] on icon at bounding box center [590, 18] width 7 height 7
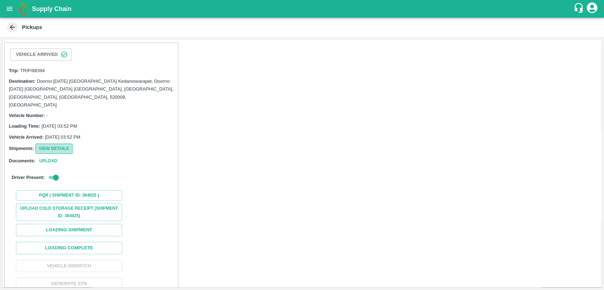
click at [57, 144] on button "View Details" at bounding box center [53, 149] width 37 height 10
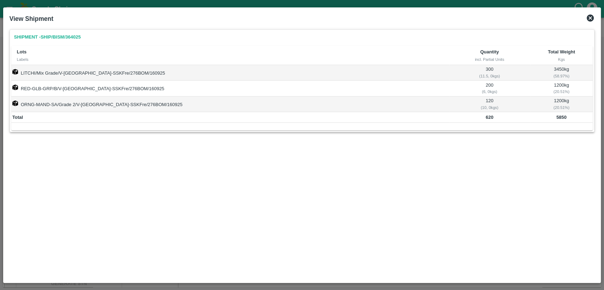
click at [589, 18] on icon at bounding box center [590, 18] width 7 height 7
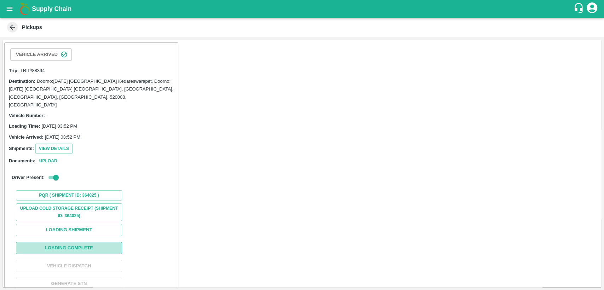
click at [80, 242] on button "Loading Complete" at bounding box center [69, 248] width 106 height 12
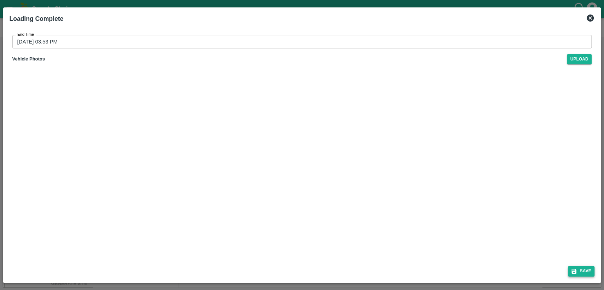
click at [583, 272] on button "Save" at bounding box center [581, 271] width 27 height 10
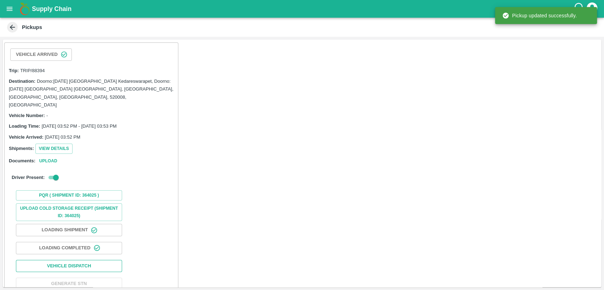
click at [61, 260] on button "Vehicle Dispatch" at bounding box center [69, 266] width 106 height 12
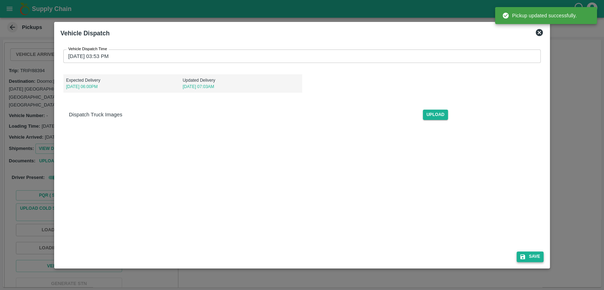
click at [531, 255] on button "Save" at bounding box center [530, 257] width 27 height 10
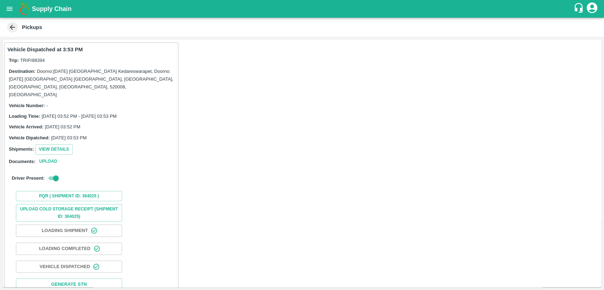
click at [14, 28] on icon at bounding box center [12, 27] width 8 height 8
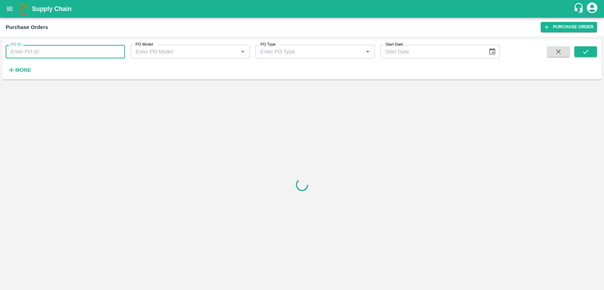
click at [59, 53] on input "PO ID" at bounding box center [65, 51] width 119 height 13
type input "176569"
click at [582, 52] on icon "submit" at bounding box center [586, 52] width 8 height 8
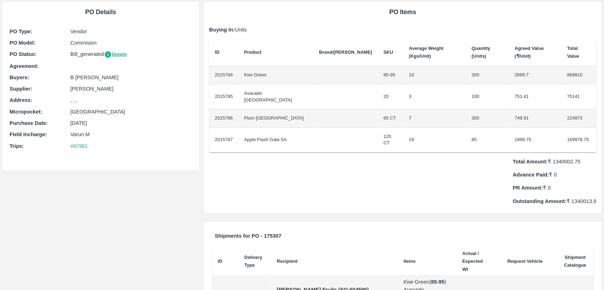
scroll to position [94, 0]
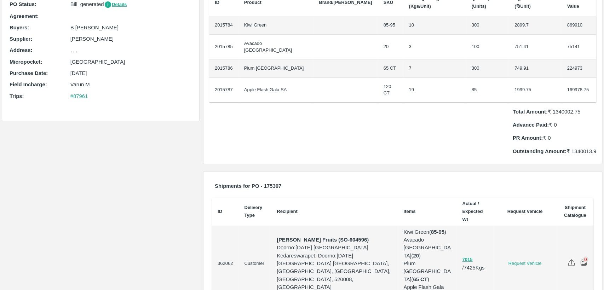
drag, startPoint x: 340, startPoint y: 213, endPoint x: 369, endPoint y: 214, distance: 29.7
click at [369, 236] on p "[PERSON_NAME] Fruits (SO-604596)" at bounding box center [334, 240] width 115 height 8
copy strong "SO-604596)"
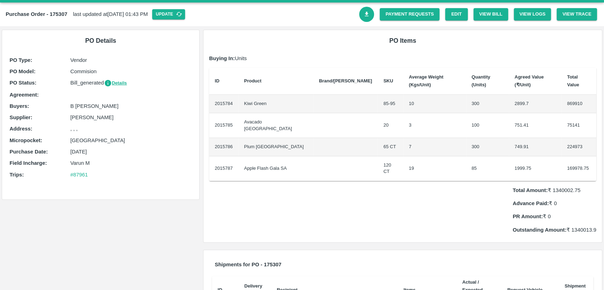
scroll to position [0, 0]
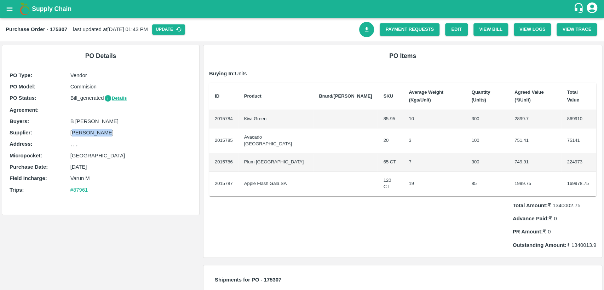
drag, startPoint x: 72, startPoint y: 134, endPoint x: 118, endPoint y: 134, distance: 46.0
click at [118, 134] on p "[PERSON_NAME]" at bounding box center [130, 133] width 121 height 8
drag, startPoint x: 68, startPoint y: 131, endPoint x: 129, endPoint y: 134, distance: 61.3
click at [129, 134] on div "Supplier : SYED ZEESHAN" at bounding box center [101, 133] width 182 height 8
copy div "[PERSON_NAME]"
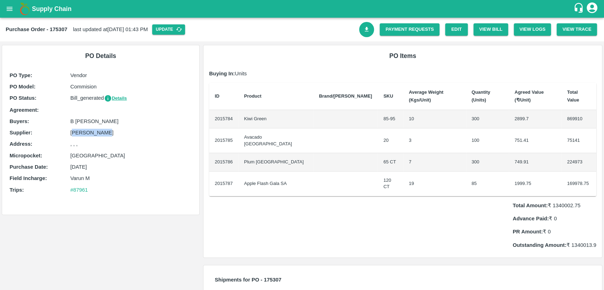
copy div "[PERSON_NAME]"
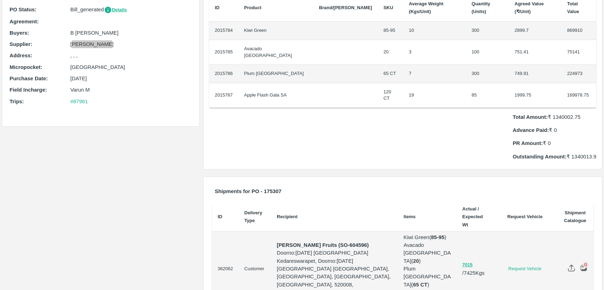
scroll to position [94, 0]
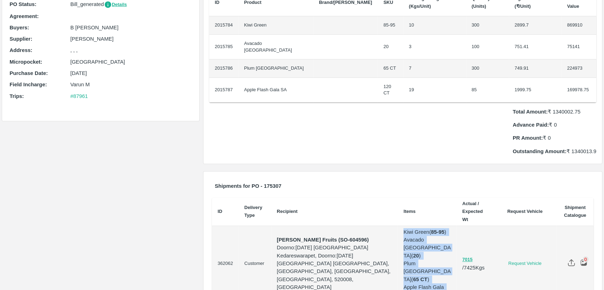
drag, startPoint x: 398, startPoint y: 209, endPoint x: 423, endPoint y: 253, distance: 50.7
click at [423, 253] on td "Kiwi Green ( 85-95 ) Avacado Tanzania ( 20 ) Plum China ( 65 CT ) Apple Flash G…" at bounding box center [427, 264] width 59 height 76
copy td "Kiwi Green ( 85-95 ) Avacado Tanzania ( 20 ) Plum China ( 65 CT ) Apple Flash G…"
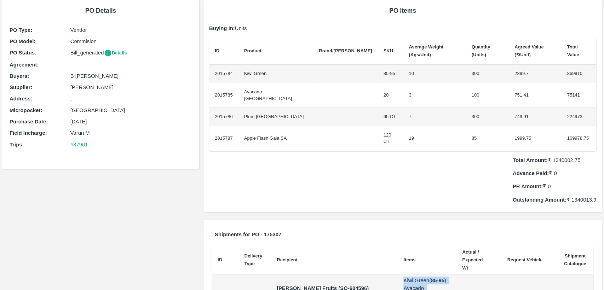
scroll to position [0, 0]
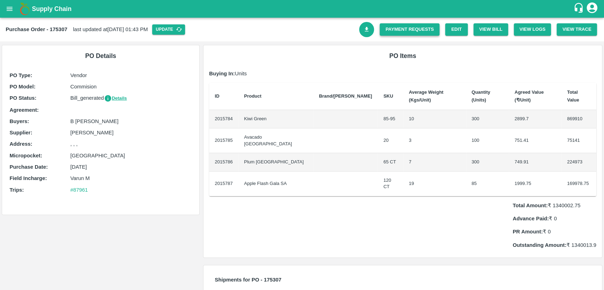
click at [422, 30] on link "Payment Requests" at bounding box center [410, 29] width 60 height 12
drag, startPoint x: 244, startPoint y: 109, endPoint x: 276, endPoint y: 108, distance: 32.6
click at [276, 110] on td "Kiwi Green" at bounding box center [275, 119] width 75 height 18
copy td "Kiwi Green"
drag, startPoint x: 246, startPoint y: 128, endPoint x: 291, endPoint y: 128, distance: 44.9
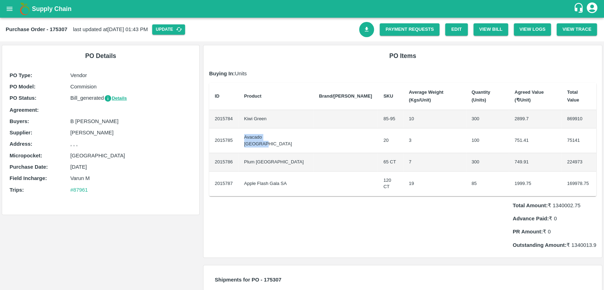
click at [291, 128] on td "Avacado Tanzania" at bounding box center [275, 140] width 75 height 25
copy td "Avacado Tanzania"
drag, startPoint x: 246, startPoint y: 148, endPoint x: 274, endPoint y: 148, distance: 28.3
click at [274, 153] on td "Plum [GEOGRAPHIC_DATA]" at bounding box center [275, 162] width 75 height 18
copy td "Plum [GEOGRAPHIC_DATA]"
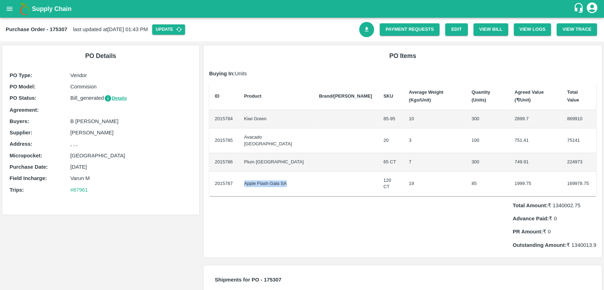
drag, startPoint x: 245, startPoint y: 166, endPoint x: 297, endPoint y: 166, distance: 52.0
click at [297, 172] on td "Apple Flash Gala SA" at bounding box center [275, 184] width 75 height 25
copy td "Apple Flash Gala SA"
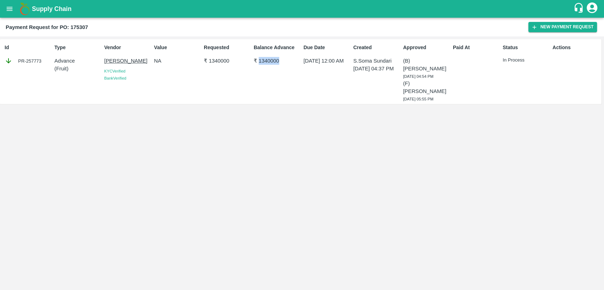
drag, startPoint x: 258, startPoint y: 61, endPoint x: 281, endPoint y: 61, distance: 23.3
click at [281, 61] on p "₹ 1340000" at bounding box center [277, 61] width 47 height 8
copy p "1340000"
click at [42, 60] on div "PR-257773" at bounding box center [28, 61] width 47 height 8
drag, startPoint x: 19, startPoint y: 59, endPoint x: 28, endPoint y: 58, distance: 9.6
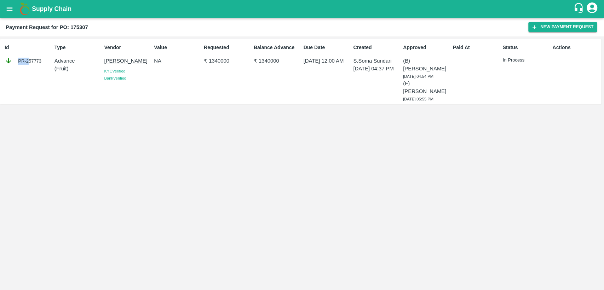
click at [28, 58] on div "PR-257773" at bounding box center [28, 61] width 47 height 8
click at [47, 71] on div "Id PR-257773" at bounding box center [27, 71] width 50 height 61
drag, startPoint x: 19, startPoint y: 59, endPoint x: 40, endPoint y: 59, distance: 20.9
click at [40, 59] on div "PR-257773" at bounding box center [28, 61] width 47 height 8
copy div "PR-257773"
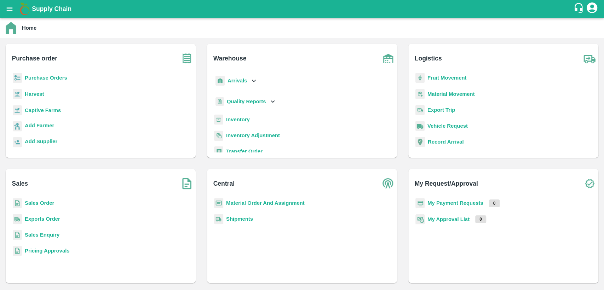
click at [45, 202] on b "Sales Order" at bounding box center [39, 203] width 29 height 6
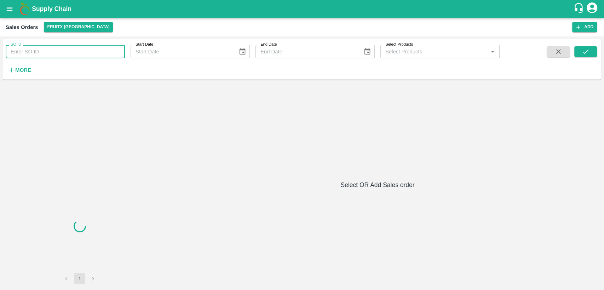
click at [37, 51] on input "SO ID" at bounding box center [65, 51] width 119 height 13
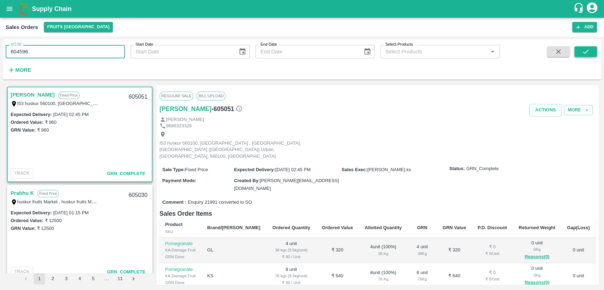
click at [586, 50] on icon "submit" at bounding box center [586, 52] width 8 height 8
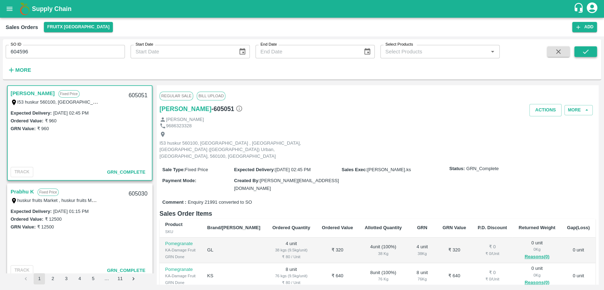
click at [589, 50] on icon "submit" at bounding box center [586, 52] width 8 height 8
drag, startPoint x: 44, startPoint y: 50, endPoint x: 0, endPoint y: 57, distance: 44.1
click at [0, 57] on div "SO ID 604596 SO ID Start Date Start Date End Date End Date Select Products Sele…" at bounding box center [302, 163] width 604 height 254
type input "604596"
drag, startPoint x: 592, startPoint y: 53, endPoint x: 588, endPoint y: 60, distance: 7.9
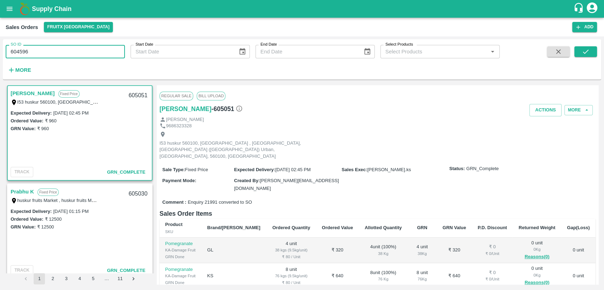
click at [592, 53] on button "submit" at bounding box center [585, 51] width 23 height 11
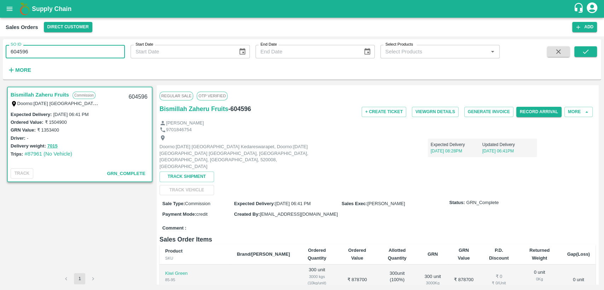
drag, startPoint x: 32, startPoint y: 54, endPoint x: 19, endPoint y: 54, distance: 12.4
click at [19, 54] on input "604596" at bounding box center [65, 51] width 119 height 13
type input "604696"
click at [583, 52] on icon "submit" at bounding box center [586, 52] width 8 height 8
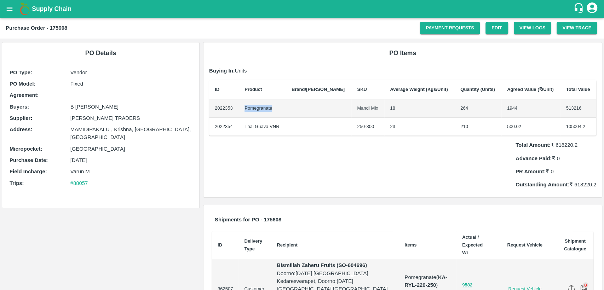
drag, startPoint x: 243, startPoint y: 109, endPoint x: 278, endPoint y: 109, distance: 35.0
click at [278, 109] on td "Pomegranate" at bounding box center [262, 108] width 47 height 18
copy td "Pomegranate"
drag, startPoint x: 246, startPoint y: 127, endPoint x: 287, endPoint y: 128, distance: 41.1
click at [286, 128] on td "Thai Guava VNR" at bounding box center [262, 127] width 47 height 18
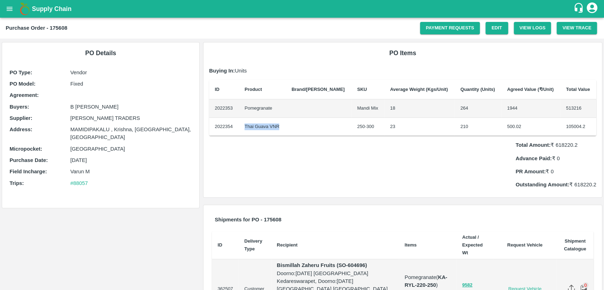
copy td "Thai Guava VNR"
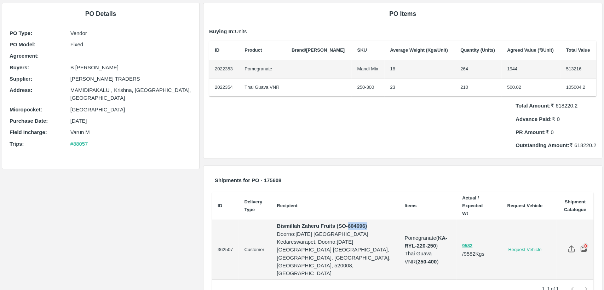
drag, startPoint x: 348, startPoint y: 227, endPoint x: 367, endPoint y: 226, distance: 18.4
click at [367, 226] on strong "Bismillah Zaheru Fruits (SO-604696)" at bounding box center [322, 226] width 90 height 6
copy strong "604696)"
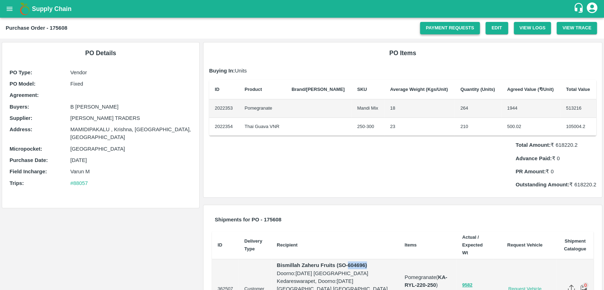
click at [454, 30] on link "Payment Requests" at bounding box center [450, 28] width 60 height 12
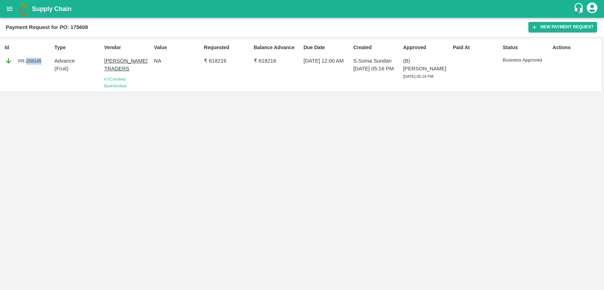
drag, startPoint x: 28, startPoint y: 60, endPoint x: 40, endPoint y: 60, distance: 11.3
click at [40, 60] on div "PR-258145" at bounding box center [28, 61] width 47 height 8
click at [47, 75] on div "Id PR-258145" at bounding box center [27, 65] width 50 height 48
click at [42, 62] on div "PR-258145" at bounding box center [28, 61] width 47 height 8
drag, startPoint x: 18, startPoint y: 59, endPoint x: 40, endPoint y: 59, distance: 22.3
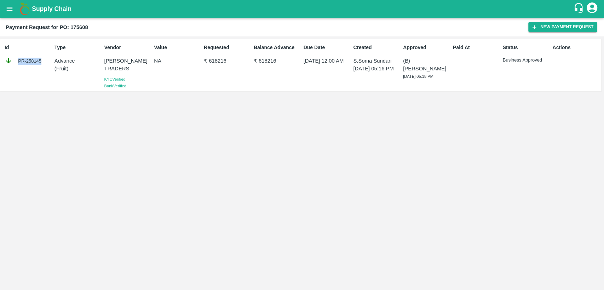
click at [40, 59] on div "PR-258145" at bounding box center [28, 61] width 47 height 8
copy div "PR-258145"
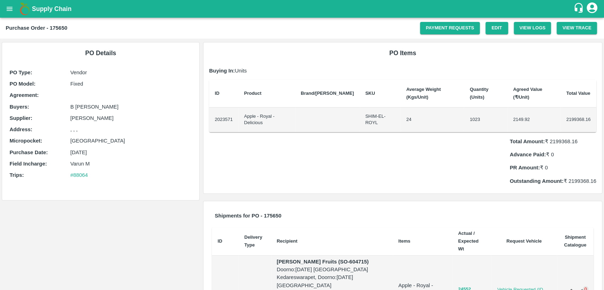
drag, startPoint x: 70, startPoint y: 118, endPoint x: 129, endPoint y: 120, distance: 58.4
click at [129, 120] on p "ASHOK DOSAKAYALA" at bounding box center [130, 118] width 121 height 8
copy p "ASHOK DOSAKAYALA"
drag, startPoint x: 348, startPoint y: 247, endPoint x: 366, endPoint y: 246, distance: 17.7
click at [366, 259] on strong "Bismillah Zaheru Fruits (SO-604715)" at bounding box center [323, 262] width 92 height 6
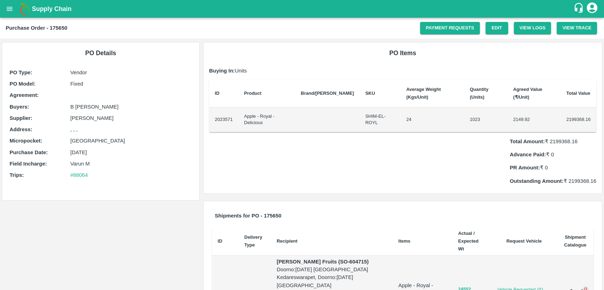
copy strong "604715"
drag, startPoint x: 243, startPoint y: 107, endPoint x: 295, endPoint y: 110, distance: 52.5
click at [295, 110] on td "Apple - Royal - Delicious" at bounding box center [266, 120] width 57 height 25
copy td "Apple - Royal - Delicious"
click at [469, 27] on link "Payment Requests" at bounding box center [450, 28] width 60 height 12
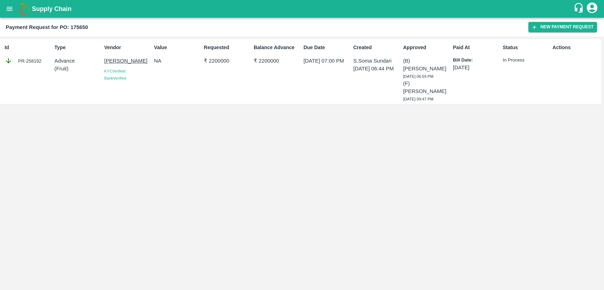
click at [42, 58] on div "PR-258192" at bounding box center [28, 61] width 47 height 8
drag, startPoint x: 17, startPoint y: 58, endPoint x: 44, endPoint y: 56, distance: 26.3
click at [44, 56] on div "Id PR-258192" at bounding box center [27, 71] width 50 height 61
click at [44, 57] on div "PR-258192" at bounding box center [28, 61] width 47 height 8
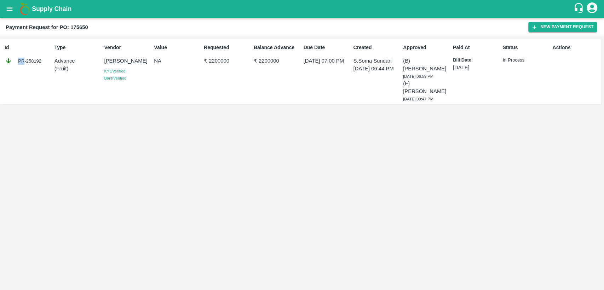
click at [17, 79] on div "Id PR-258192" at bounding box center [27, 71] width 50 height 61
drag, startPoint x: 18, startPoint y: 59, endPoint x: 41, endPoint y: 58, distance: 22.7
click at [41, 58] on div "PR-258192" at bounding box center [28, 61] width 47 height 8
copy div "PR-258192"
drag, startPoint x: 209, startPoint y: 60, endPoint x: 229, endPoint y: 61, distance: 19.2
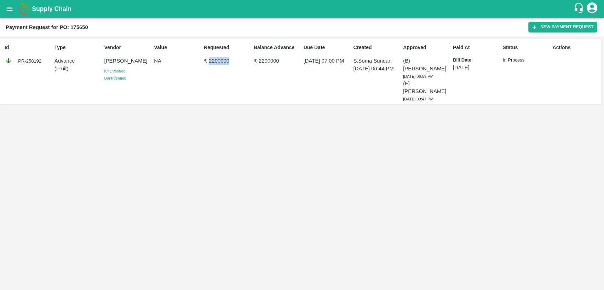
click at [229, 61] on p "₹ 2200000" at bounding box center [227, 61] width 47 height 8
copy p "2200000"
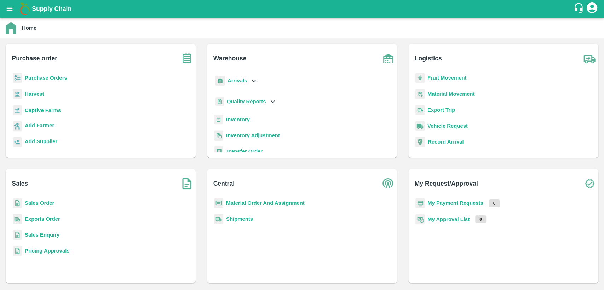
click at [40, 203] on b "Sales Order" at bounding box center [39, 203] width 29 height 6
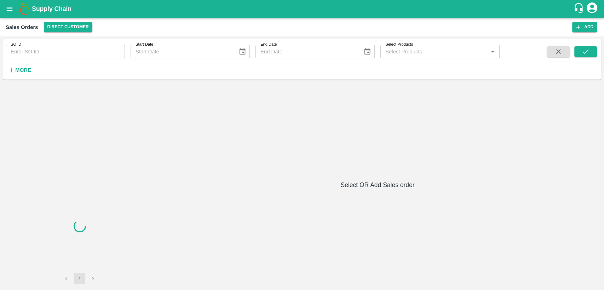
click at [41, 57] on input "SO ID" at bounding box center [65, 51] width 119 height 13
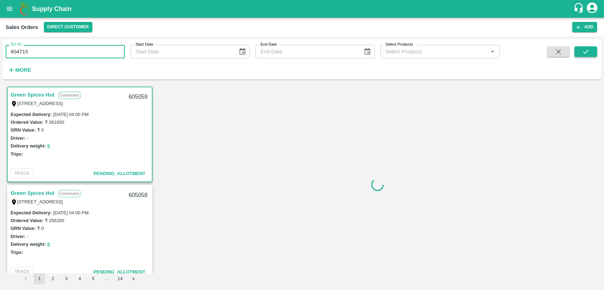
type input "604715"
click at [578, 51] on button "submit" at bounding box center [585, 51] width 23 height 11
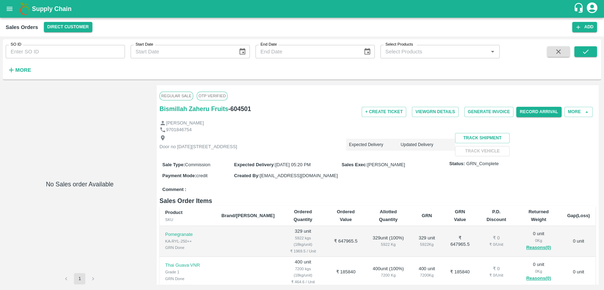
type input "604501"
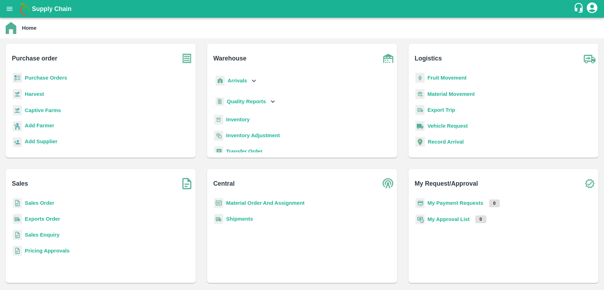
click at [276, 201] on b "Material Order And Assignment" at bounding box center [265, 203] width 79 height 6
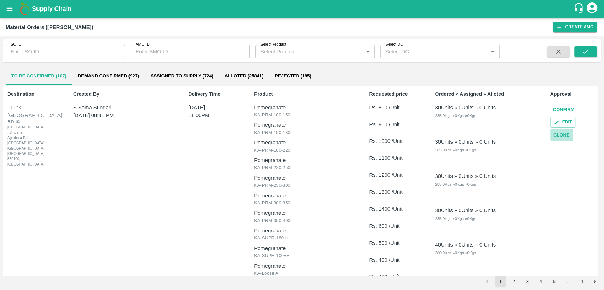
click at [565, 137] on button "Clone" at bounding box center [561, 135] width 23 height 12
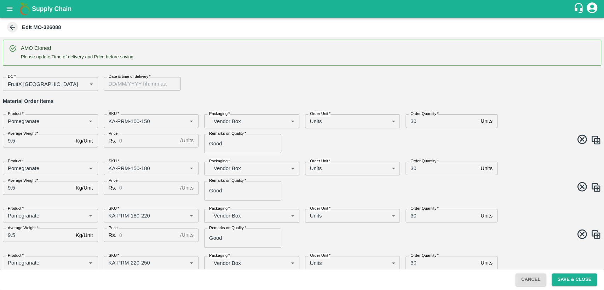
type input "DD/MM/YYYY hh:mm aa"
click at [114, 86] on input "DD/MM/YYYY hh:mm aa" at bounding box center [140, 83] width 72 height 13
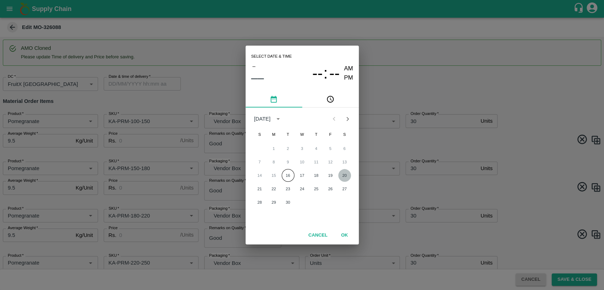
click at [342, 174] on button "20" at bounding box center [344, 175] width 13 height 13
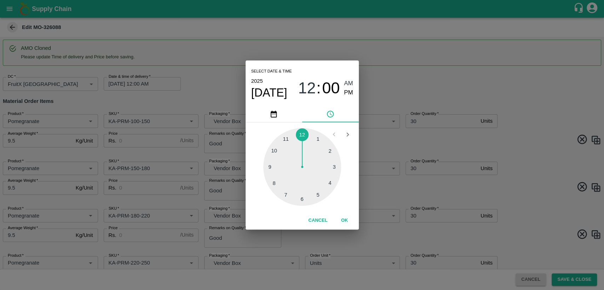
click at [285, 138] on div at bounding box center [302, 167] width 78 height 78
click at [345, 97] on span "PM" at bounding box center [348, 93] width 9 height 10
type input "20/09/2025 11:00 PM"
click at [345, 220] on button "OK" at bounding box center [344, 220] width 23 height 12
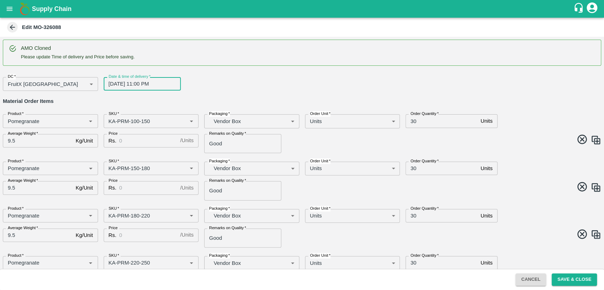
click at [147, 139] on input "Price" at bounding box center [148, 140] width 58 height 13
type input "800"
click at [138, 190] on input "Price" at bounding box center [148, 187] width 58 height 13
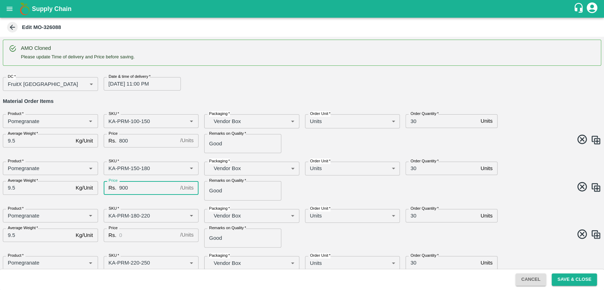
type input "900"
click at [142, 237] on input "Price" at bounding box center [148, 235] width 58 height 13
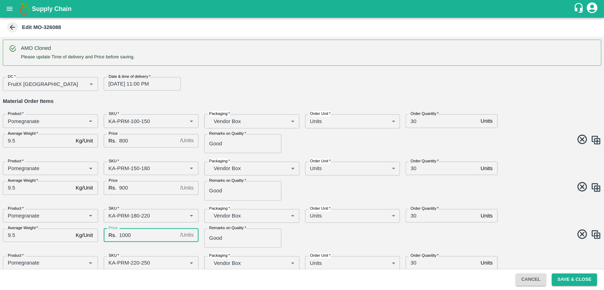
type input "1000"
click at [524, 159] on div "Order Quantity   * 30 Units Order Quantity" at bounding box center [475, 165] width 151 height 19
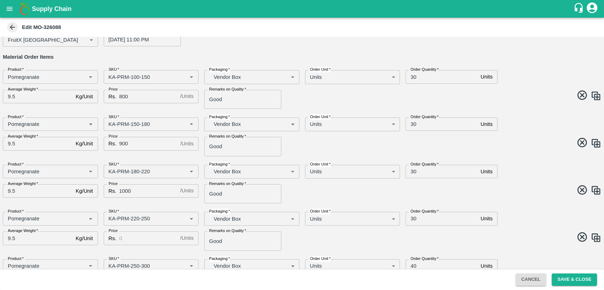
scroll to position [45, 0]
click at [157, 237] on input "Price" at bounding box center [148, 237] width 58 height 13
type input "1100"
click at [356, 233] on span at bounding box center [450, 238] width 302 height 14
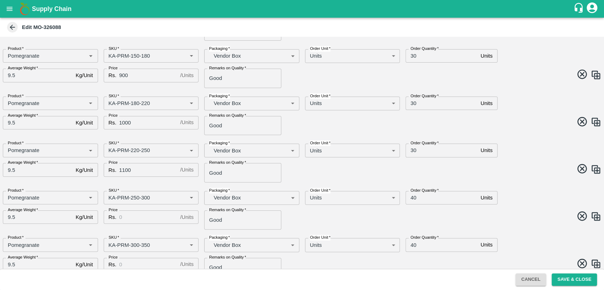
scroll to position [113, 0]
click at [130, 216] on input "Price" at bounding box center [148, 216] width 58 height 13
type input "1200"
click at [149, 262] on input "Price" at bounding box center [148, 264] width 58 height 13
type input "1300"
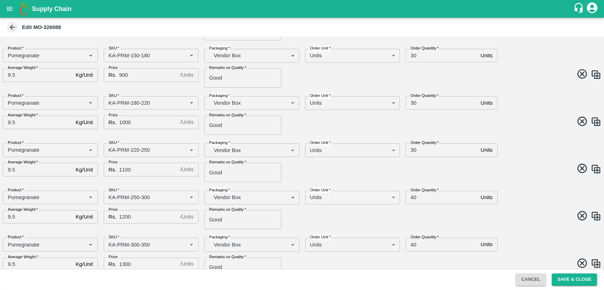
click at [325, 253] on div "Product   * Product   * SKU   * SKU   * Packaging   * Vendor Box BOM/276 Packag…" at bounding box center [299, 254] width 604 height 45
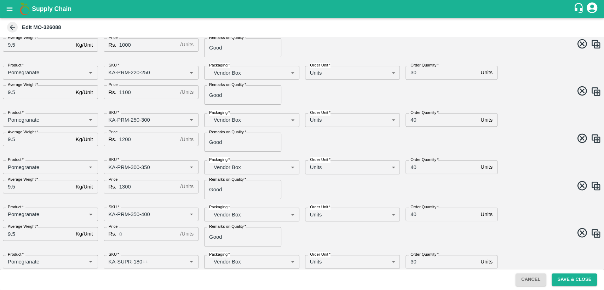
scroll to position [204, 0]
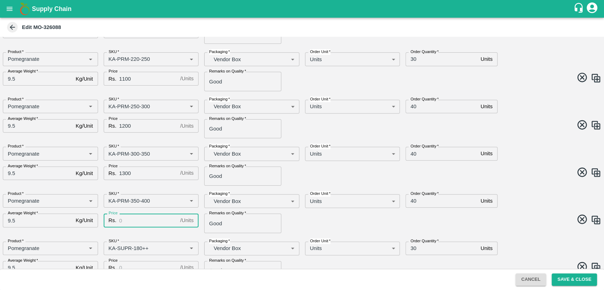
click at [133, 221] on input "Price" at bounding box center [148, 220] width 58 height 13
type input "1400"
click at [309, 221] on span at bounding box center [450, 221] width 302 height 14
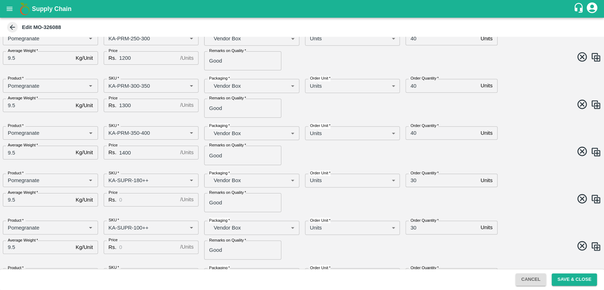
scroll to position [272, 0]
click at [128, 201] on input "Price" at bounding box center [148, 199] width 58 height 13
type input "600"
click at [132, 244] on input "Price" at bounding box center [148, 246] width 58 height 13
type input "500"
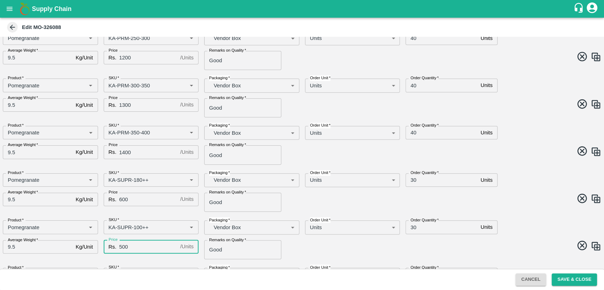
click at [340, 249] on span at bounding box center [450, 247] width 302 height 14
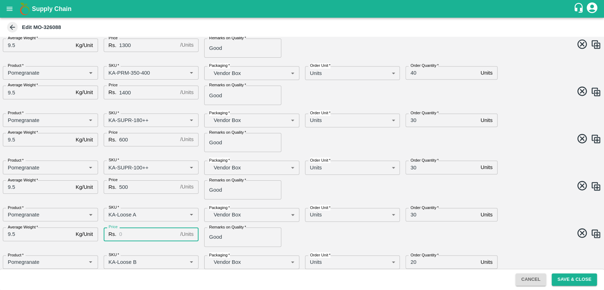
click at [138, 236] on input "Price" at bounding box center [148, 233] width 58 height 13
type input "400"
click at [317, 241] on div "Product   * Product   * SKU   * SKU   * Packaging   * Vendor Box BOM/276 Packag…" at bounding box center [299, 224] width 604 height 45
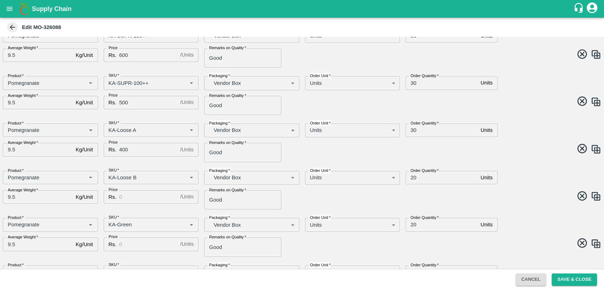
scroll to position [418, 0]
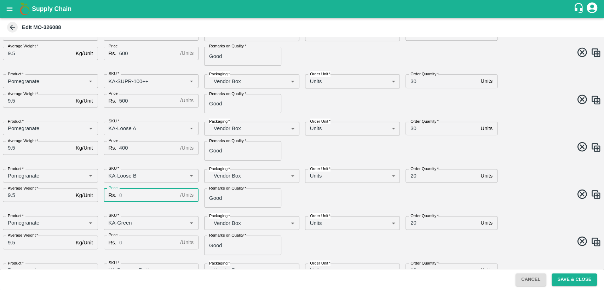
click at [126, 191] on input "Price" at bounding box center [148, 195] width 58 height 13
type input "400"
click at [131, 243] on input "Price" at bounding box center [148, 242] width 58 height 13
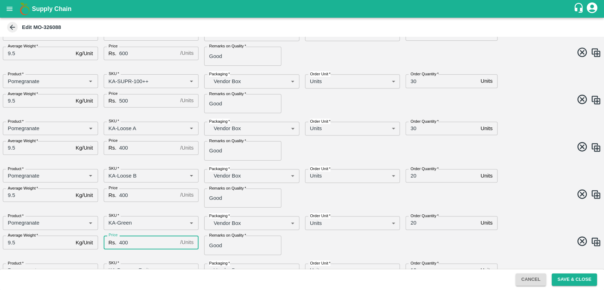
type input "400"
click at [329, 237] on span at bounding box center [450, 243] width 302 height 14
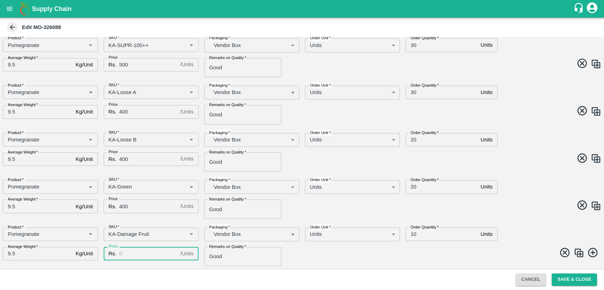
click at [130, 256] on input "Price" at bounding box center [148, 253] width 58 height 13
type input "400"
click at [525, 194] on div "Product   * Product   * SKU   * SKU   * Packaging   * Vendor Box BOM/276 Packag…" at bounding box center [299, 196] width 604 height 45
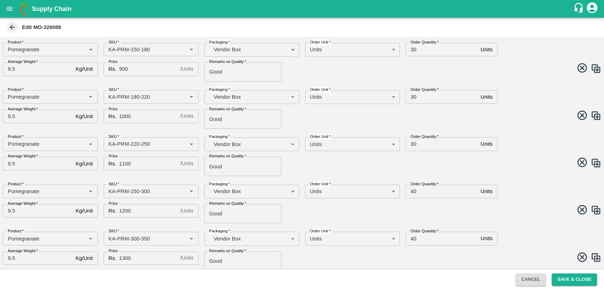
scroll to position [0, 0]
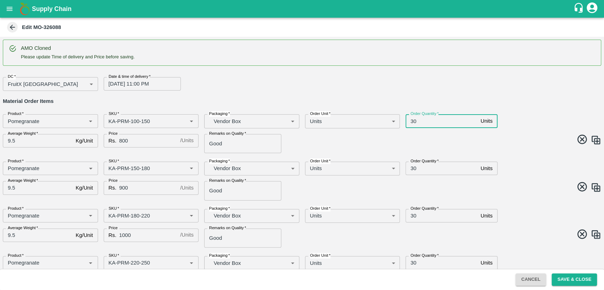
click at [412, 121] on input "30" at bounding box center [441, 120] width 72 height 13
type input "40"
click at [413, 166] on input "30" at bounding box center [441, 168] width 72 height 13
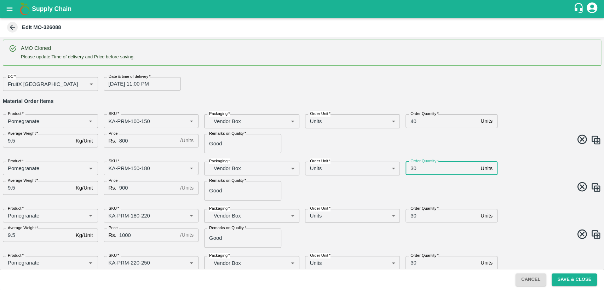
click at [413, 166] on input "30" at bounding box center [441, 168] width 72 height 13
type input "40"
click at [315, 95] on div "AMO Cloned Please update Time of delivery and Price before saving. DC   * Fruit…" at bounding box center [302, 153] width 604 height 232
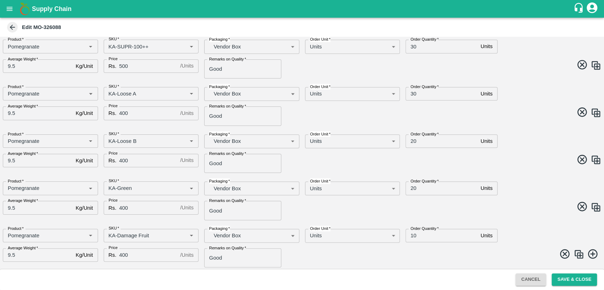
scroll to position [454, 0]
click at [563, 282] on button "Save & Close" at bounding box center [574, 279] width 45 height 12
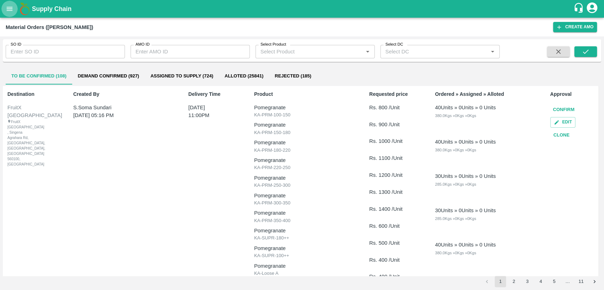
click at [13, 7] on icon "open drawer" at bounding box center [10, 9] width 8 height 8
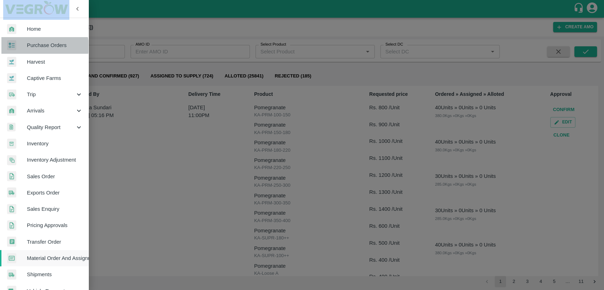
click at [41, 46] on span "Purchase Orders" at bounding box center [55, 45] width 56 height 8
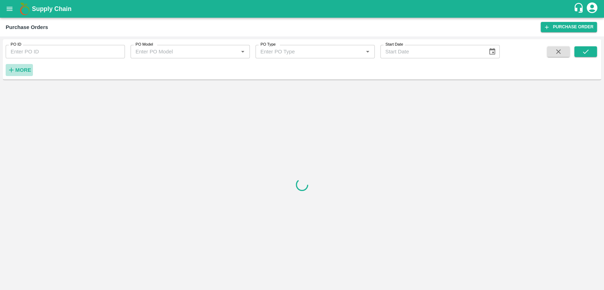
click at [22, 71] on strong "More" at bounding box center [23, 70] width 16 height 6
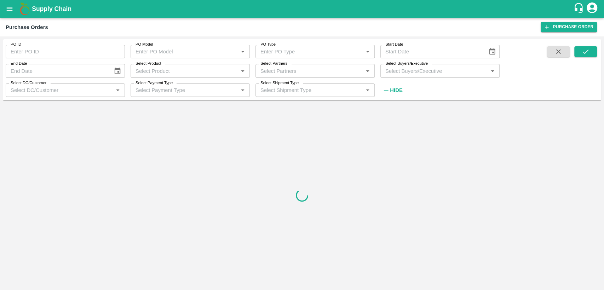
click at [409, 72] on input "Select Buyers/Executive" at bounding box center [433, 70] width 103 height 9
type input "chand"
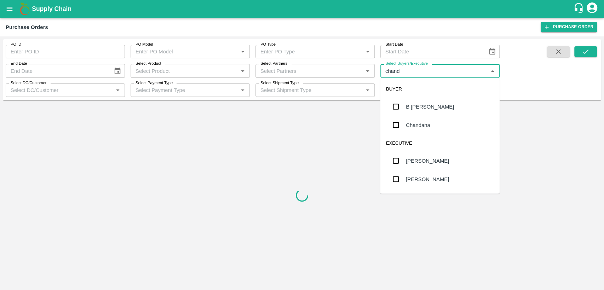
click at [440, 108] on div "B [PERSON_NAME]" at bounding box center [430, 107] width 48 height 8
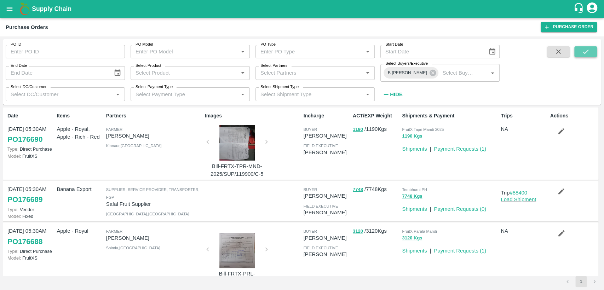
click at [591, 51] on button "submit" at bounding box center [585, 51] width 23 height 11
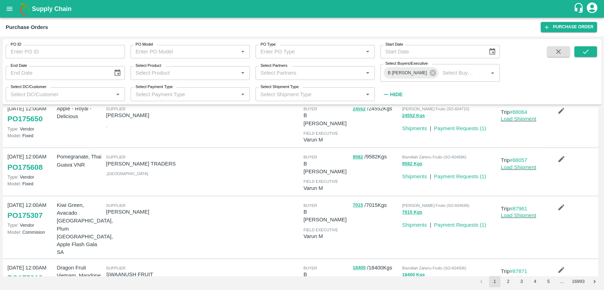
scroll to position [310, 0]
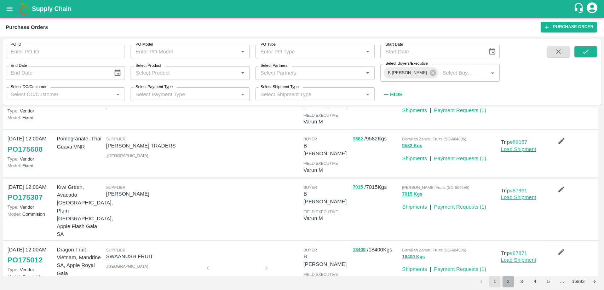
click at [507, 281] on button "2" at bounding box center [507, 281] width 11 height 11
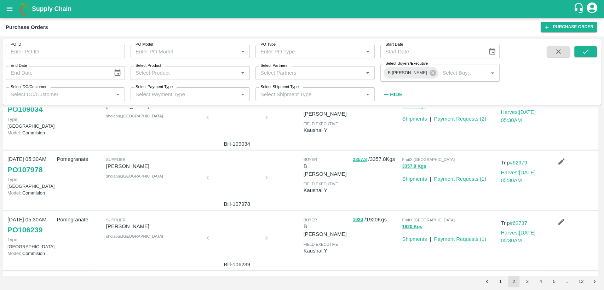
scroll to position [447, 0]
click at [502, 281] on button "1" at bounding box center [500, 281] width 11 height 11
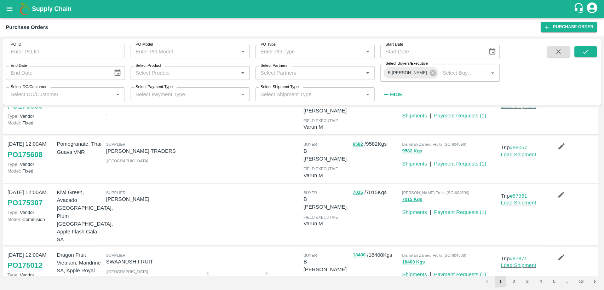
scroll to position [310, 0]
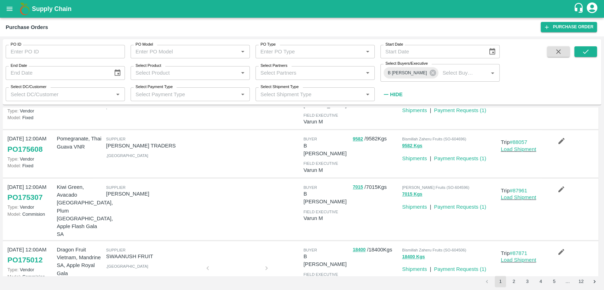
drag, startPoint x: 46, startPoint y: 230, endPoint x: 10, endPoint y: 229, distance: 35.7
drag, startPoint x: 45, startPoint y: 169, endPoint x: 7, endPoint y: 170, distance: 38.6
click at [7, 243] on div "05 Sep, 12:00AM PO 175012 Type: Vendor Model: Commision" at bounding box center [29, 271] width 49 height 56
click at [24, 254] on link "PO 175012" at bounding box center [24, 260] width 35 height 13
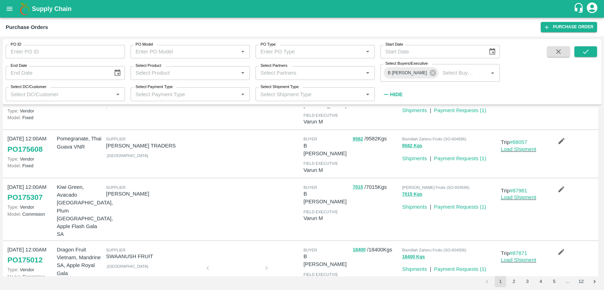
drag, startPoint x: 3, startPoint y: 165, endPoint x: 47, endPoint y: 167, distance: 43.9
click at [47, 241] on div "05 Sep, 12:00AM PO 175012 Type: Vendor Model: Commision Dragon Fruit Vietnam, M…" at bounding box center [300, 270] width 595 height 59
drag, startPoint x: 6, startPoint y: 229, endPoint x: 48, endPoint y: 228, distance: 42.1
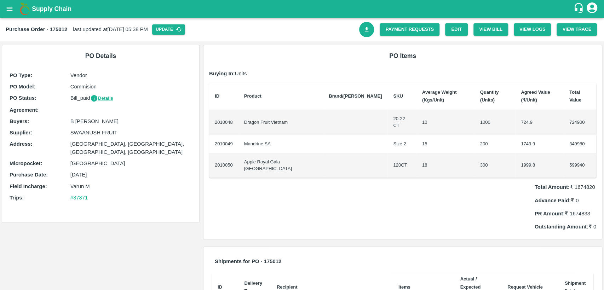
scroll to position [68, 0]
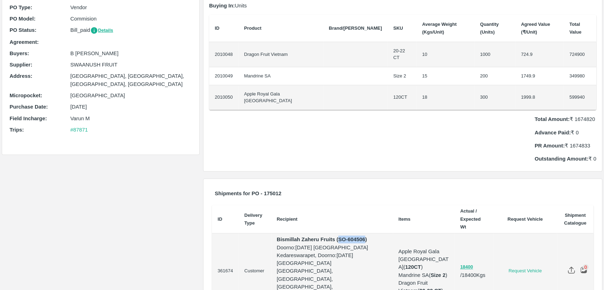
drag, startPoint x: 340, startPoint y: 216, endPoint x: 365, endPoint y: 215, distance: 25.5
click at [365, 236] on p "Bismillah Zaheru Fruits (SO-604506)" at bounding box center [332, 240] width 110 height 8
copy strong "SO-604506"
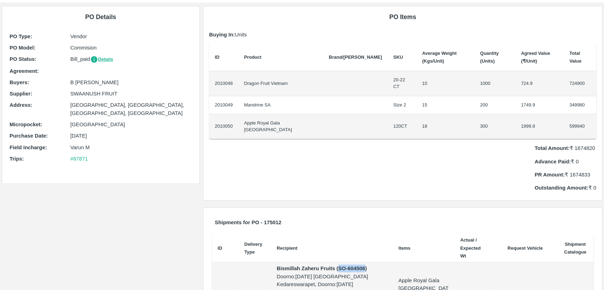
scroll to position [0, 0]
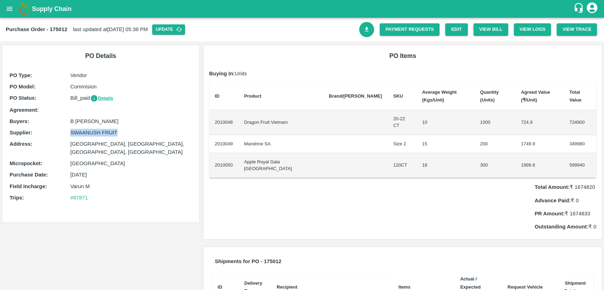
drag, startPoint x: 71, startPoint y: 133, endPoint x: 120, endPoint y: 132, distance: 49.2
click at [120, 132] on p "SWAANUSH FRUIT" at bounding box center [130, 133] width 121 height 8
copy p "SWAANUSH FRUIT"
drag, startPoint x: 245, startPoint y: 110, endPoint x: 292, endPoint y: 112, distance: 46.4
click at [292, 112] on td "Dragon Fruit Vietnam" at bounding box center [280, 122] width 85 height 25
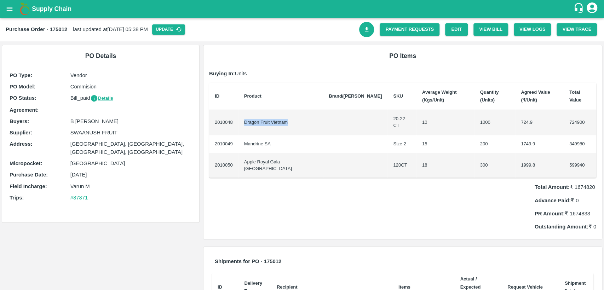
copy td "Dragon Fruit Vietnam"
drag, startPoint x: 249, startPoint y: 129, endPoint x: 274, endPoint y: 129, distance: 25.5
click at [274, 135] on td "Mandrine SA" at bounding box center [280, 144] width 85 height 18
drag, startPoint x: 244, startPoint y: 129, endPoint x: 277, endPoint y: 128, distance: 33.6
click at [277, 135] on td "Mandrine SA" at bounding box center [280, 144] width 85 height 18
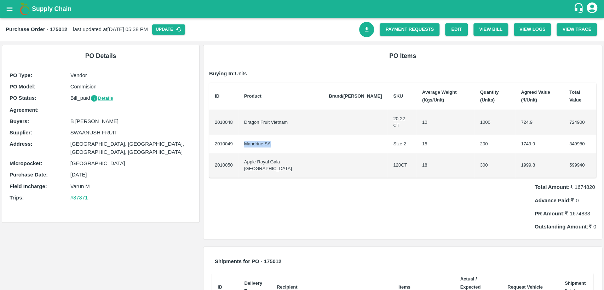
copy td "Mandrine SA"
drag, startPoint x: 244, startPoint y: 147, endPoint x: 291, endPoint y: 149, distance: 47.1
click at [291, 153] on td "Apple Royal Gala [GEOGRAPHIC_DATA]" at bounding box center [280, 165] width 85 height 25
copy td "Apple Royal Gala [GEOGRAPHIC_DATA]"
click at [414, 29] on link "Payment Requests" at bounding box center [410, 29] width 60 height 12
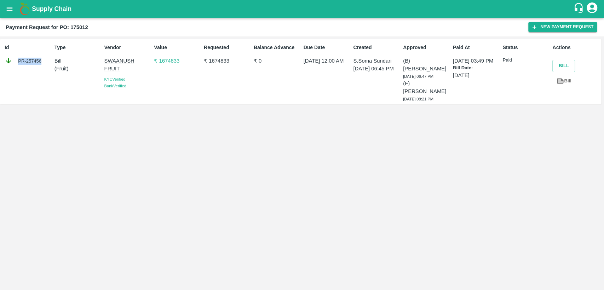
click at [40, 59] on div "PR-257456" at bounding box center [28, 61] width 47 height 8
copy div "PR-257456"
drag, startPoint x: 207, startPoint y: 60, endPoint x: 230, endPoint y: 59, distance: 23.0
click at [230, 59] on p "₹ 1674833" at bounding box center [227, 61] width 47 height 8
copy p "1674833"
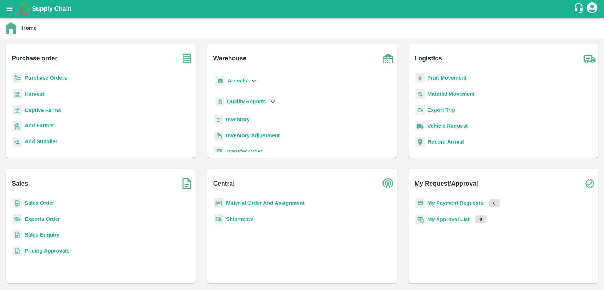
click at [42, 203] on b "Sales Order" at bounding box center [39, 203] width 29 height 6
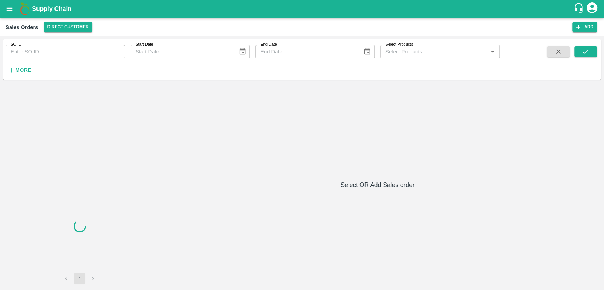
click at [30, 53] on input "SO ID" at bounding box center [65, 51] width 119 height 13
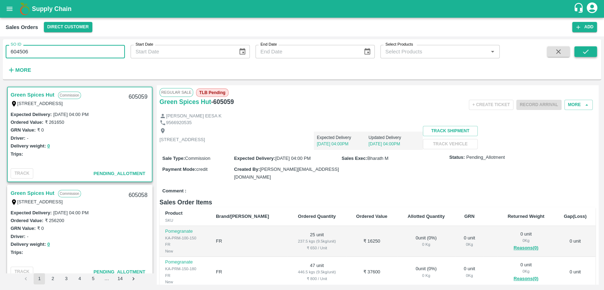
type input "604506"
click at [582, 54] on icon "submit" at bounding box center [586, 52] width 8 height 8
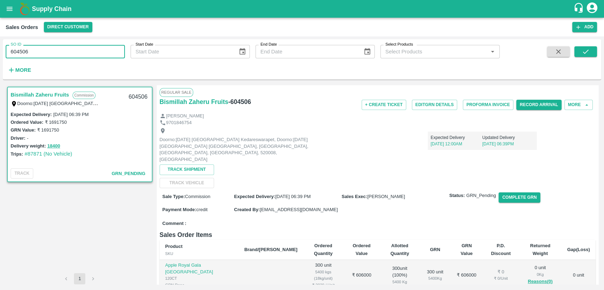
drag, startPoint x: 30, startPoint y: 53, endPoint x: 5, endPoint y: 58, distance: 26.2
click at [5, 58] on div "SO ID 604506 SO ID" at bounding box center [62, 48] width 125 height 19
paste input "text"
type input "604501"
drag, startPoint x: 576, startPoint y: 53, endPoint x: 575, endPoint y: 58, distance: 5.0
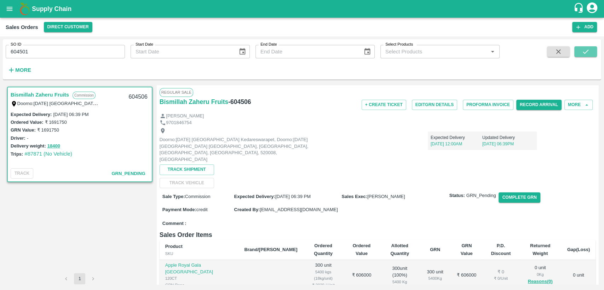
click at [576, 53] on button "submit" at bounding box center [585, 51] width 23 height 11
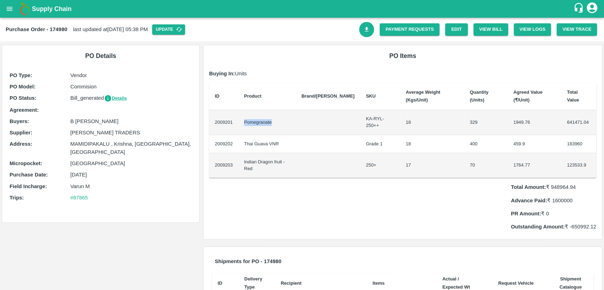
drag, startPoint x: 244, startPoint y: 112, endPoint x: 273, endPoint y: 112, distance: 29.7
click at [273, 112] on td "Pomegranate" at bounding box center [266, 122] width 57 height 25
drag, startPoint x: 70, startPoint y: 132, endPoint x: 130, endPoint y: 134, distance: 59.5
click at [130, 134] on p "[PERSON_NAME] TRADERS" at bounding box center [130, 133] width 121 height 8
copy p "[PERSON_NAME] TRADERS"
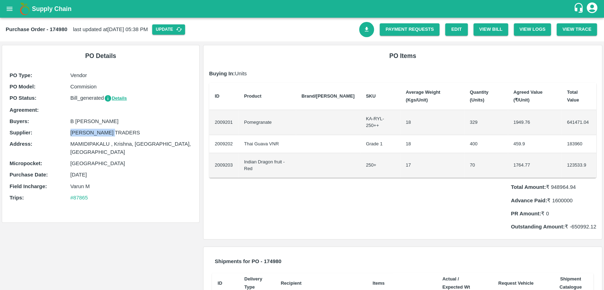
scroll to position [39, 0]
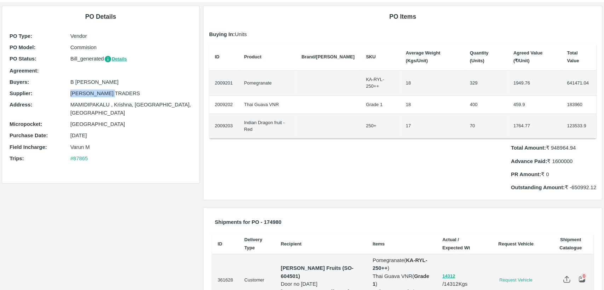
drag, startPoint x: 348, startPoint y: 250, endPoint x: 364, endPoint y: 249, distance: 16.0
click at [353, 265] on strong "Bismillah Zaheru Fruits (SO-604501)" at bounding box center [317, 271] width 73 height 13
copy strong "604501"
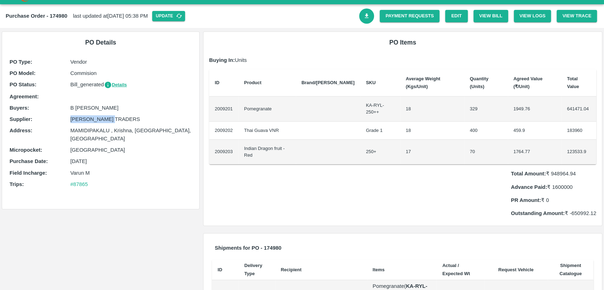
scroll to position [0, 0]
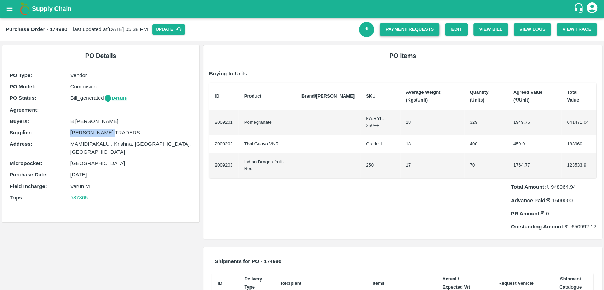
click at [409, 30] on link "Payment Requests" at bounding box center [410, 29] width 60 height 12
drag, startPoint x: 244, startPoint y: 111, endPoint x: 275, endPoint y: 112, distance: 31.5
click at [275, 112] on td "Pomegranate" at bounding box center [266, 122] width 57 height 25
copy td "Pomegranate"
drag, startPoint x: 243, startPoint y: 129, endPoint x: 282, endPoint y: 127, distance: 38.3
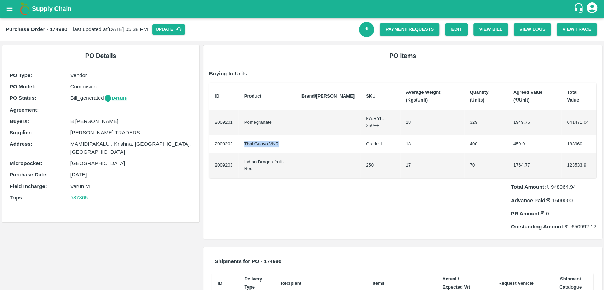
click at [282, 135] on td "Thai Guava VNR" at bounding box center [266, 144] width 57 height 18
copy td "Thai Guava VNR"
drag, startPoint x: 241, startPoint y: 148, endPoint x: 294, endPoint y: 145, distance: 53.1
click at [294, 153] on td "Indian Dragon fruit -Red" at bounding box center [266, 165] width 57 height 25
copy td "Indian Dragon fruit -Red"
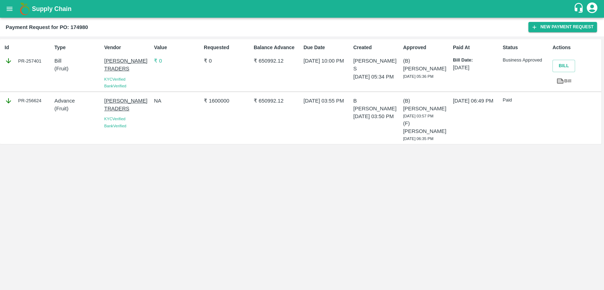
click at [42, 98] on div "PR-256624" at bounding box center [28, 101] width 47 height 8
drag, startPoint x: 19, startPoint y: 97, endPoint x: 41, endPoint y: 95, distance: 22.4
click at [41, 97] on div "PR-256624" at bounding box center [28, 101] width 47 height 8
copy div "PR-256624"
drag, startPoint x: 209, startPoint y: 97, endPoint x: 236, endPoint y: 100, distance: 27.7
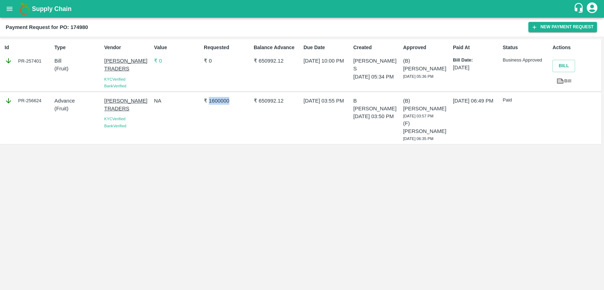
click at [236, 100] on p "₹ 1600000" at bounding box center [227, 101] width 47 height 8
copy p "1600000"
